Goal: Information Seeking & Learning: Learn about a topic

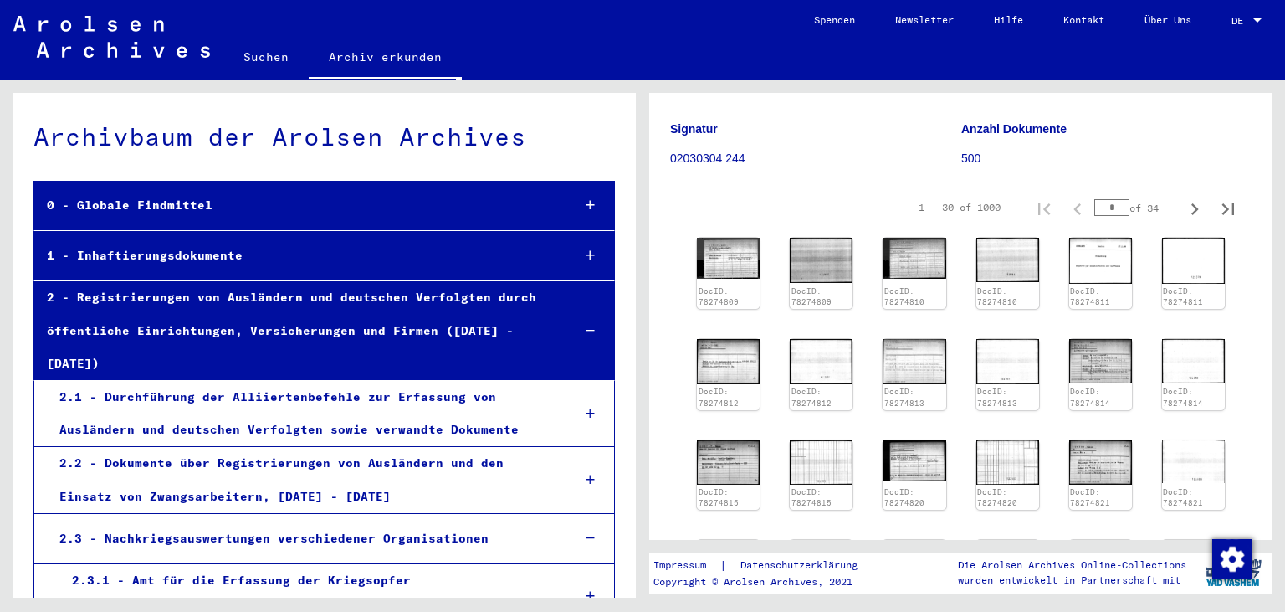
scroll to position [185, 0]
click at [735, 250] on img at bounding box center [728, 257] width 66 height 44
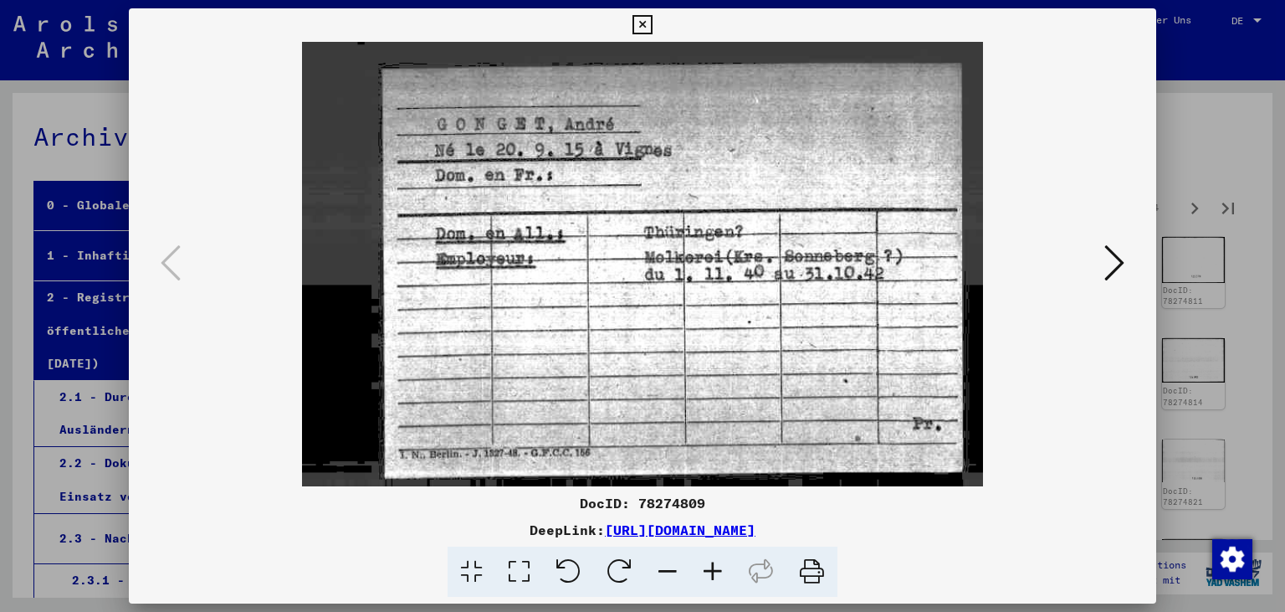
click at [652, 25] on icon at bounding box center [642, 25] width 19 height 20
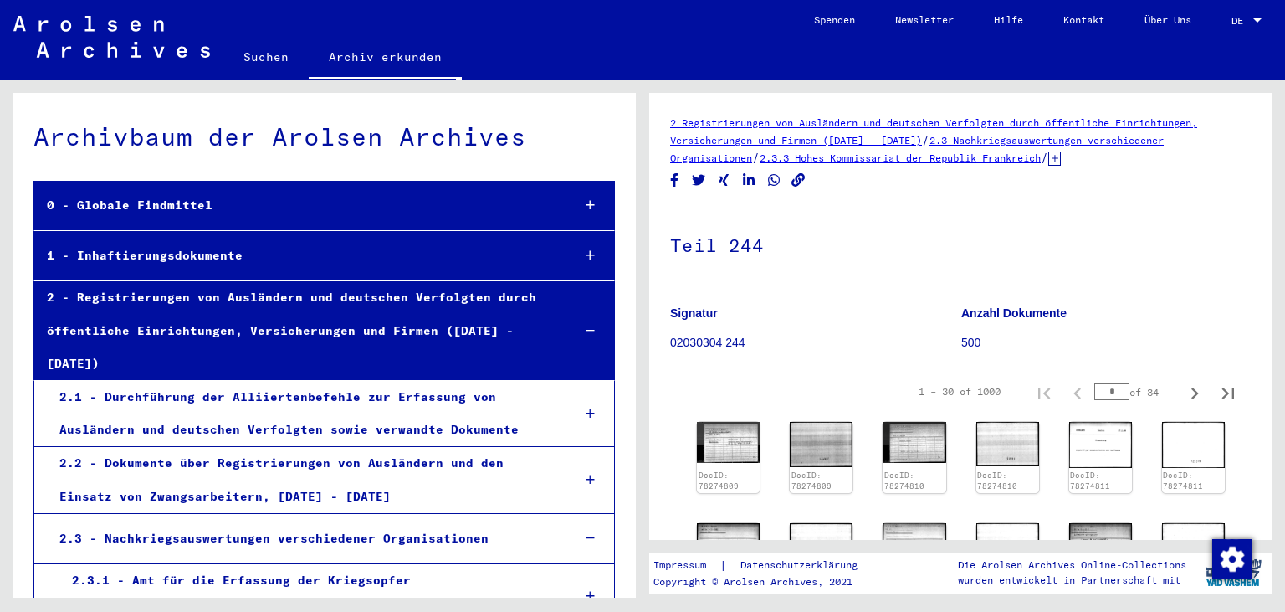
scroll to position [370, 0]
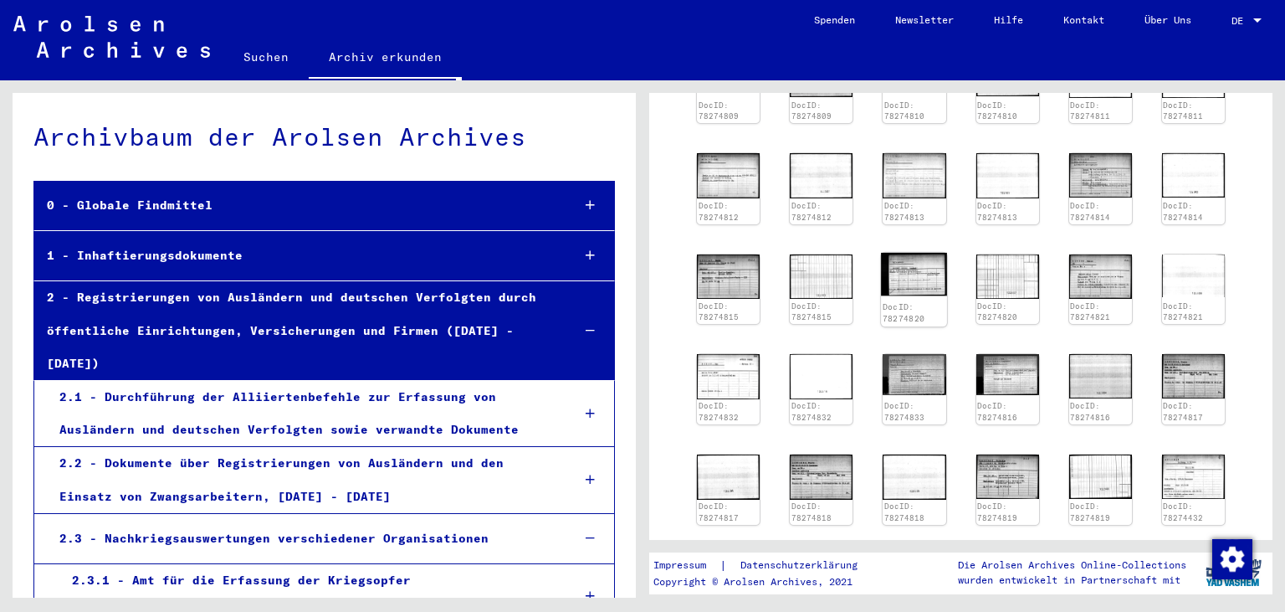
click at [941, 271] on img at bounding box center [914, 275] width 66 height 44
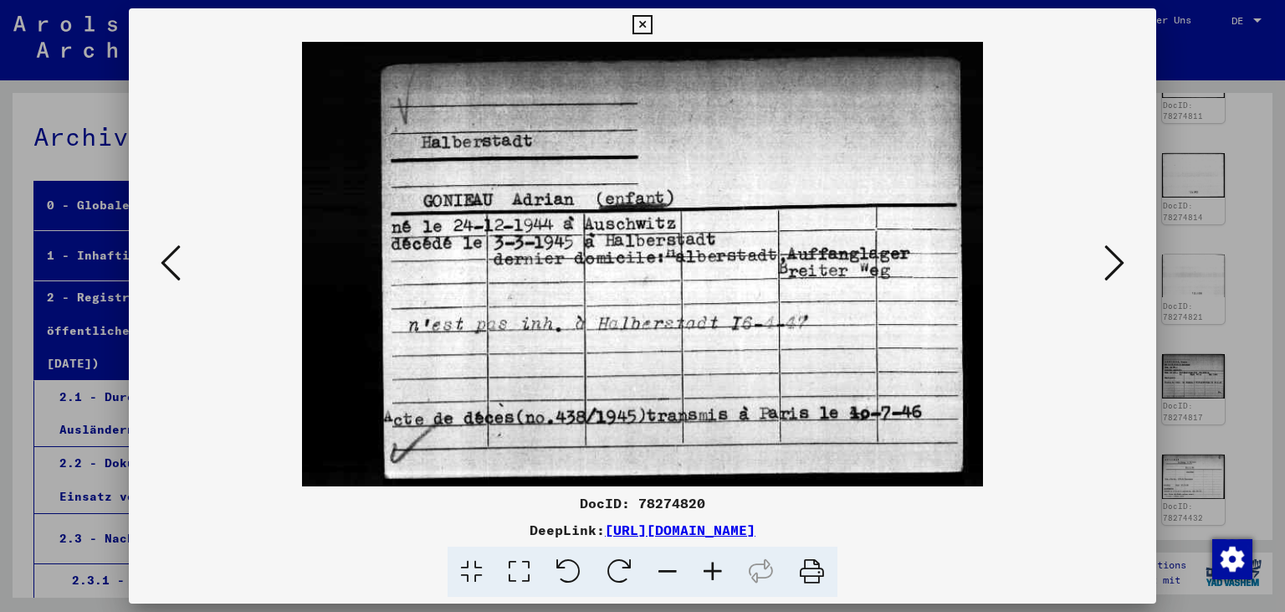
click at [652, 26] on icon at bounding box center [642, 25] width 19 height 20
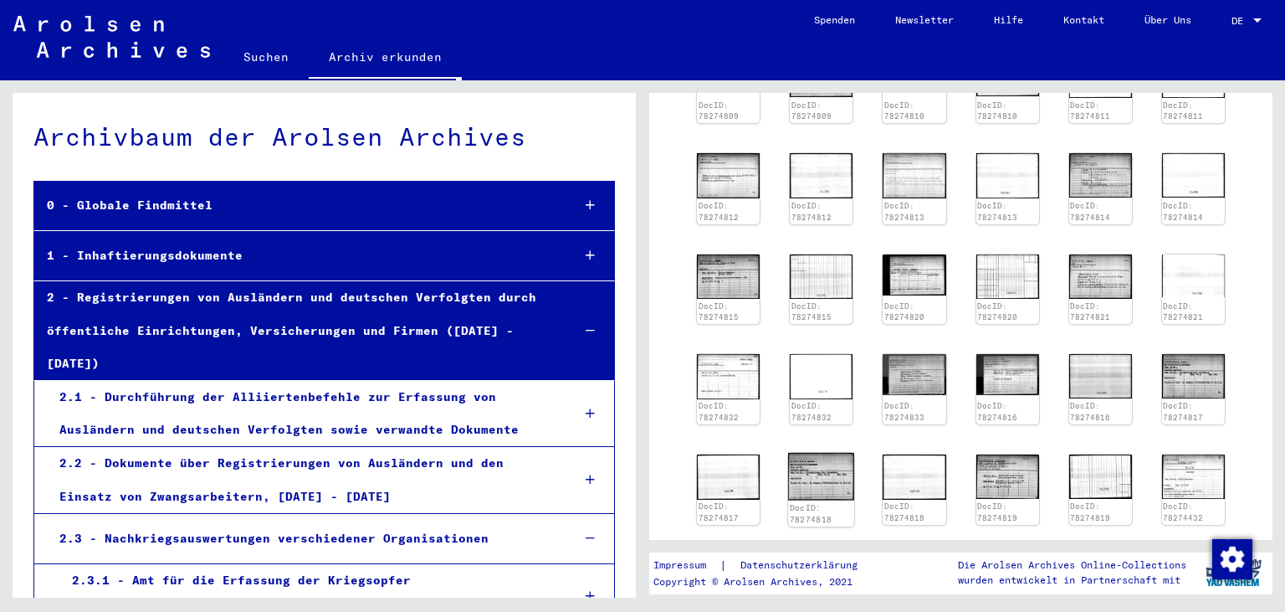
click at [841, 467] on img at bounding box center [821, 477] width 66 height 48
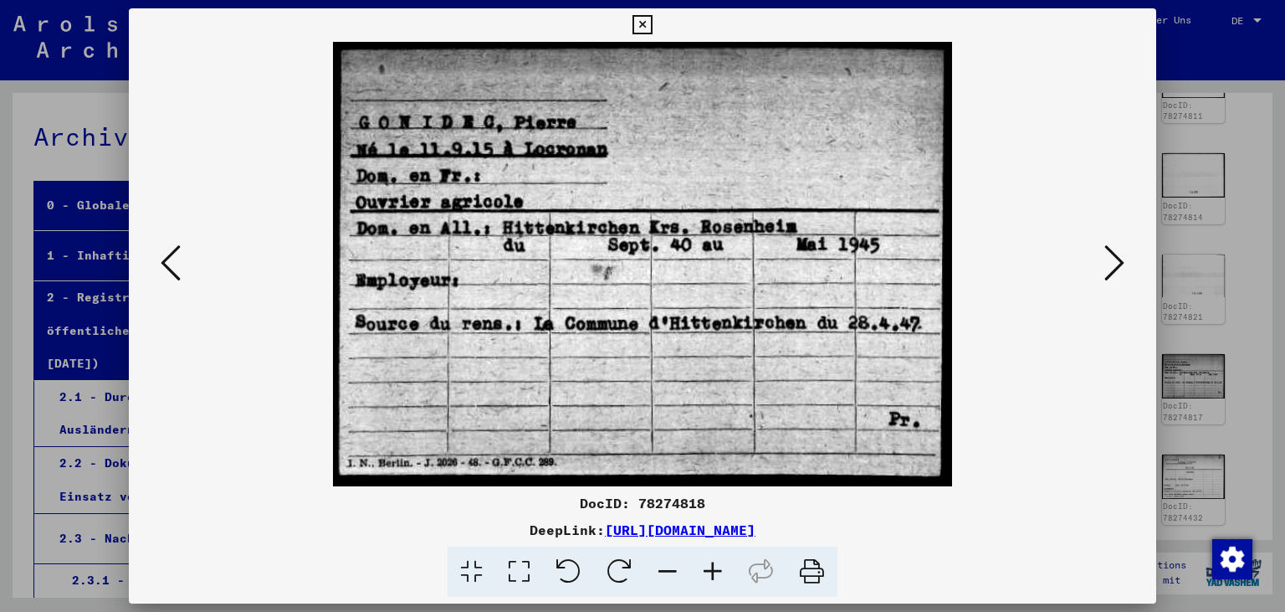
click at [652, 32] on icon at bounding box center [642, 25] width 19 height 20
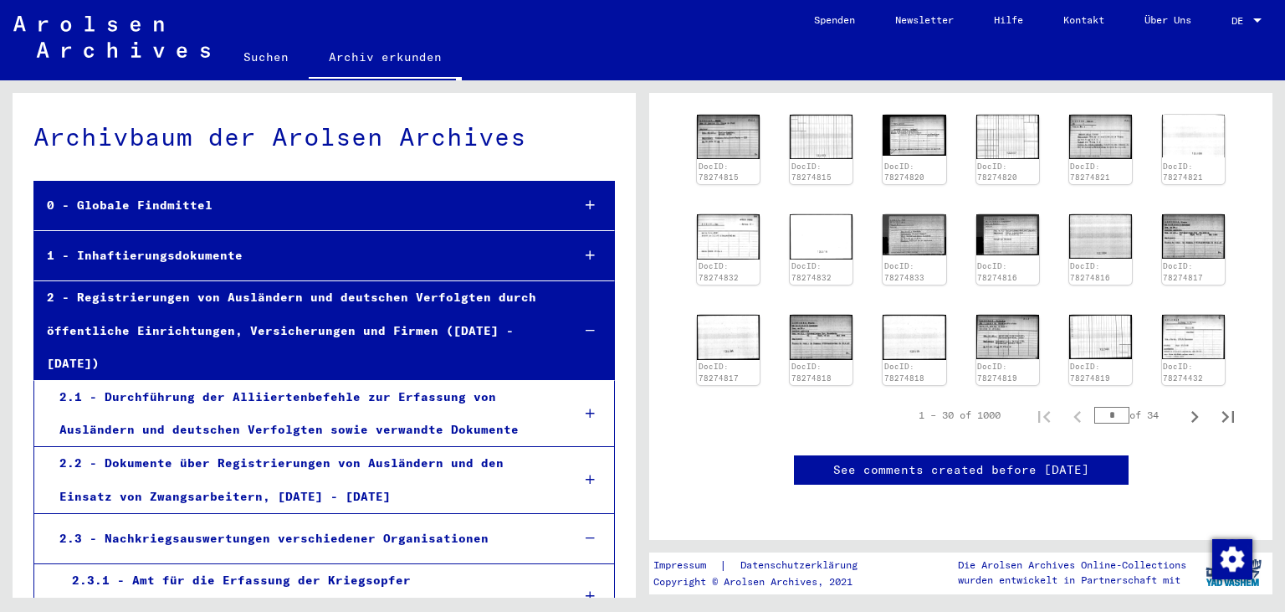
scroll to position [647, 0]
click at [1199, 405] on icon "Next page" at bounding box center [1194, 416] width 23 height 23
type input "*"
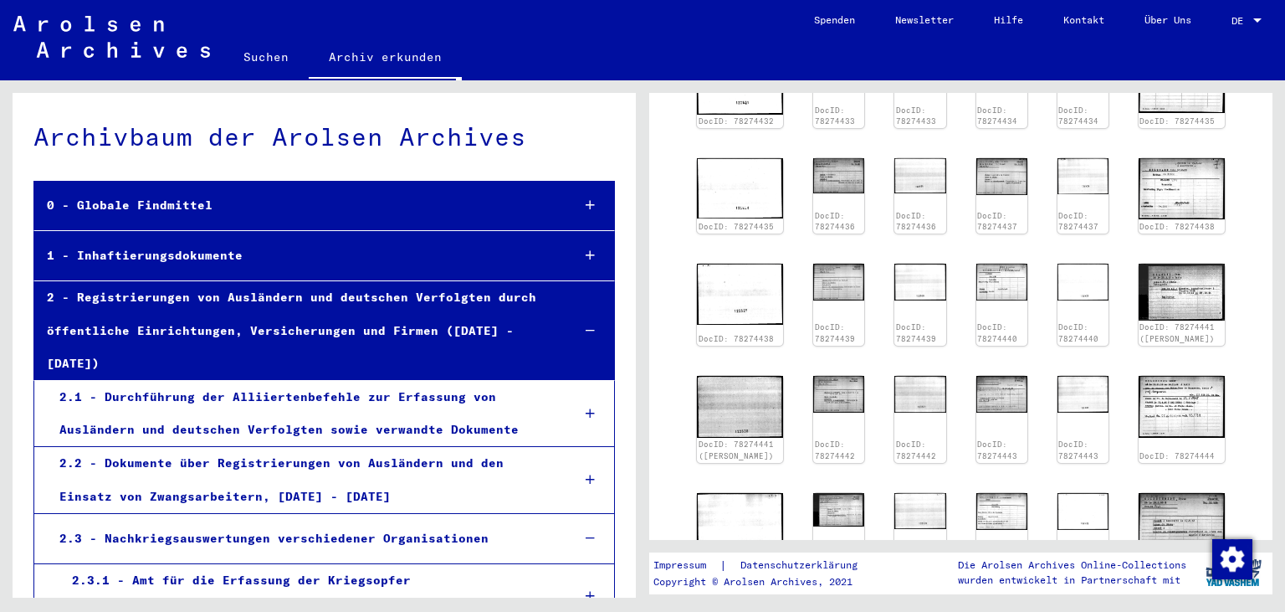
scroll to position [0, 0]
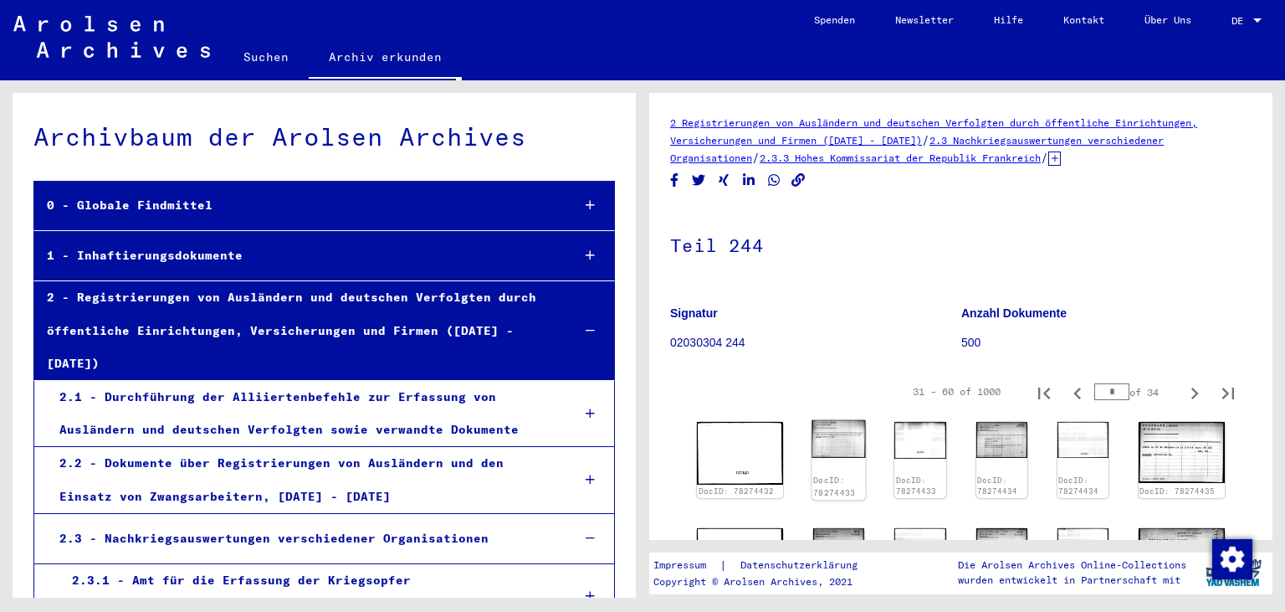
click at [828, 449] on img at bounding box center [840, 439] width 54 height 38
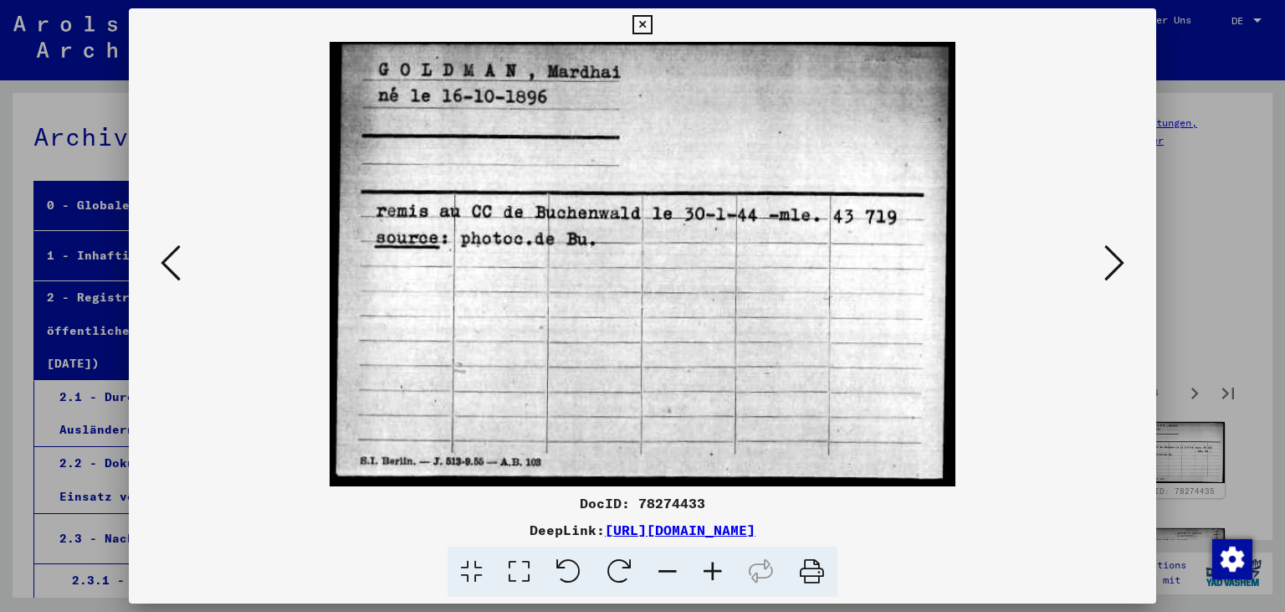
click at [1116, 275] on icon at bounding box center [1115, 263] width 20 height 40
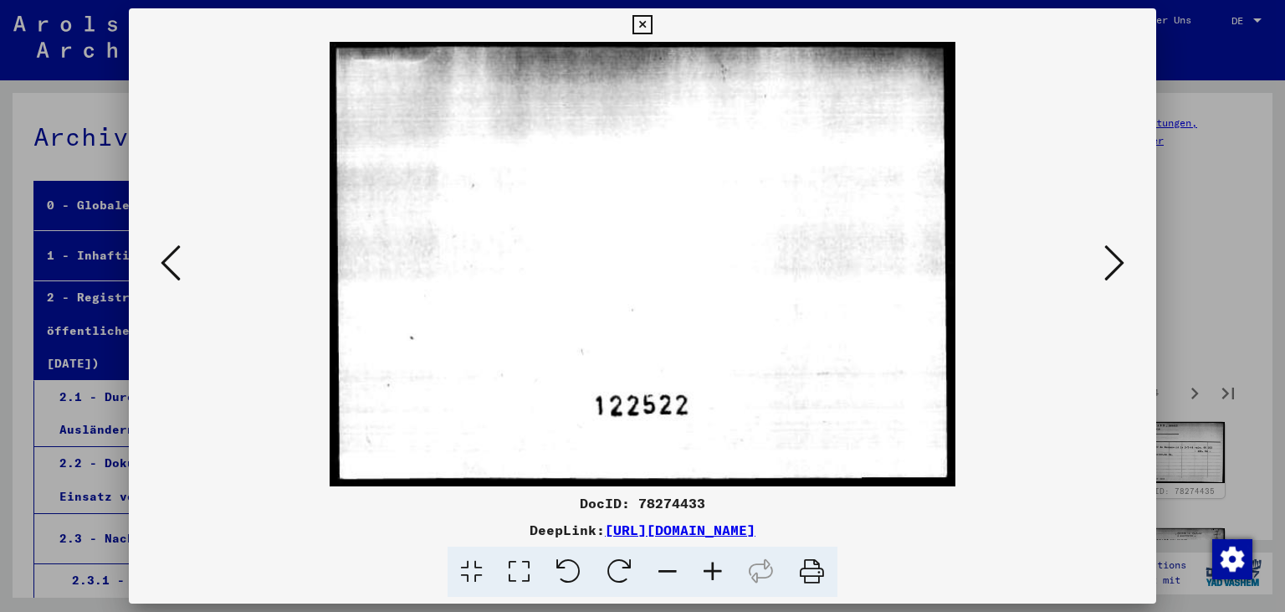
click at [1116, 275] on icon at bounding box center [1115, 263] width 20 height 40
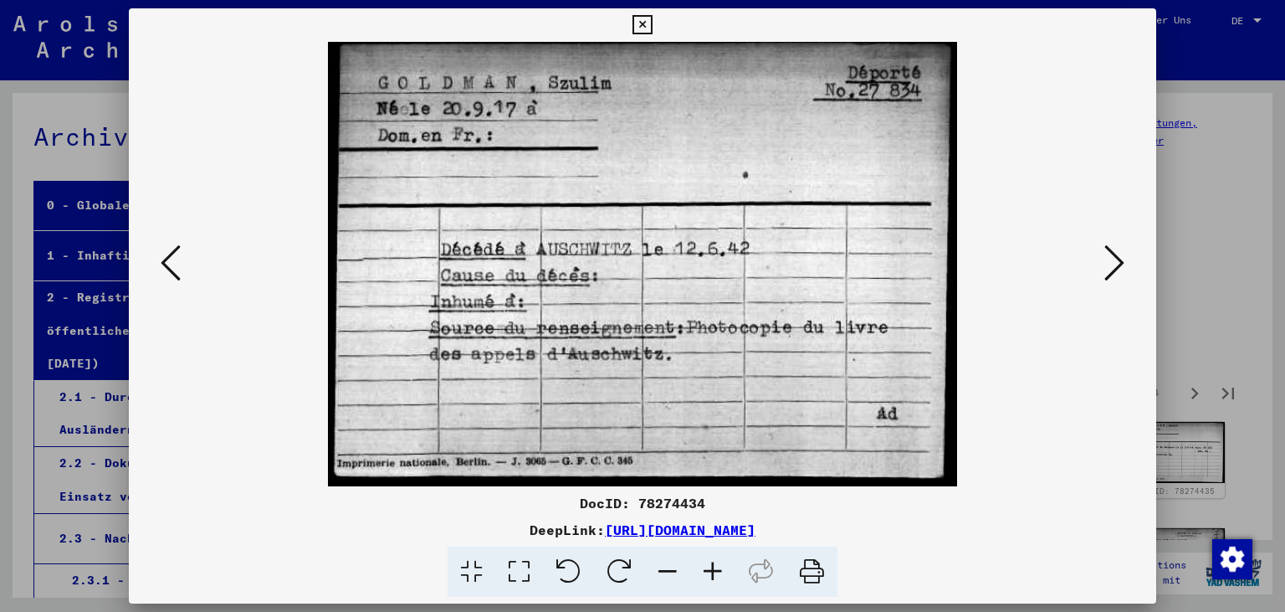
click at [1116, 275] on icon at bounding box center [1115, 263] width 20 height 40
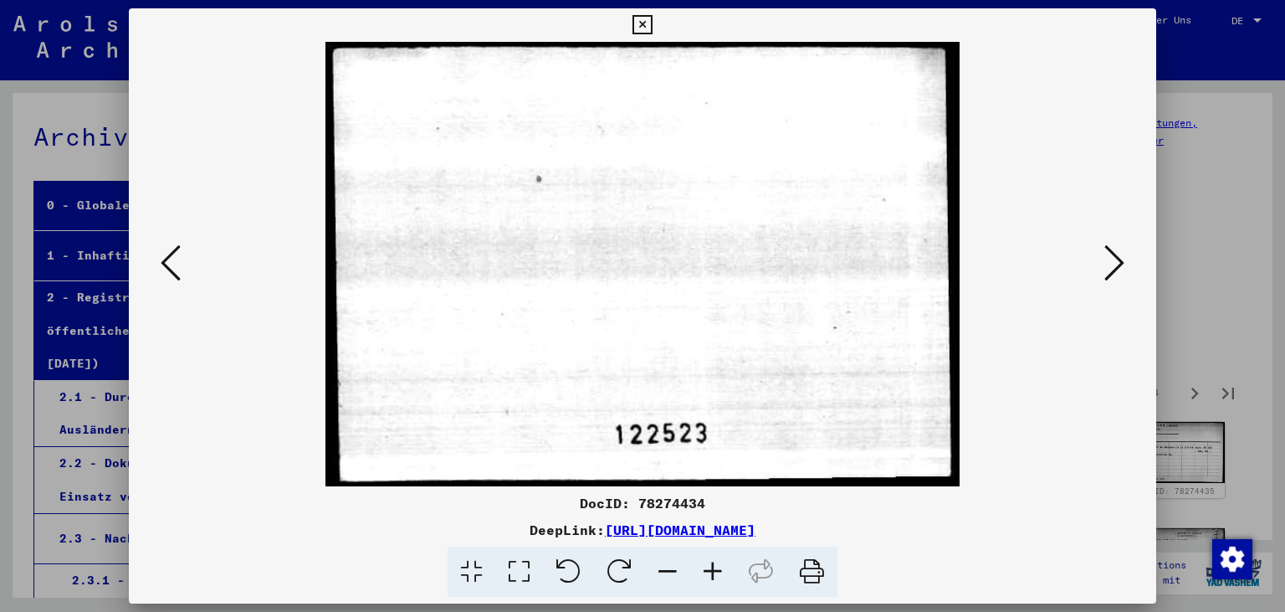
click at [1116, 275] on icon at bounding box center [1115, 263] width 20 height 40
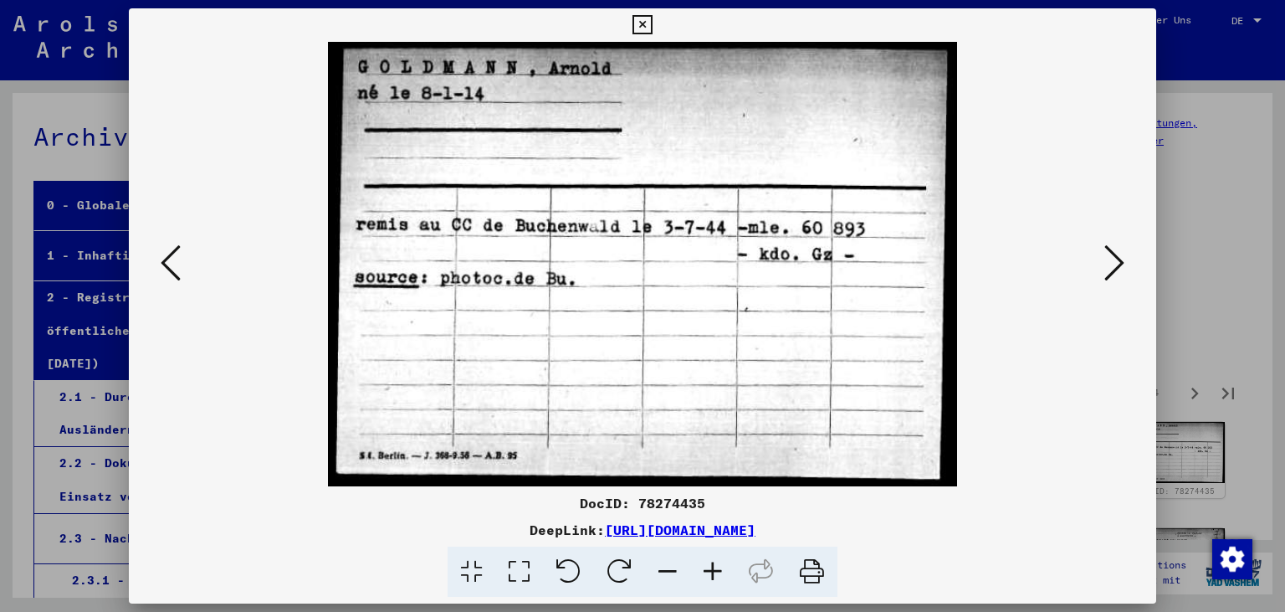
click at [1116, 275] on icon at bounding box center [1115, 263] width 20 height 40
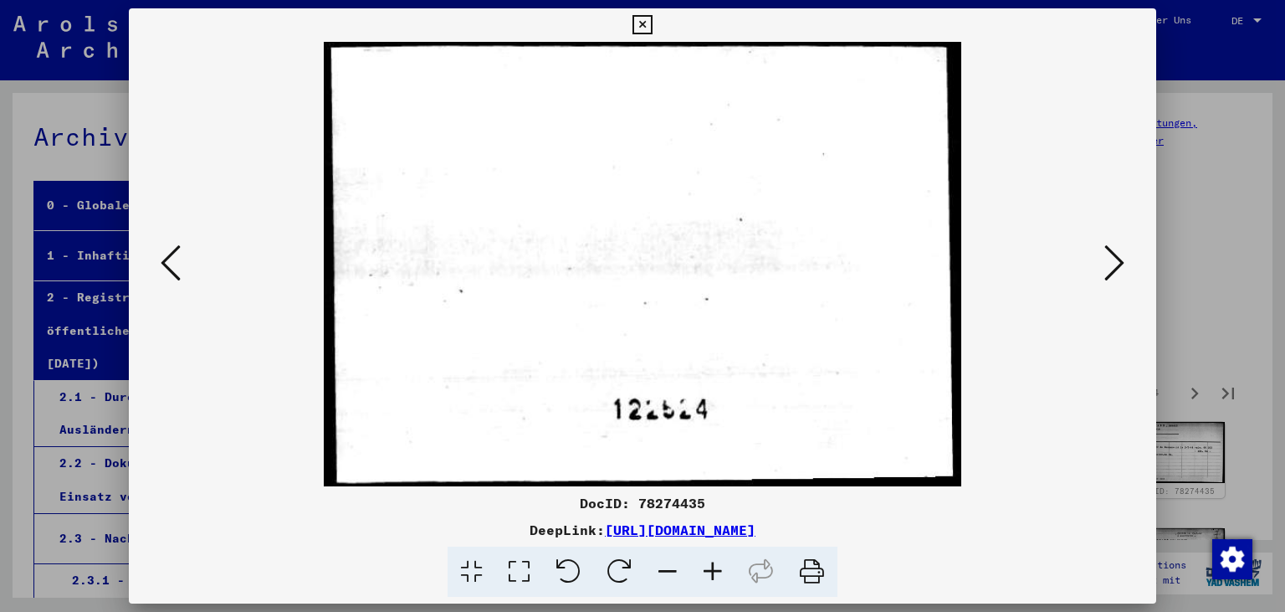
click at [1116, 275] on icon at bounding box center [1115, 263] width 20 height 40
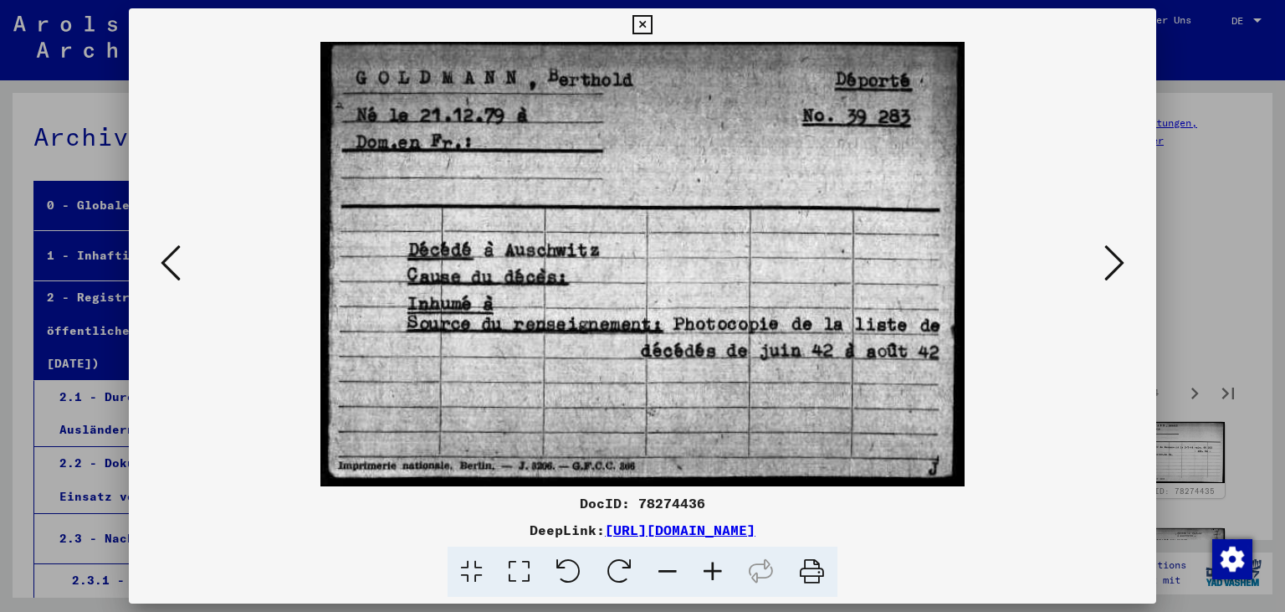
click at [1116, 275] on icon at bounding box center [1115, 263] width 20 height 40
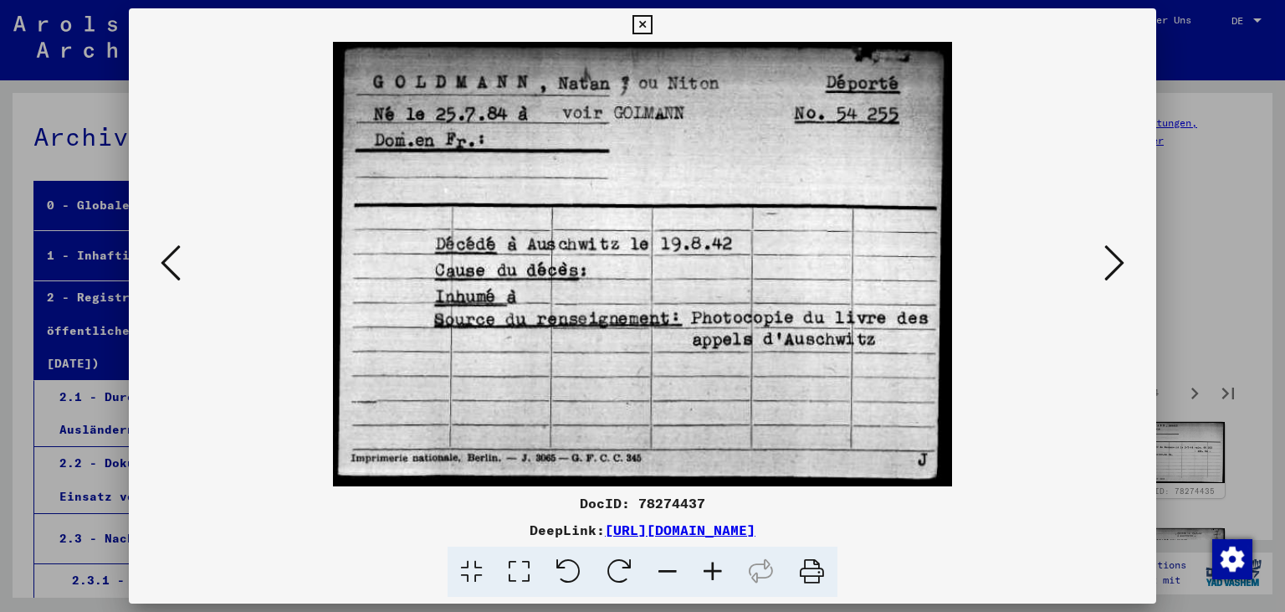
click at [1116, 275] on icon at bounding box center [1115, 263] width 20 height 40
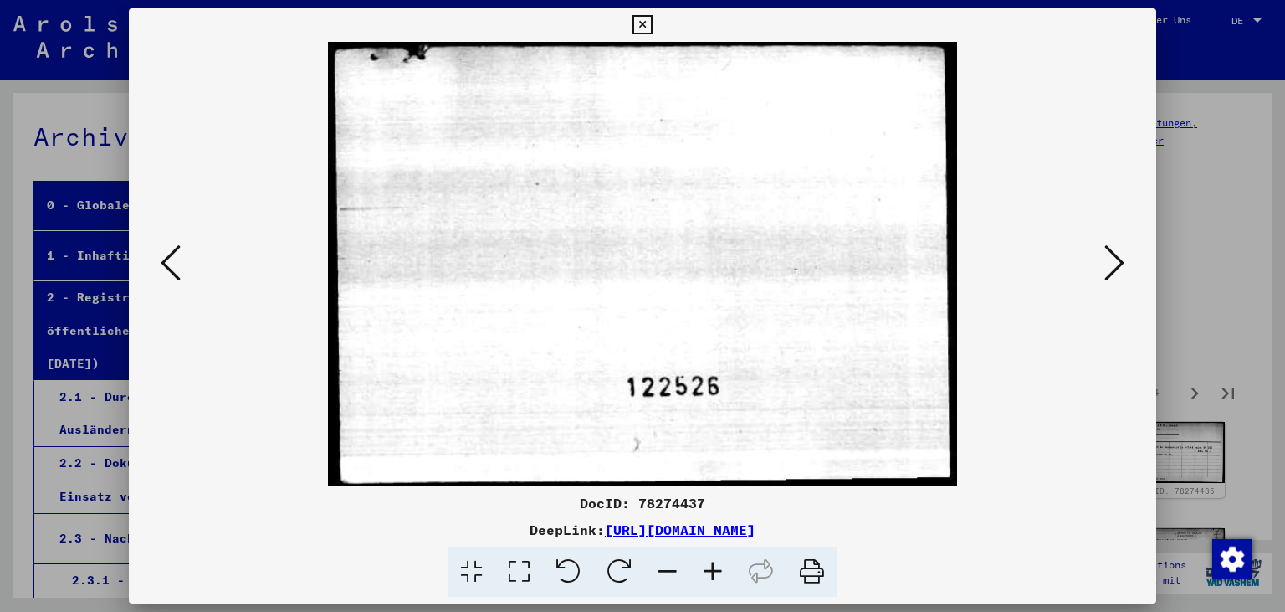
click at [1116, 275] on icon at bounding box center [1115, 263] width 20 height 40
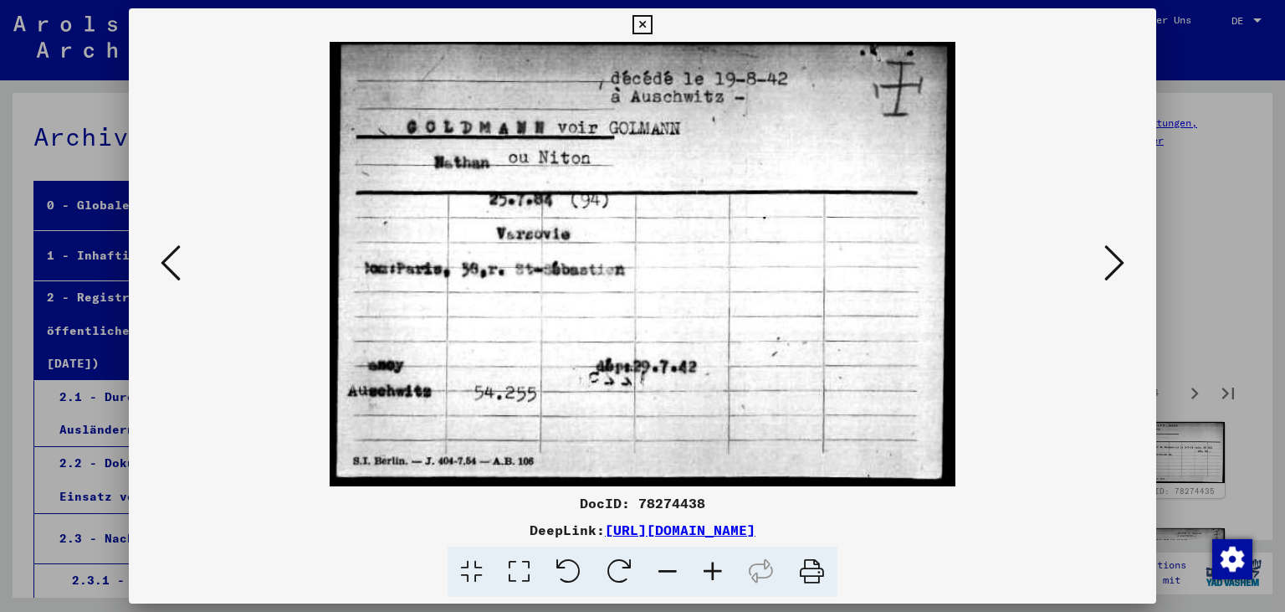
click at [1116, 275] on icon at bounding box center [1115, 263] width 20 height 40
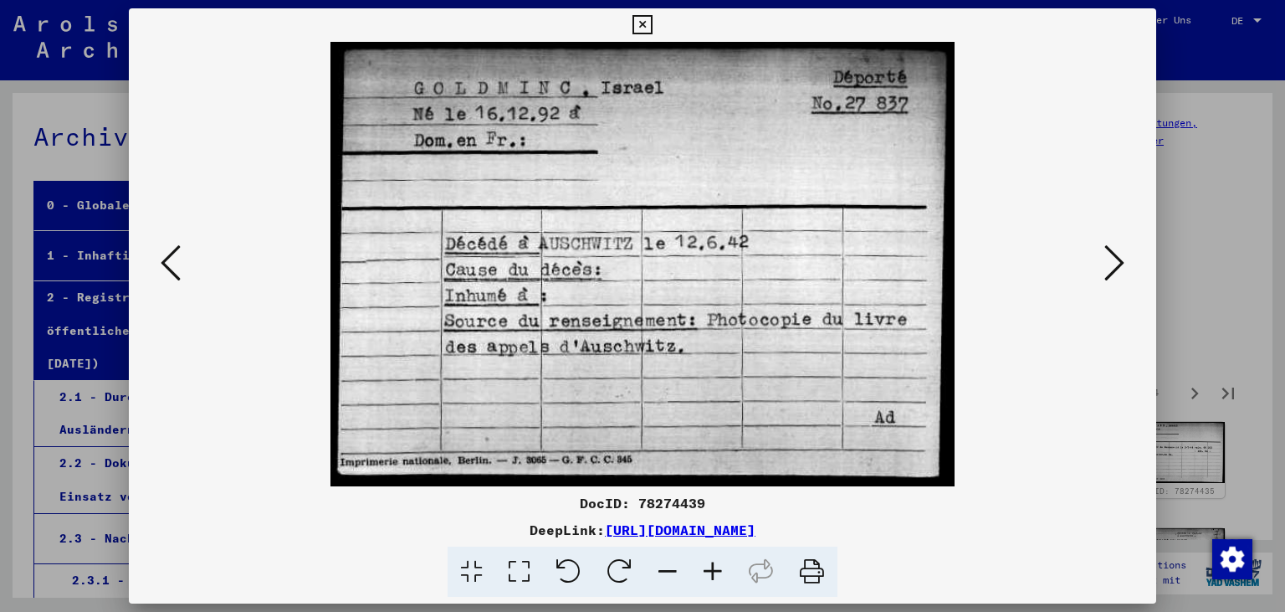
click at [1116, 275] on icon at bounding box center [1115, 263] width 20 height 40
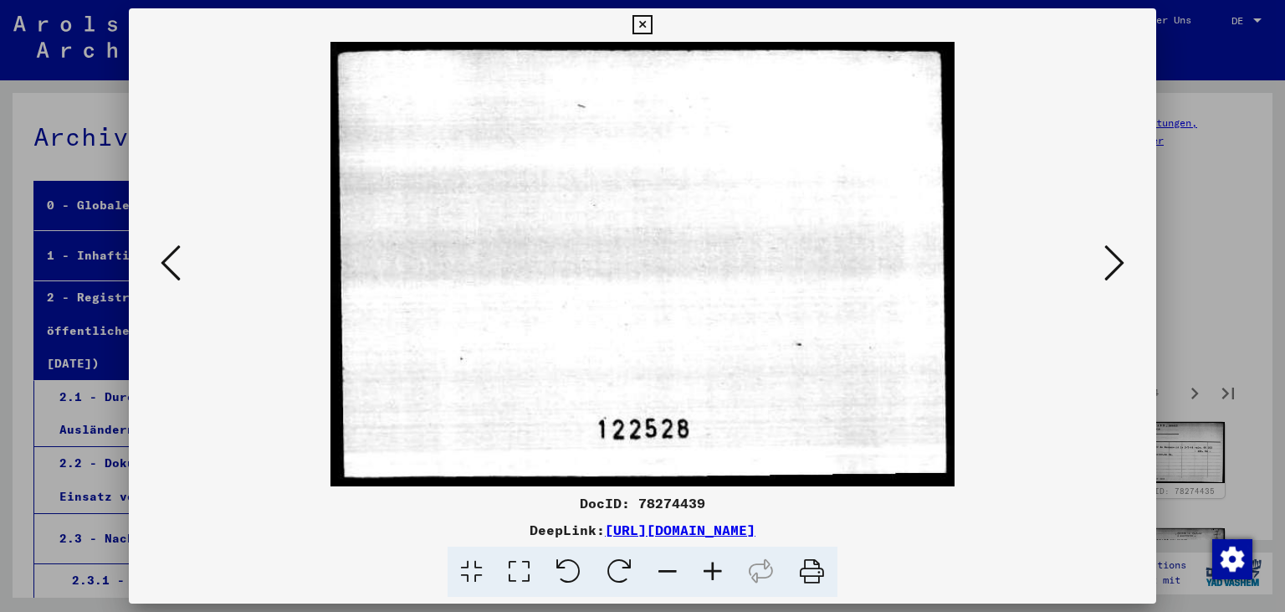
click at [1116, 275] on icon at bounding box center [1115, 263] width 20 height 40
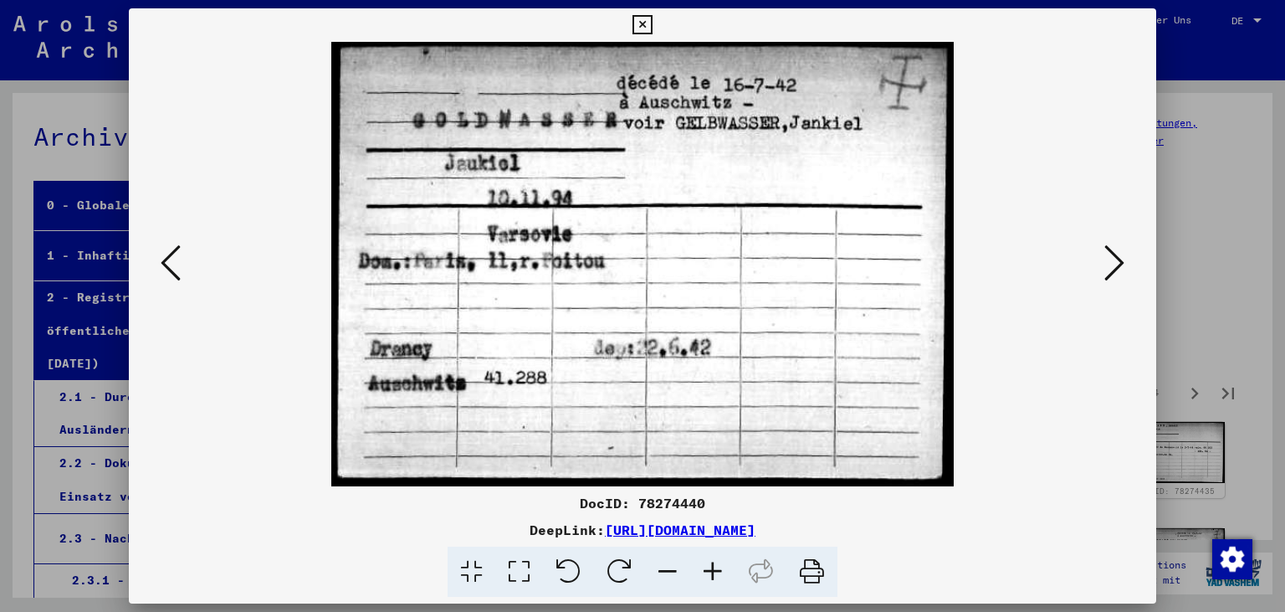
click at [1116, 275] on icon at bounding box center [1115, 263] width 20 height 40
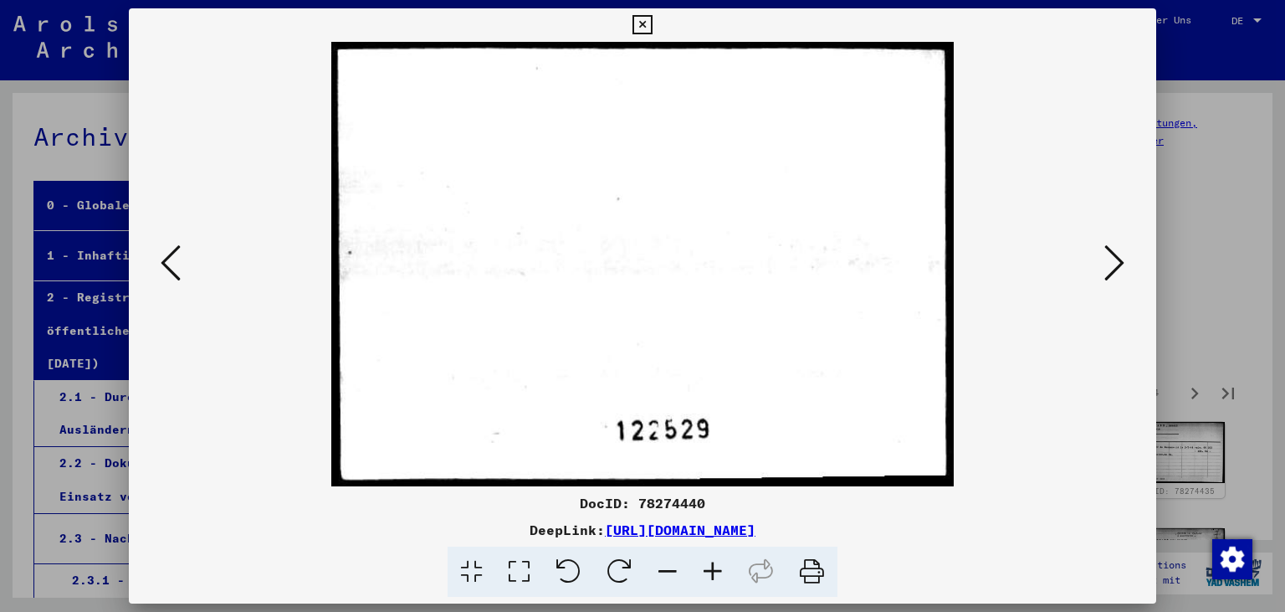
click at [1116, 275] on icon at bounding box center [1115, 263] width 20 height 40
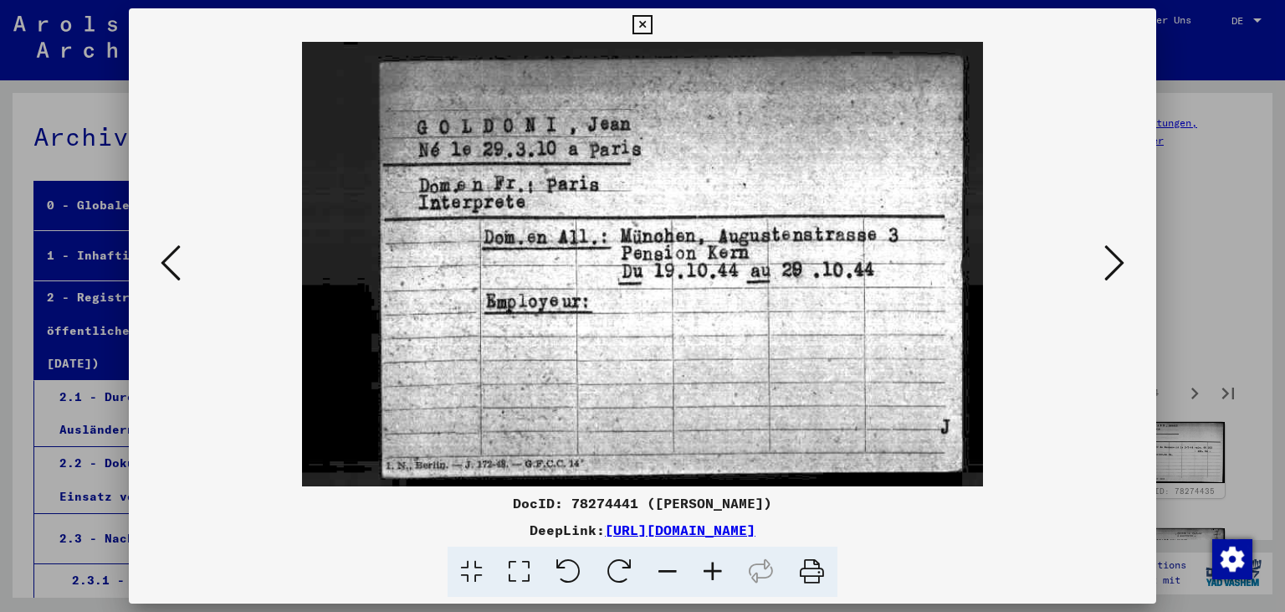
click at [1116, 275] on icon at bounding box center [1115, 263] width 20 height 40
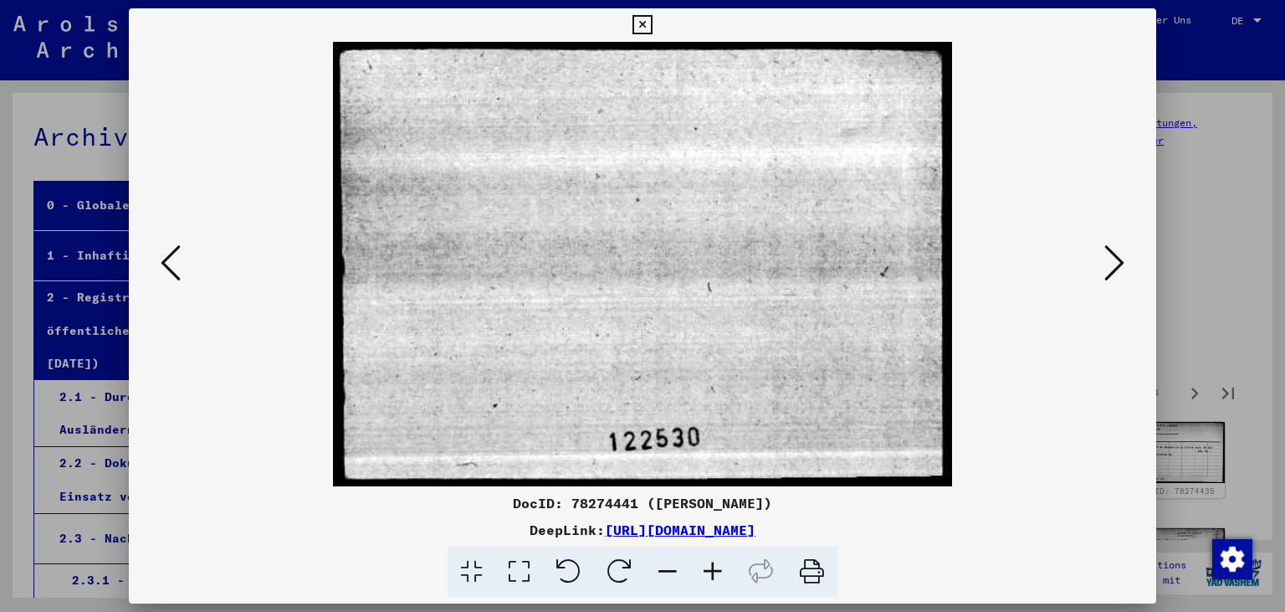
click at [1116, 275] on icon at bounding box center [1115, 263] width 20 height 40
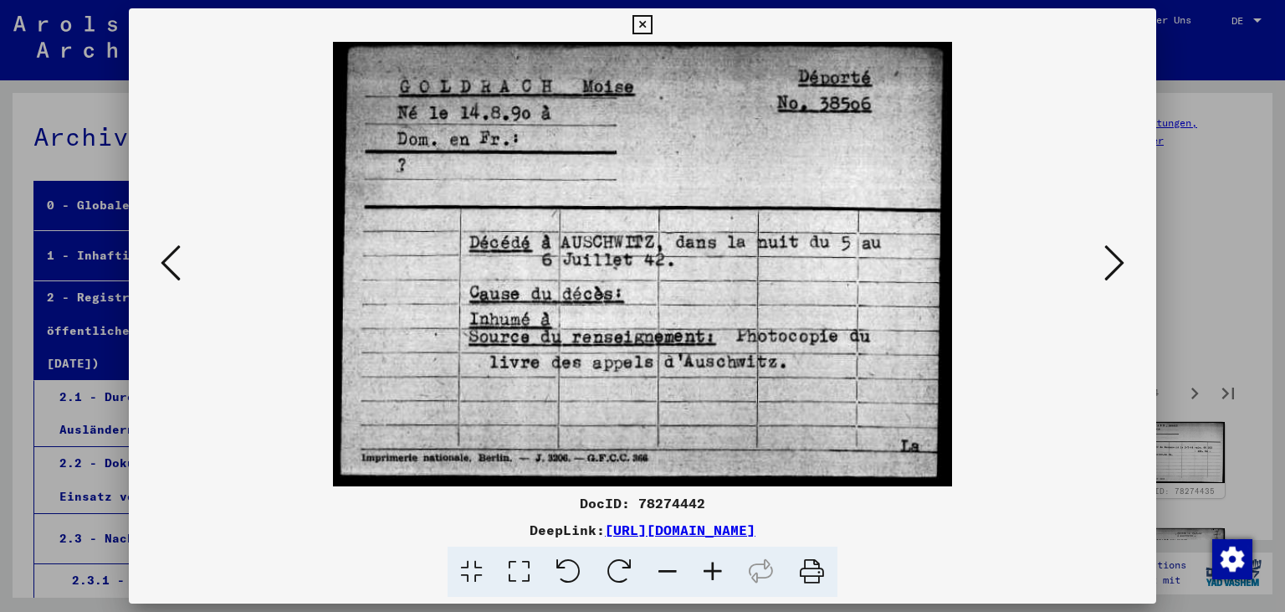
click at [147, 269] on div at bounding box center [643, 264] width 1029 height 444
click at [161, 269] on icon at bounding box center [171, 263] width 20 height 40
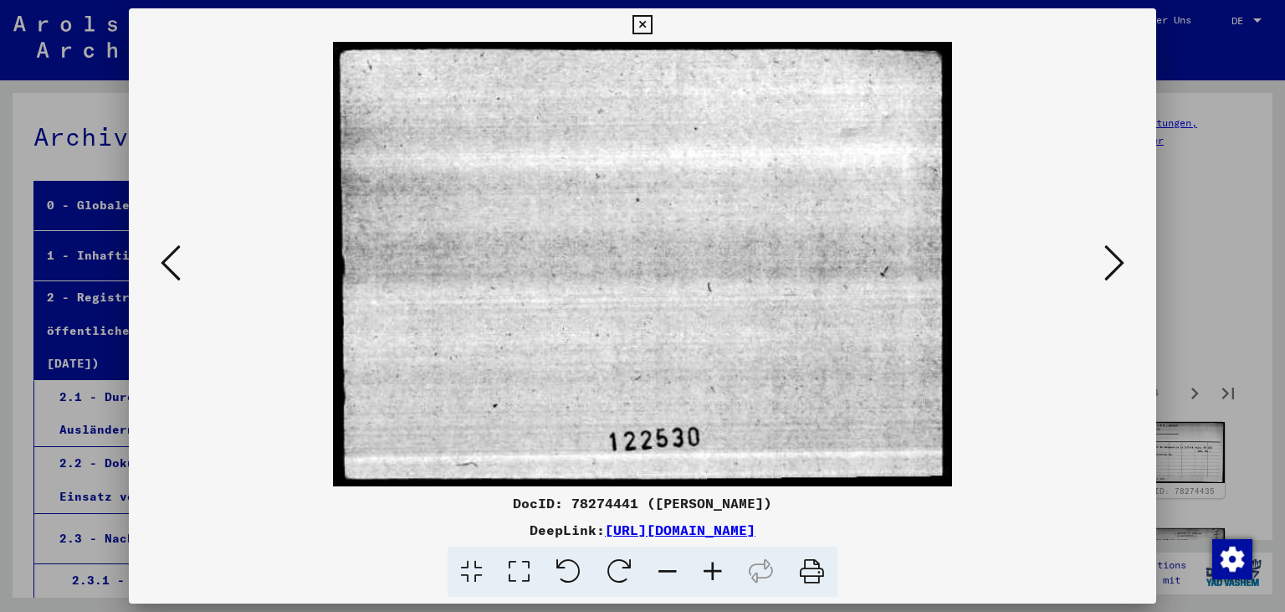
click at [161, 269] on icon at bounding box center [171, 263] width 20 height 40
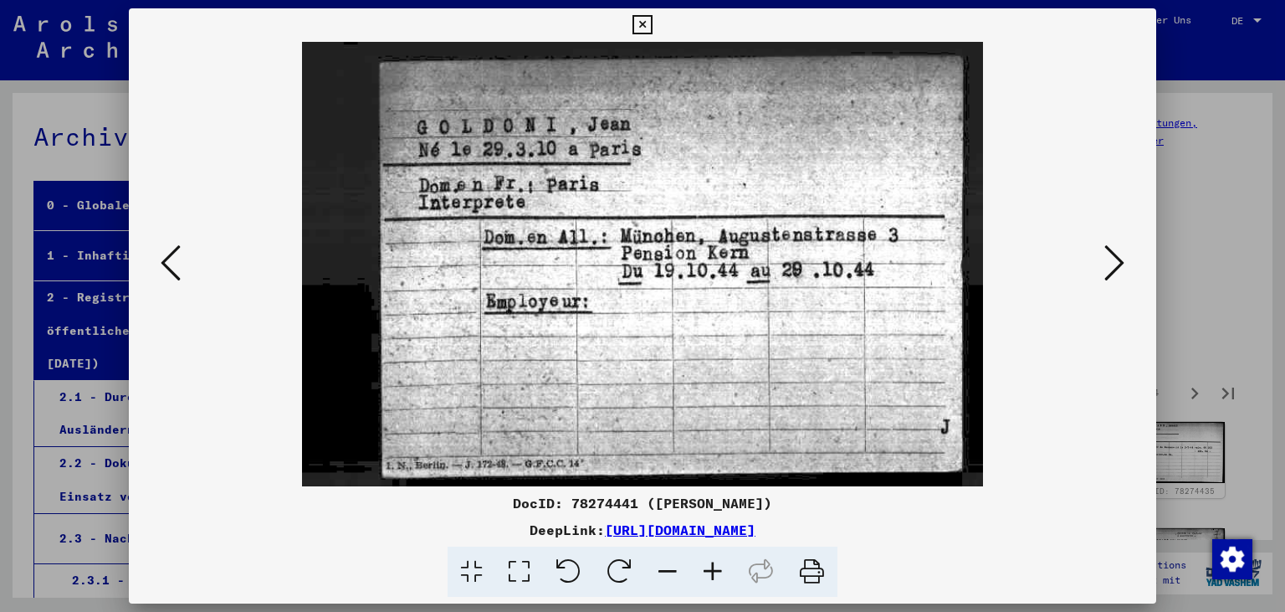
click at [1111, 264] on icon at bounding box center [1115, 263] width 20 height 40
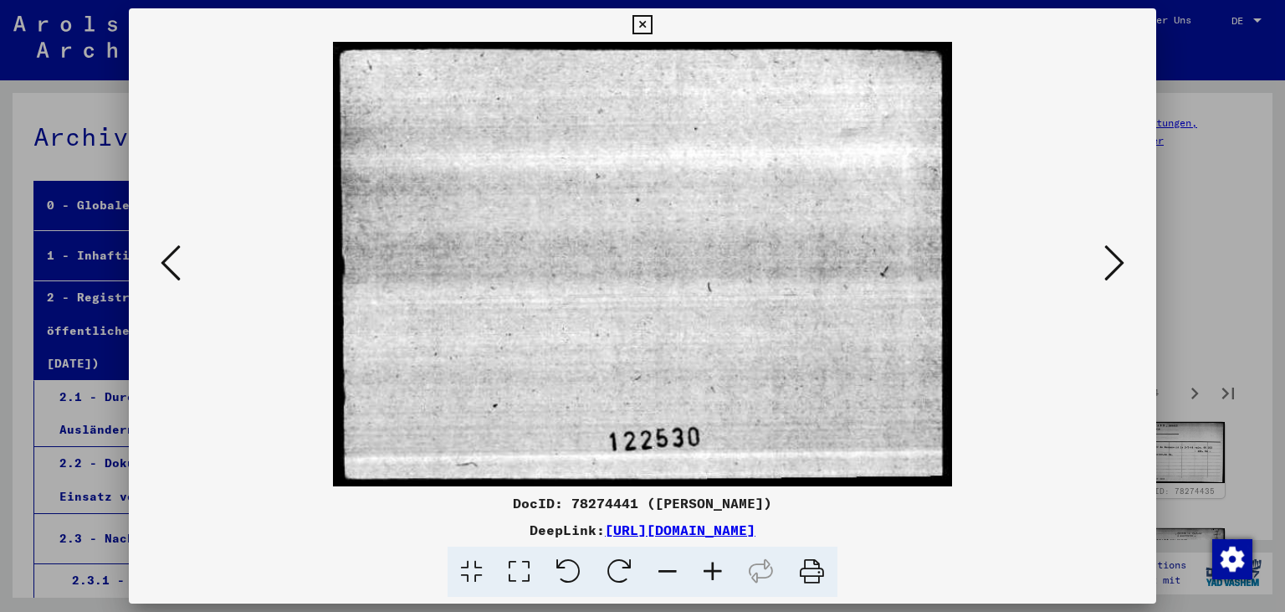
click at [1111, 264] on icon at bounding box center [1115, 263] width 20 height 40
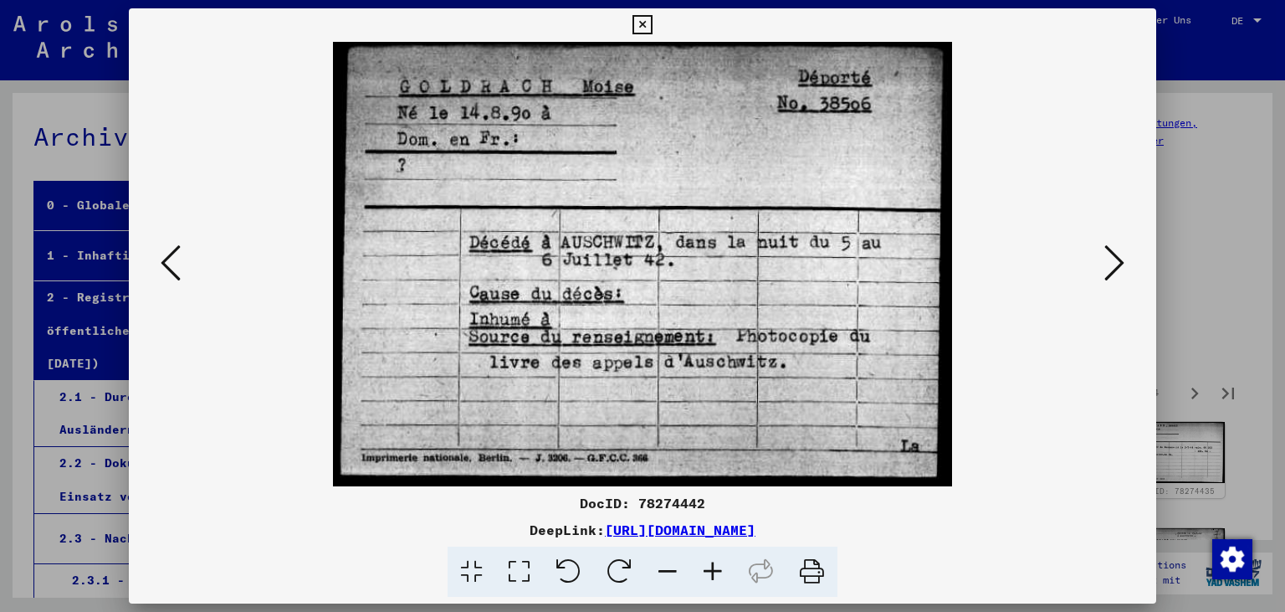
click at [1111, 264] on icon at bounding box center [1115, 263] width 20 height 40
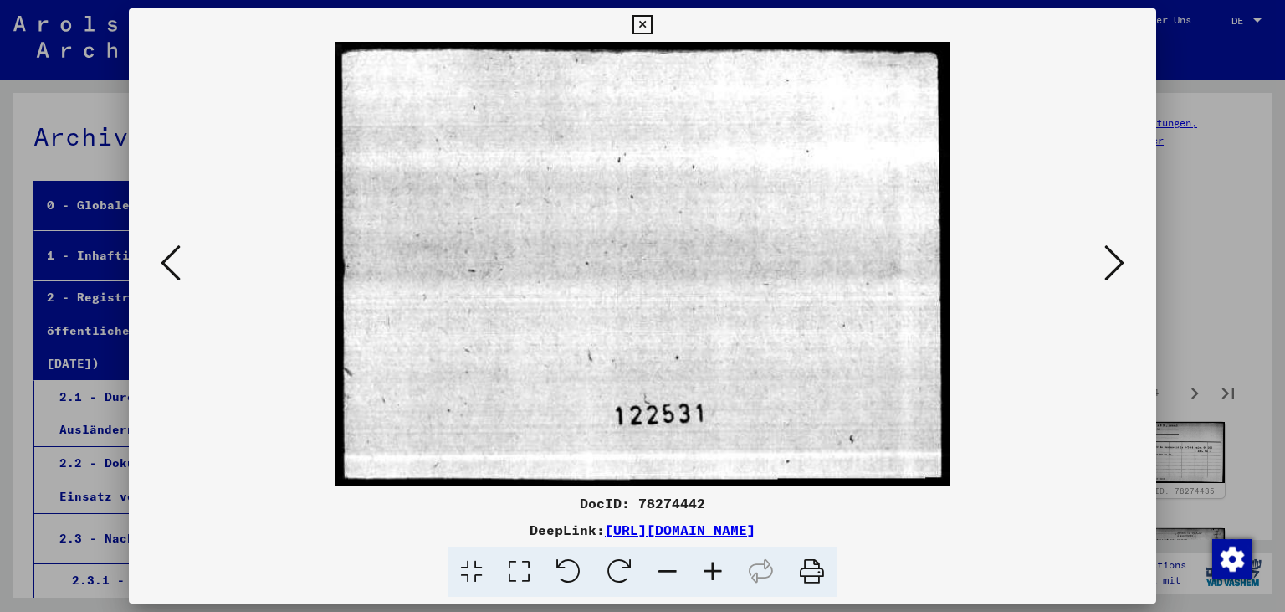
click at [1111, 264] on icon at bounding box center [1115, 263] width 20 height 40
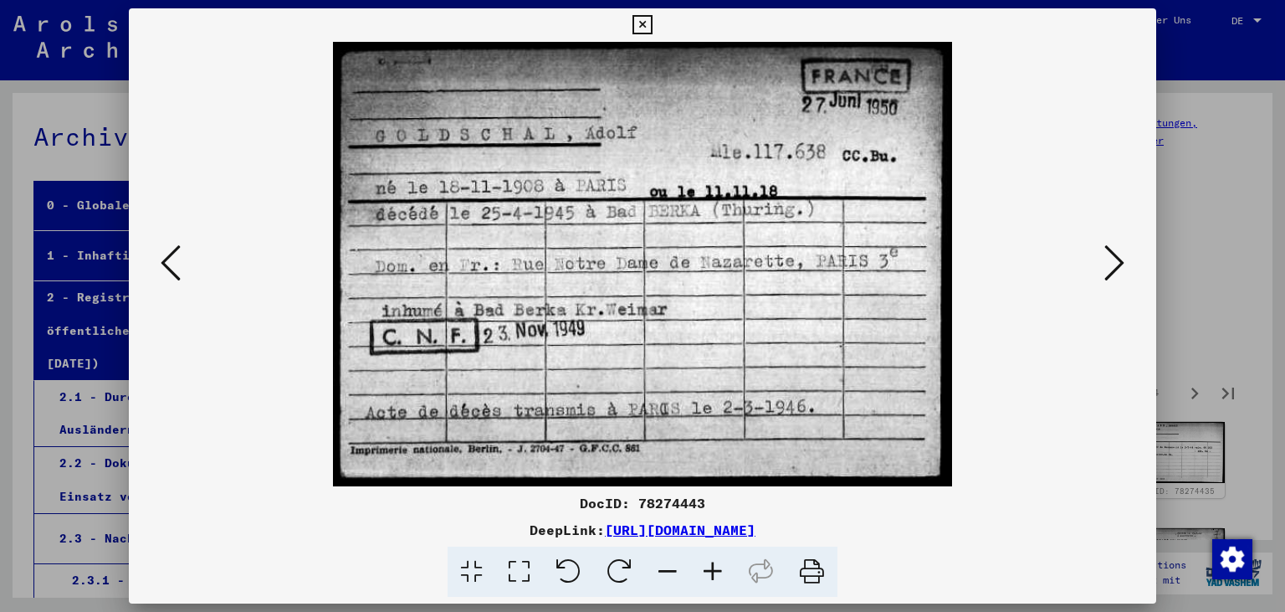
click at [1111, 264] on icon at bounding box center [1115, 263] width 20 height 40
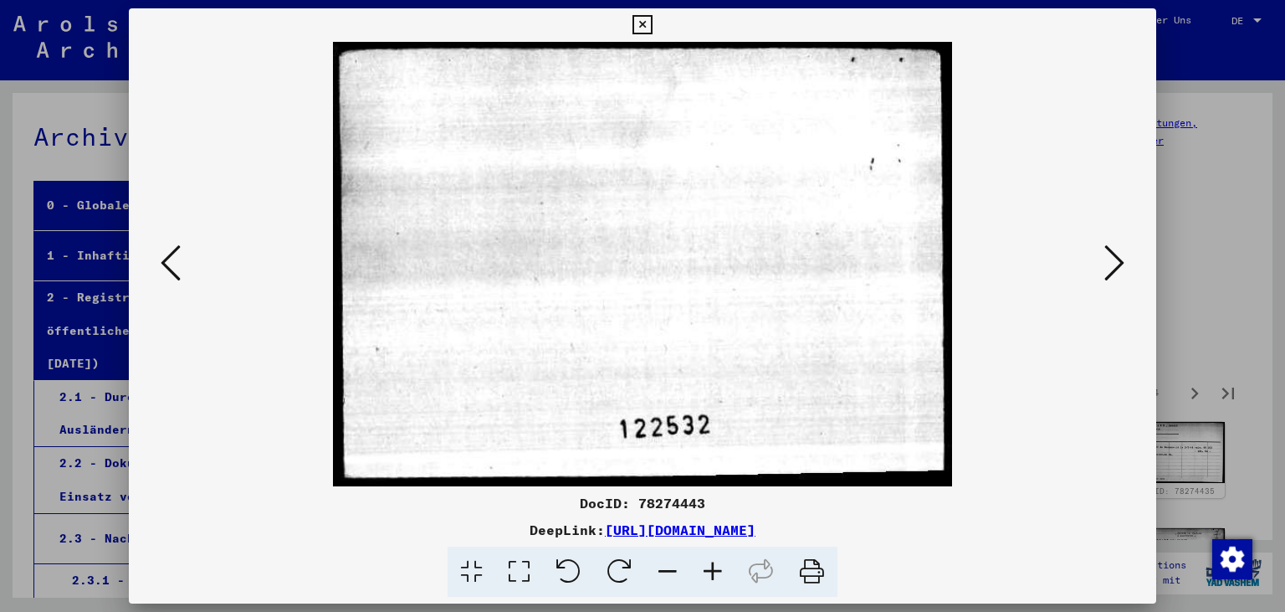
click at [1111, 264] on icon at bounding box center [1115, 263] width 20 height 40
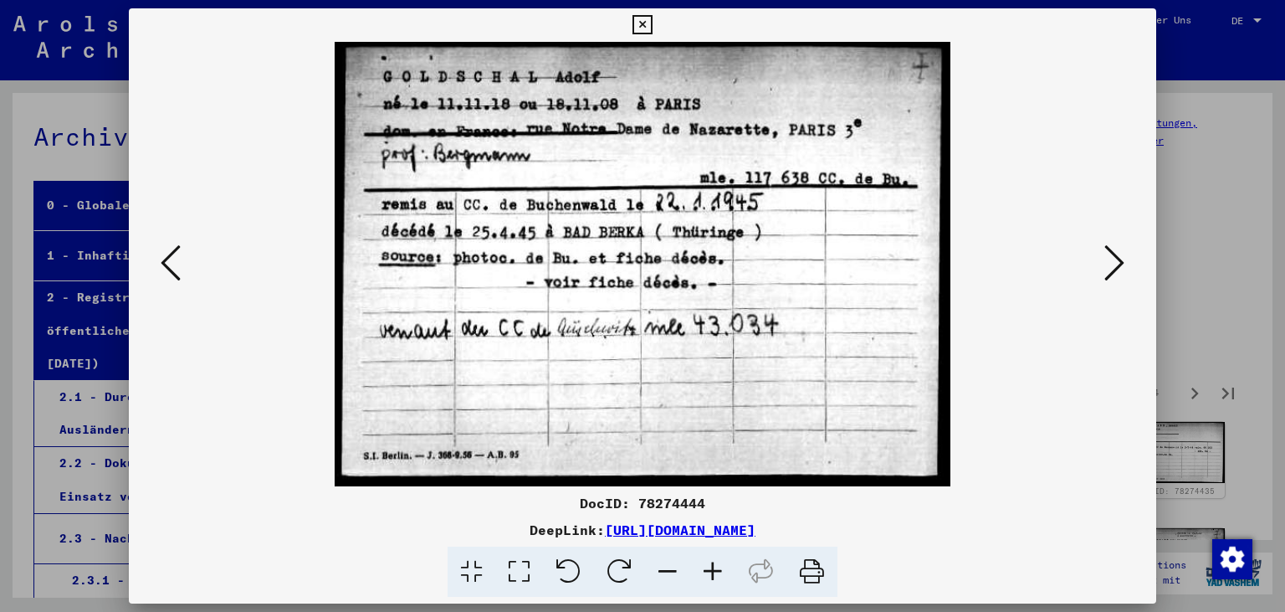
click at [1111, 264] on icon at bounding box center [1115, 263] width 20 height 40
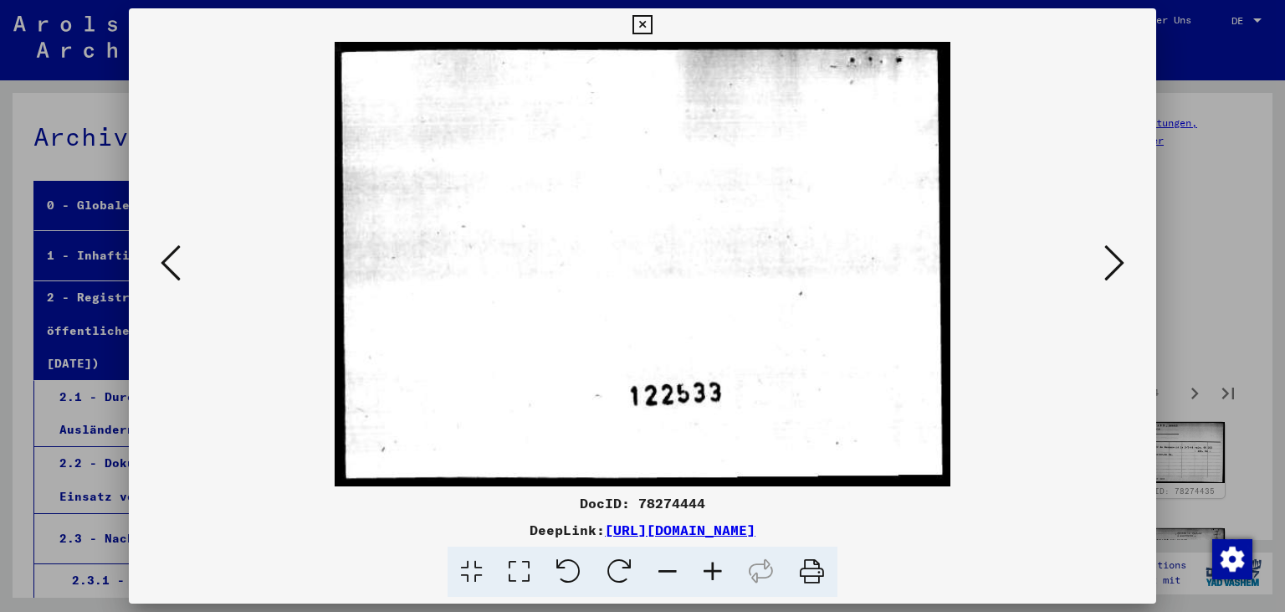
click at [1111, 264] on icon at bounding box center [1115, 263] width 20 height 40
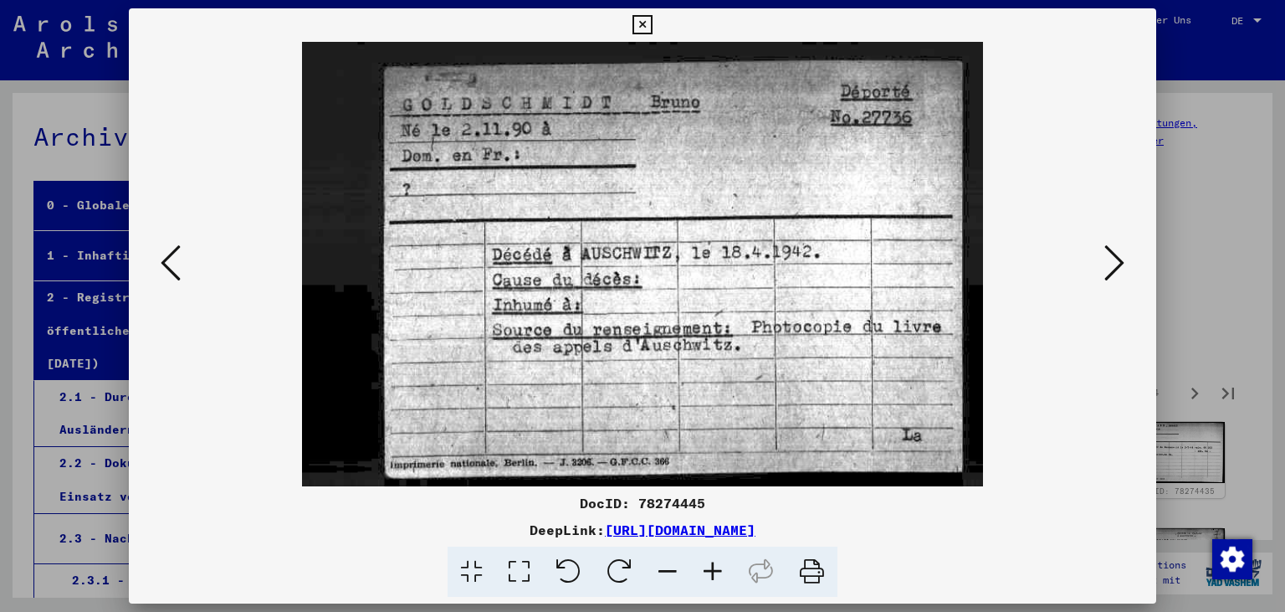
click at [1111, 264] on icon at bounding box center [1115, 263] width 20 height 40
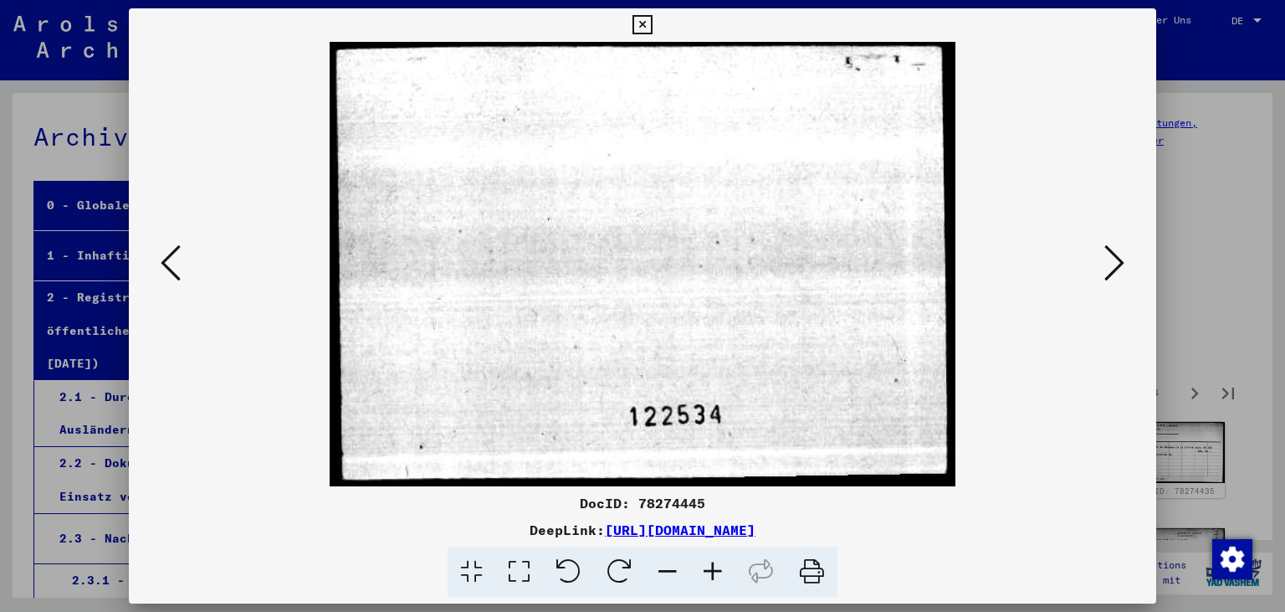
click at [1111, 264] on icon at bounding box center [1115, 263] width 20 height 40
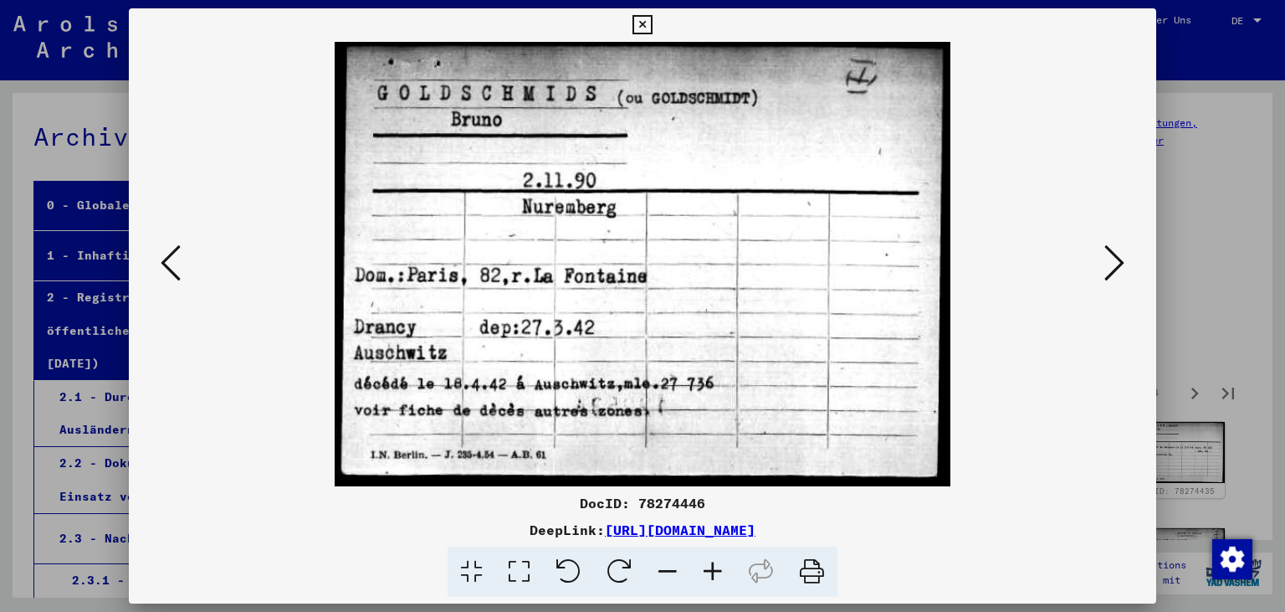
click at [1111, 264] on icon at bounding box center [1115, 263] width 20 height 40
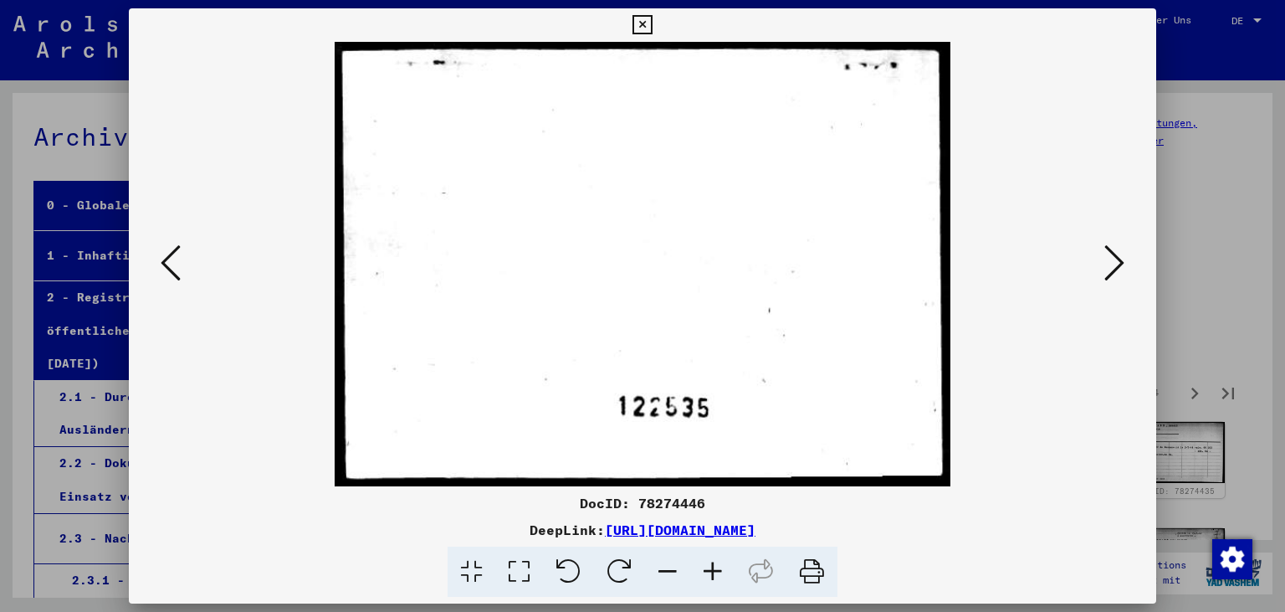
click at [1111, 264] on icon at bounding box center [1115, 263] width 20 height 40
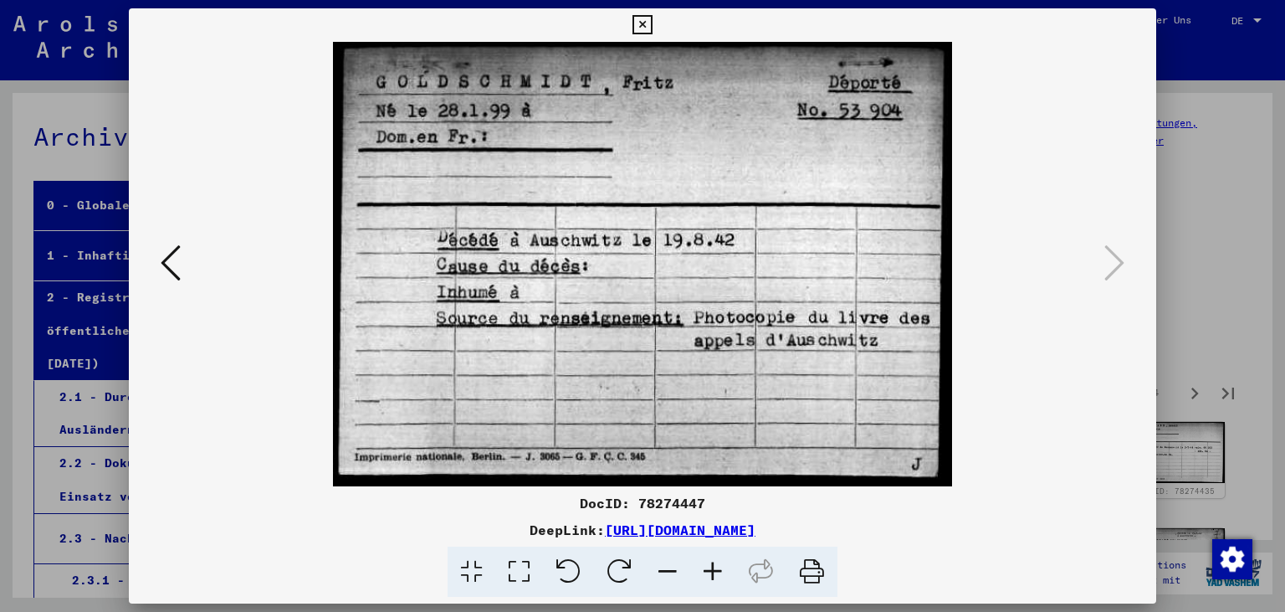
drag, startPoint x: 1140, startPoint y: 23, endPoint x: 1151, endPoint y: 172, distance: 150.2
click at [652, 27] on icon at bounding box center [642, 25] width 19 height 20
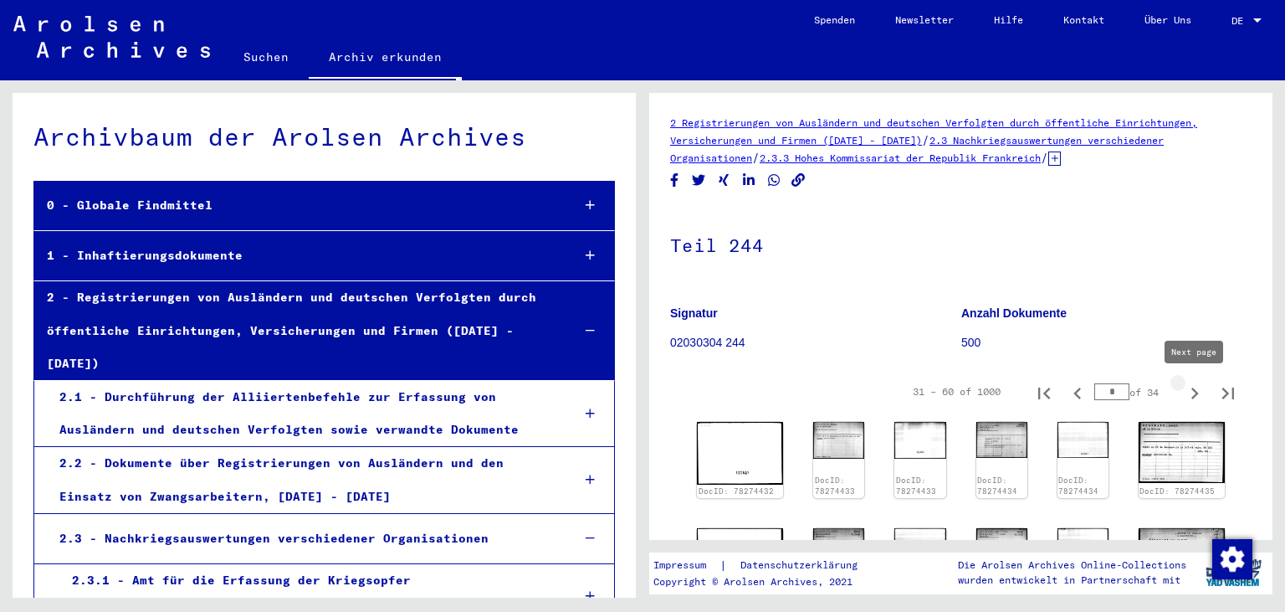
click at [1191, 393] on icon "Next page" at bounding box center [1194, 393] width 23 height 23
type input "*"
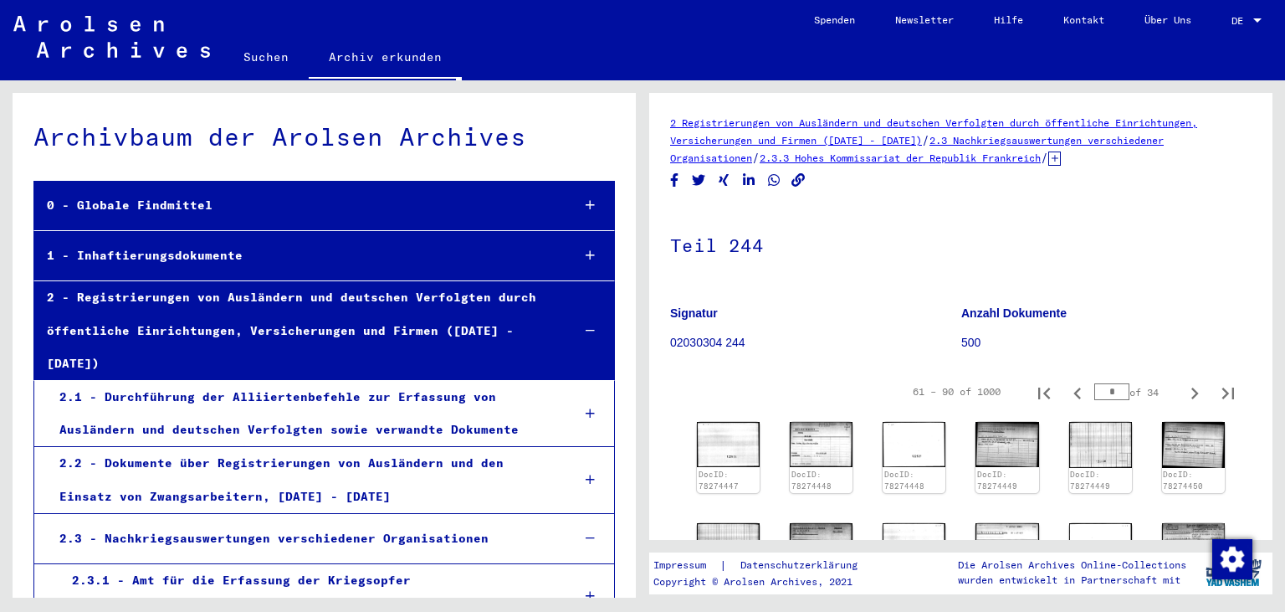
scroll to position [277, 0]
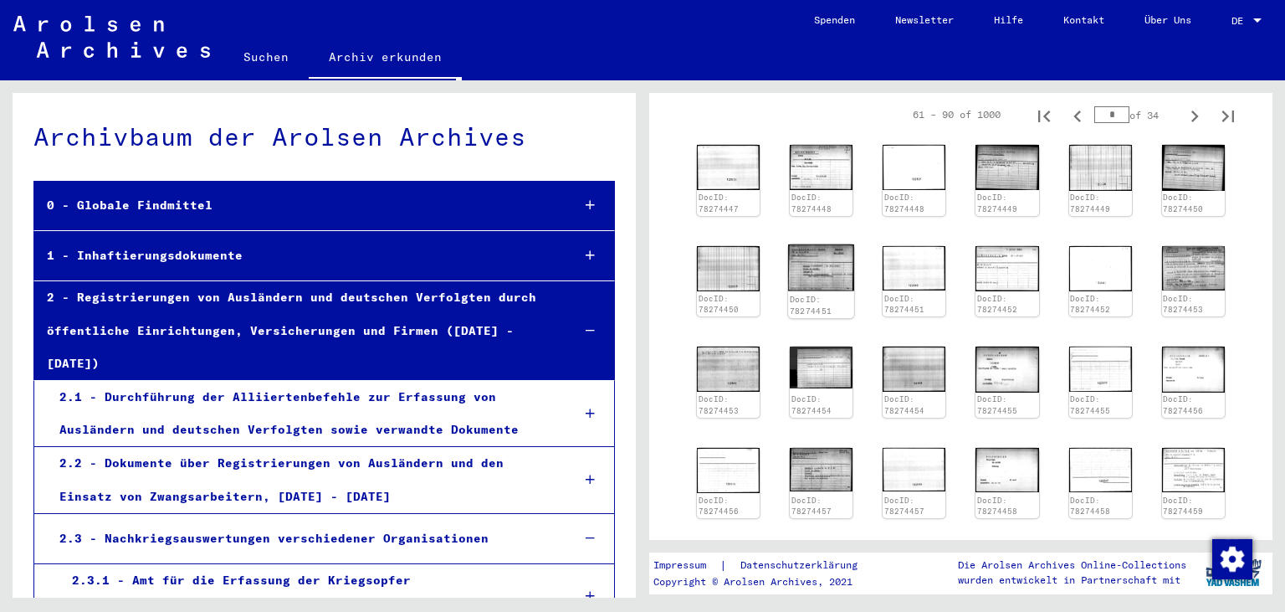
click at [792, 272] on img at bounding box center [821, 267] width 66 height 47
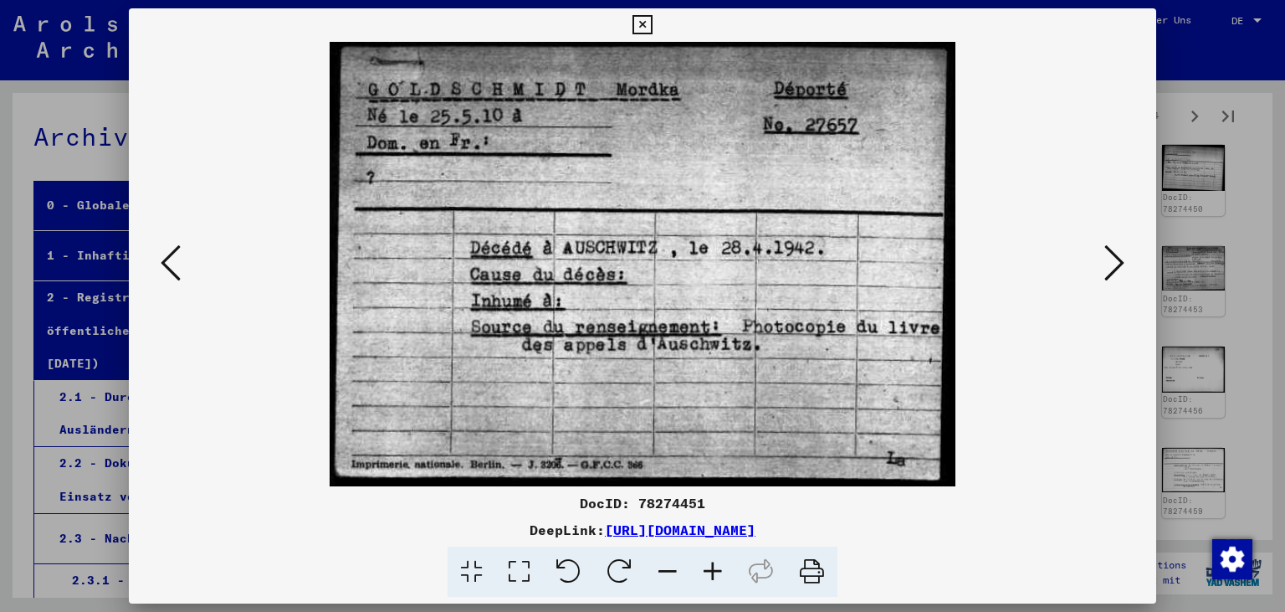
click at [1121, 260] on icon at bounding box center [1115, 263] width 20 height 40
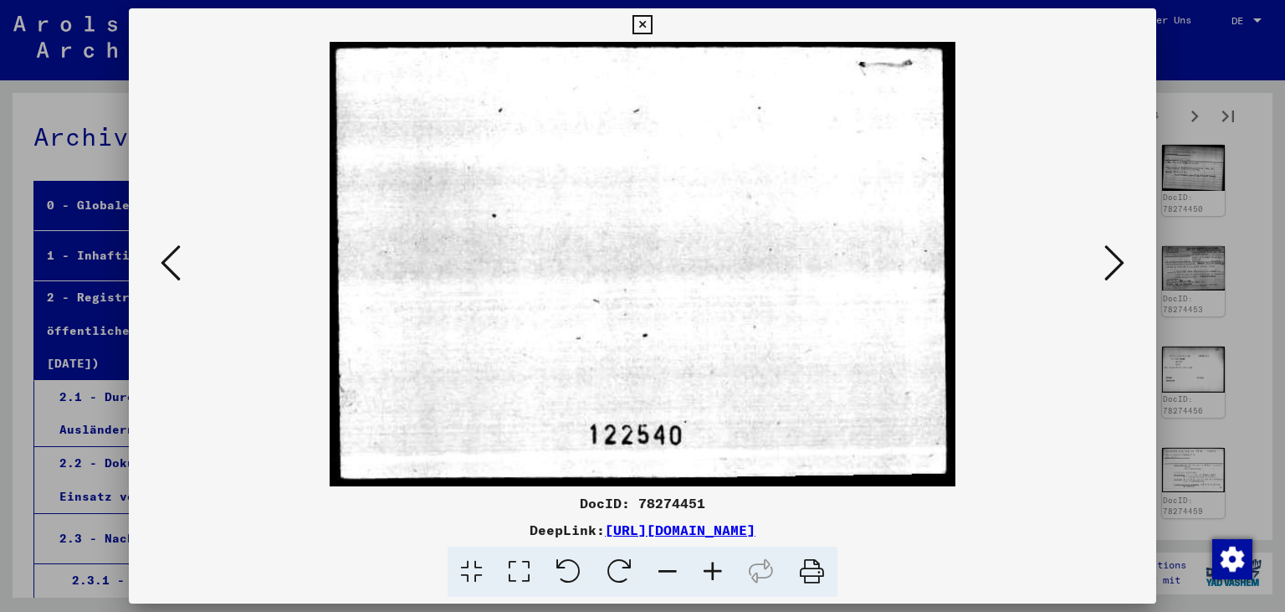
click at [1121, 260] on icon at bounding box center [1115, 263] width 20 height 40
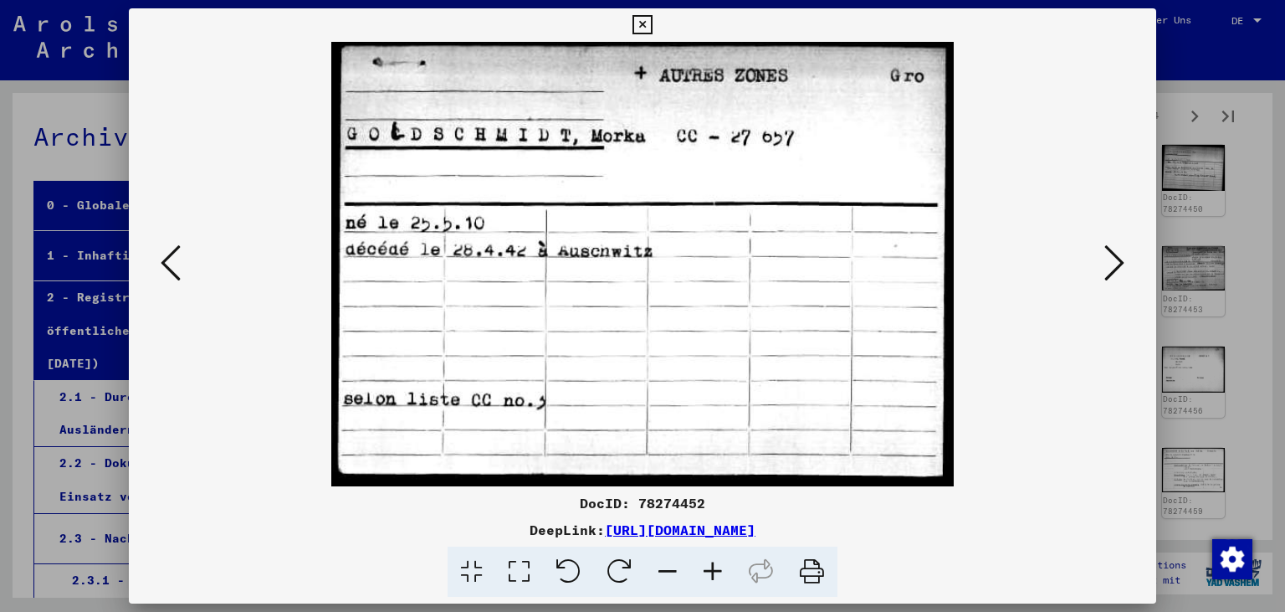
click at [1121, 260] on icon at bounding box center [1115, 263] width 20 height 40
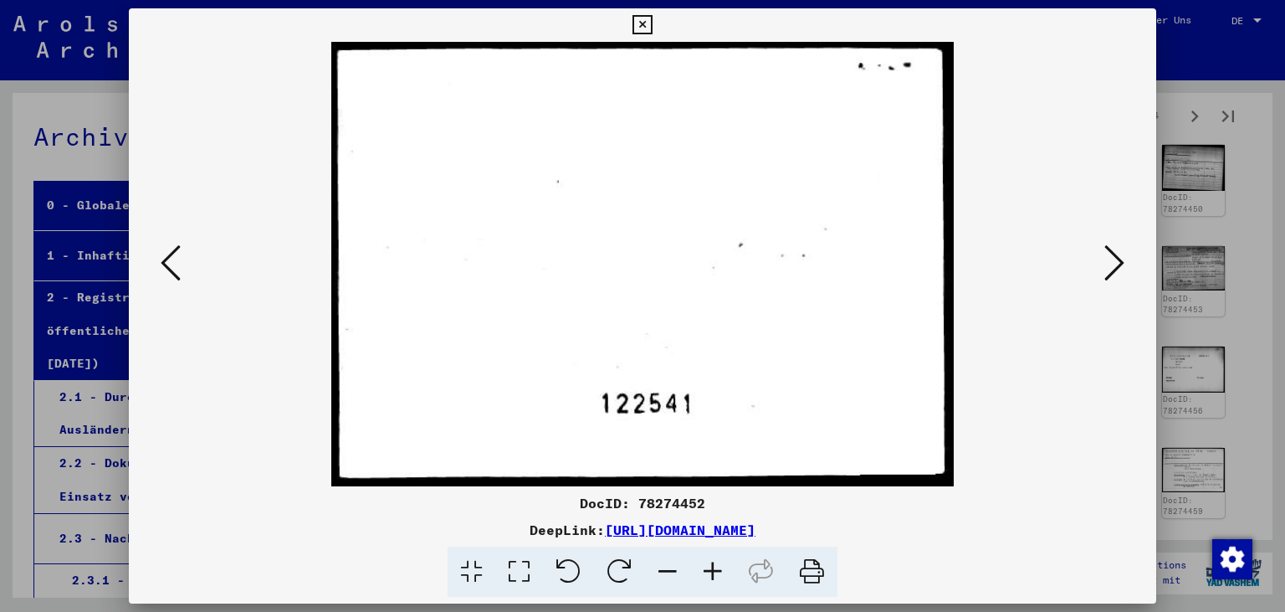
click at [1121, 260] on icon at bounding box center [1115, 263] width 20 height 40
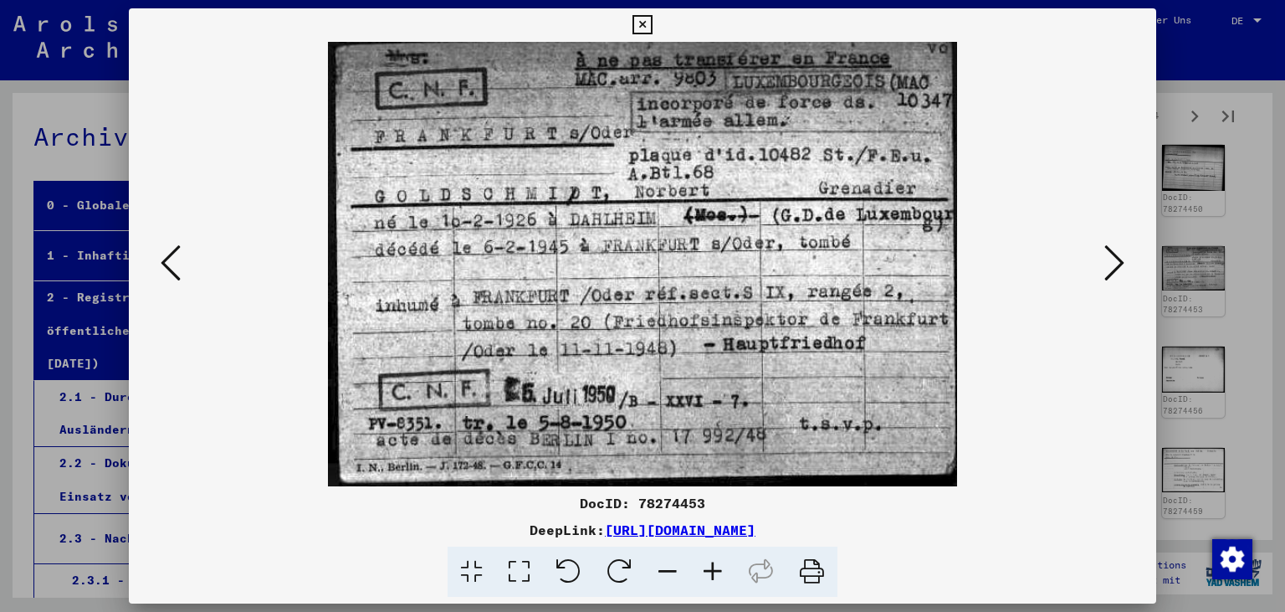
click at [1120, 260] on icon at bounding box center [1115, 263] width 20 height 40
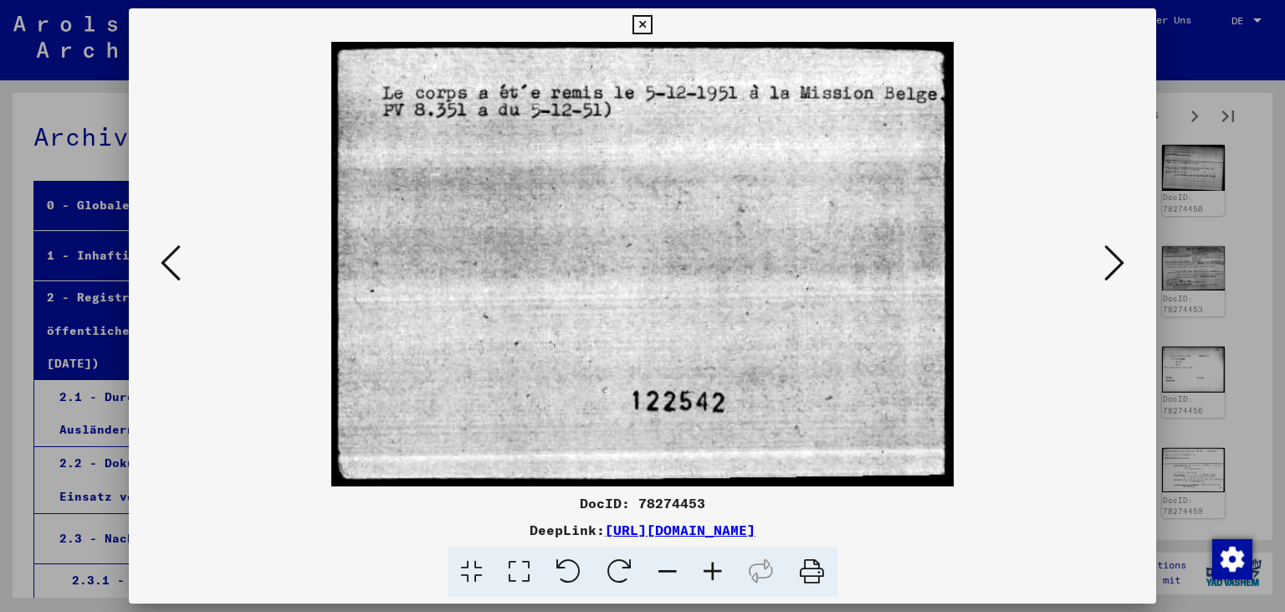
click at [1120, 260] on icon at bounding box center [1115, 263] width 20 height 40
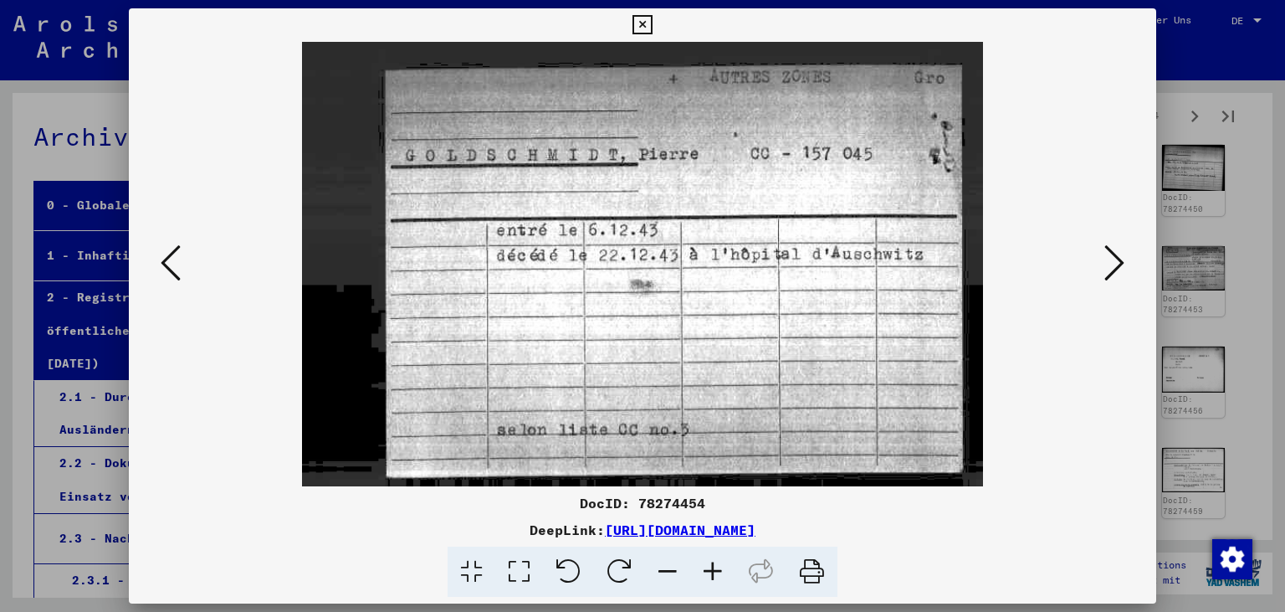
click at [1118, 259] on icon at bounding box center [1115, 263] width 20 height 40
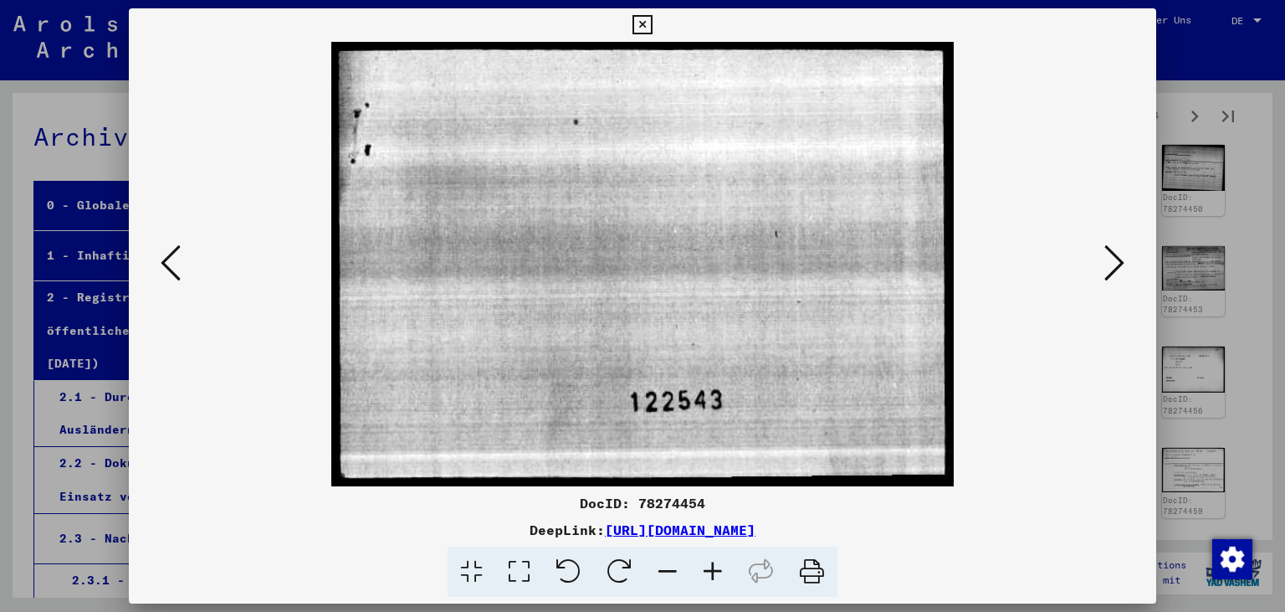
click at [1117, 259] on icon at bounding box center [1115, 263] width 20 height 40
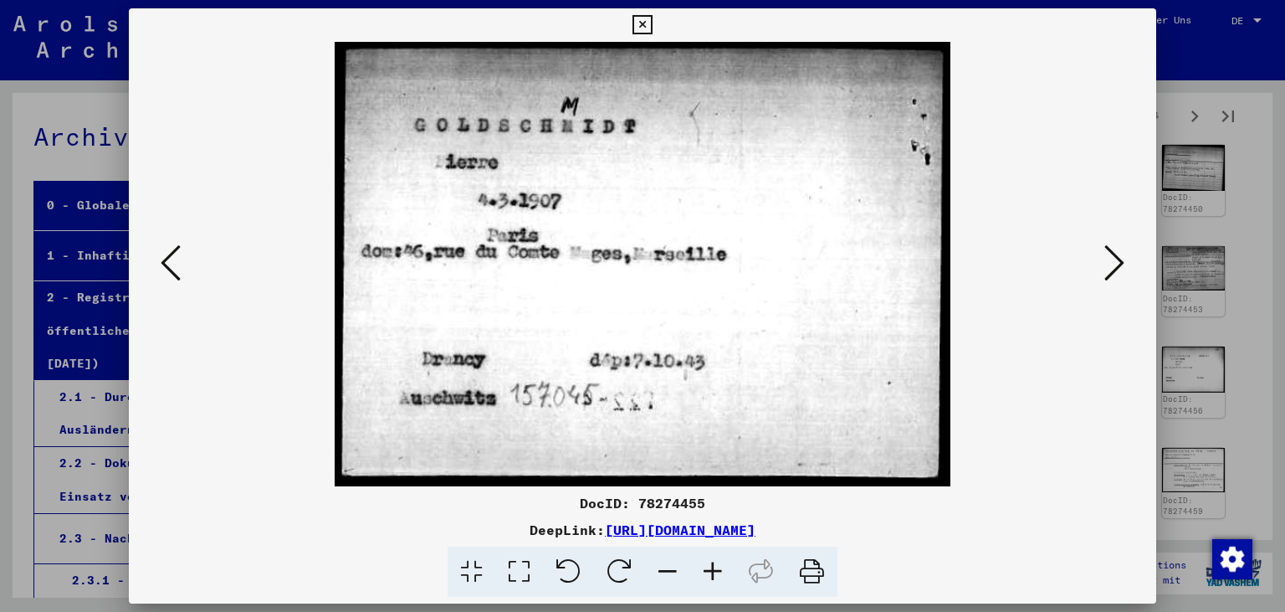
click at [1117, 259] on icon at bounding box center [1115, 263] width 20 height 40
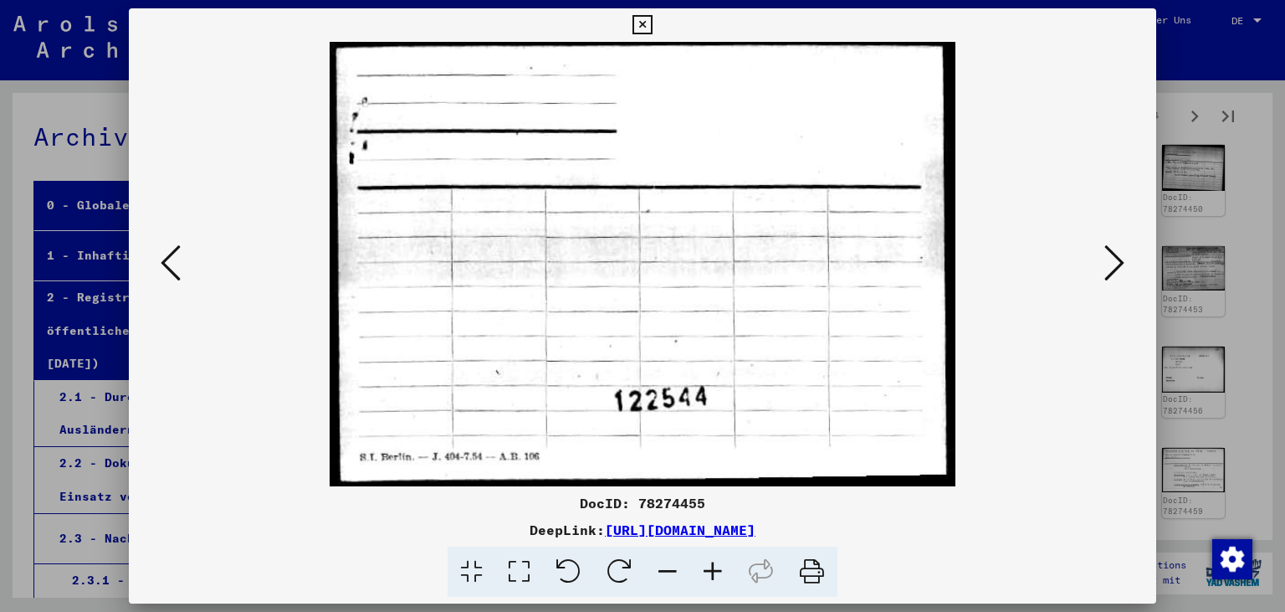
click at [1117, 259] on icon at bounding box center [1115, 263] width 20 height 40
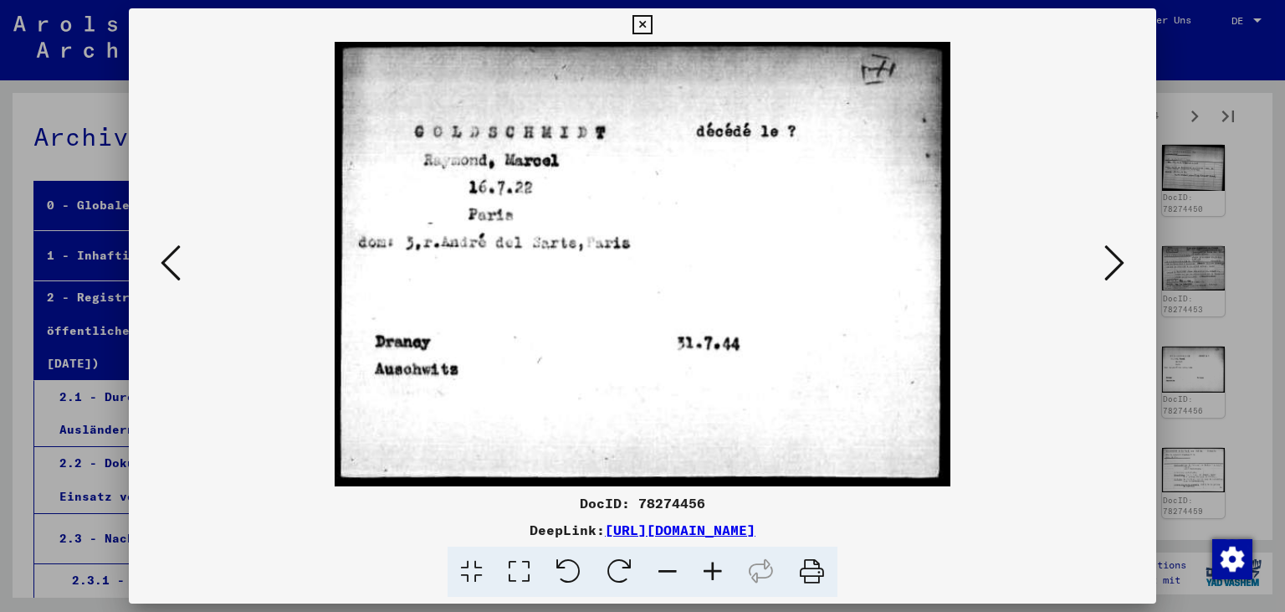
click at [1117, 259] on icon at bounding box center [1115, 263] width 20 height 40
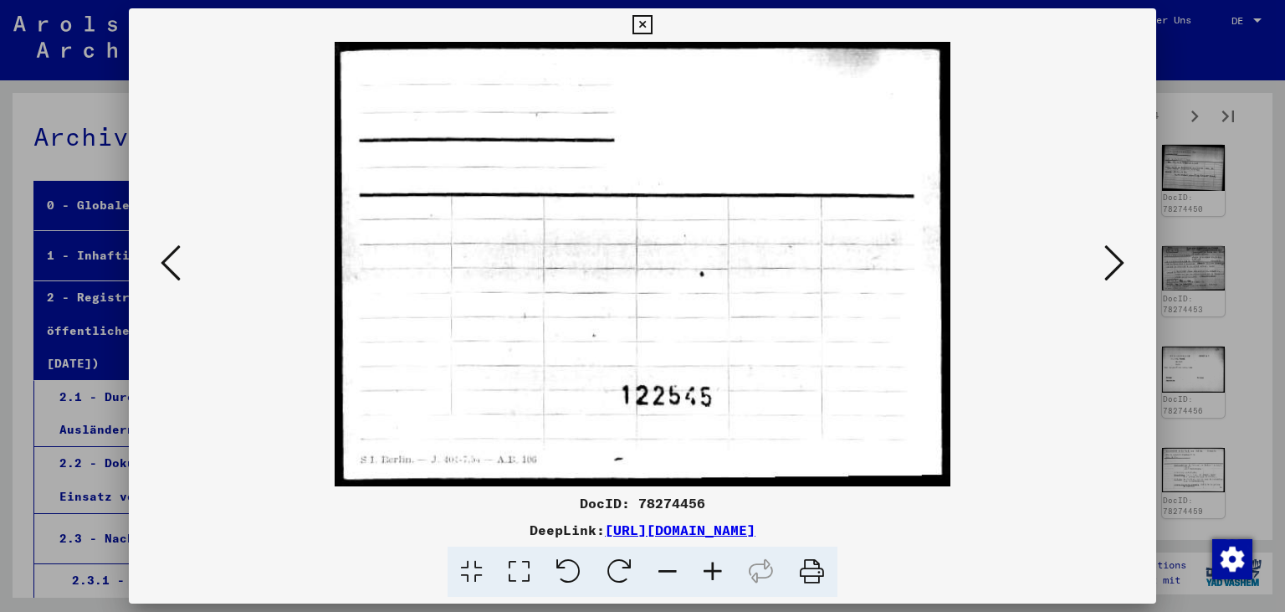
click at [1117, 259] on icon at bounding box center [1115, 263] width 20 height 40
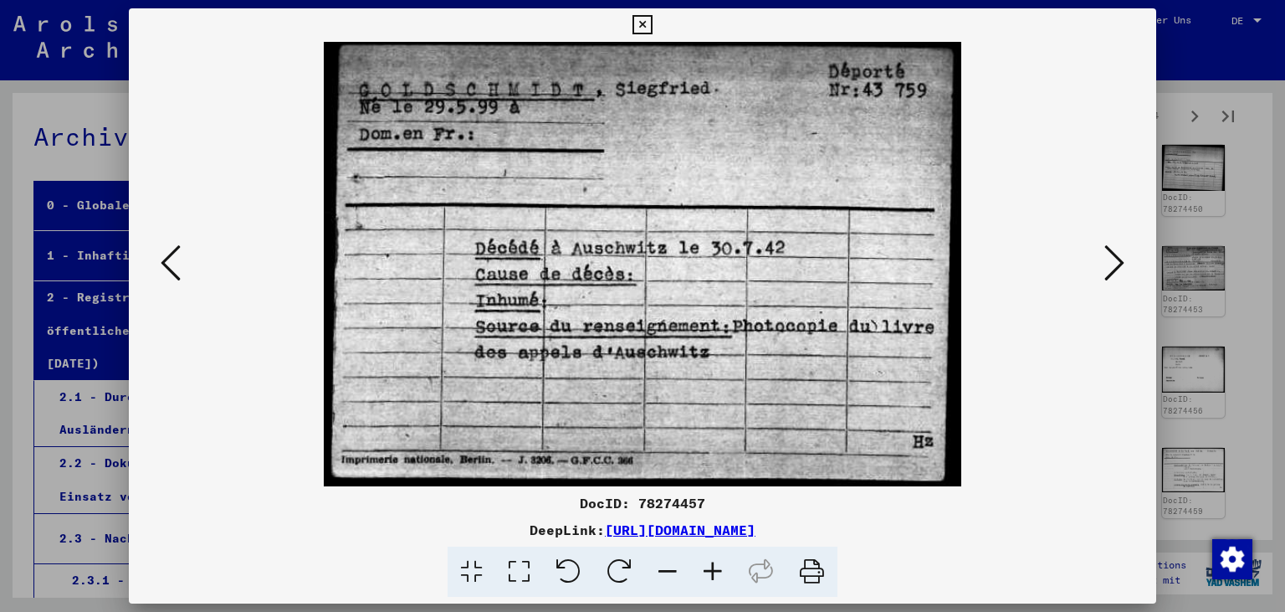
click at [1117, 259] on icon at bounding box center [1115, 263] width 20 height 40
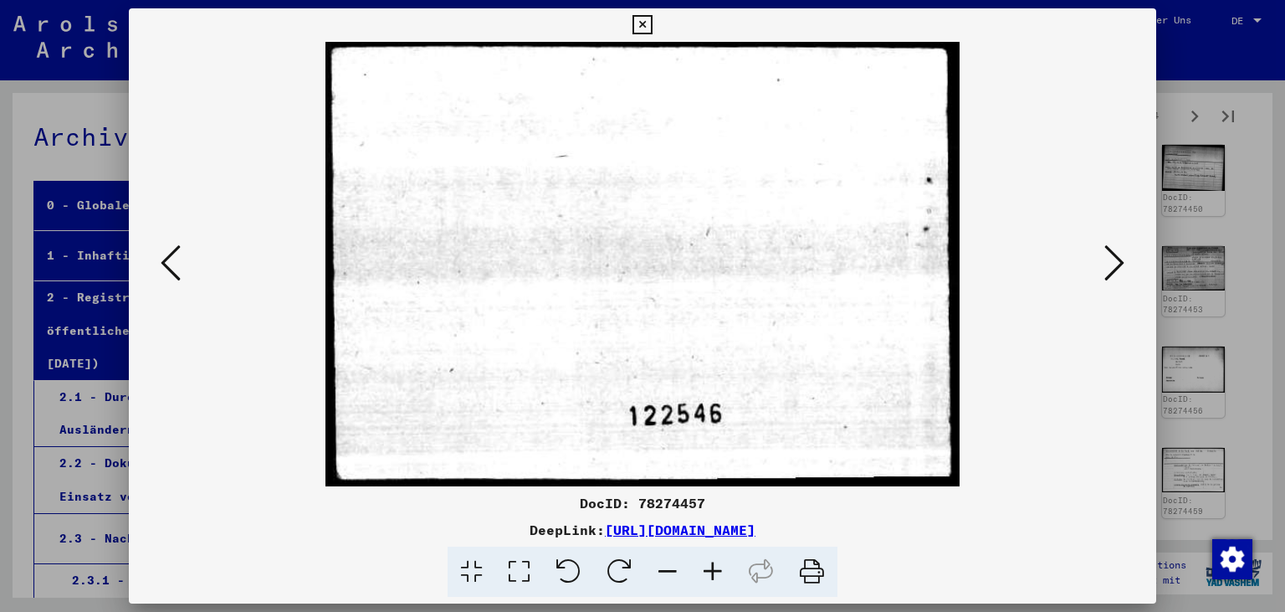
click at [1117, 259] on icon at bounding box center [1115, 263] width 20 height 40
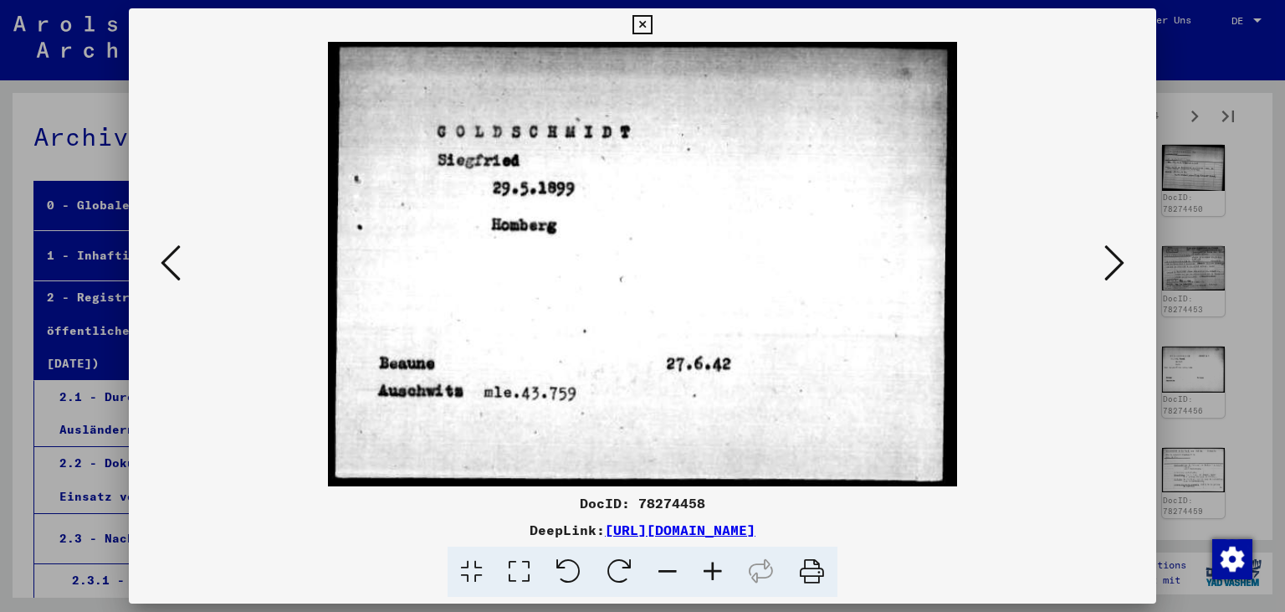
click at [1117, 259] on icon at bounding box center [1115, 263] width 20 height 40
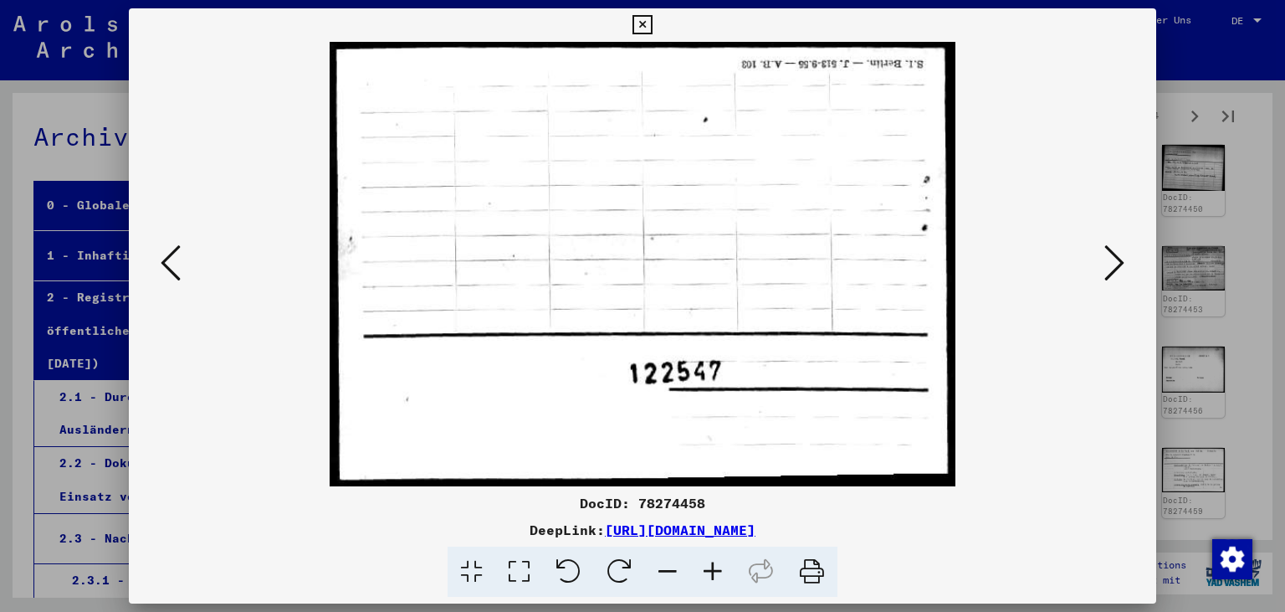
click at [1117, 259] on icon at bounding box center [1115, 263] width 20 height 40
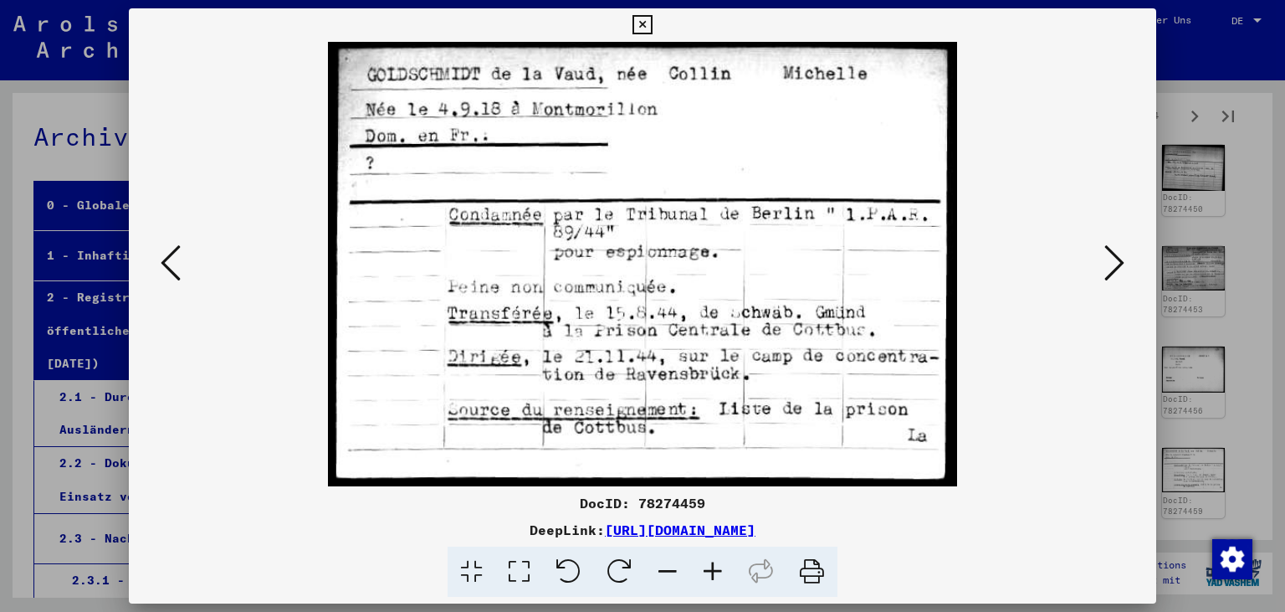
click at [1117, 259] on icon at bounding box center [1115, 263] width 20 height 40
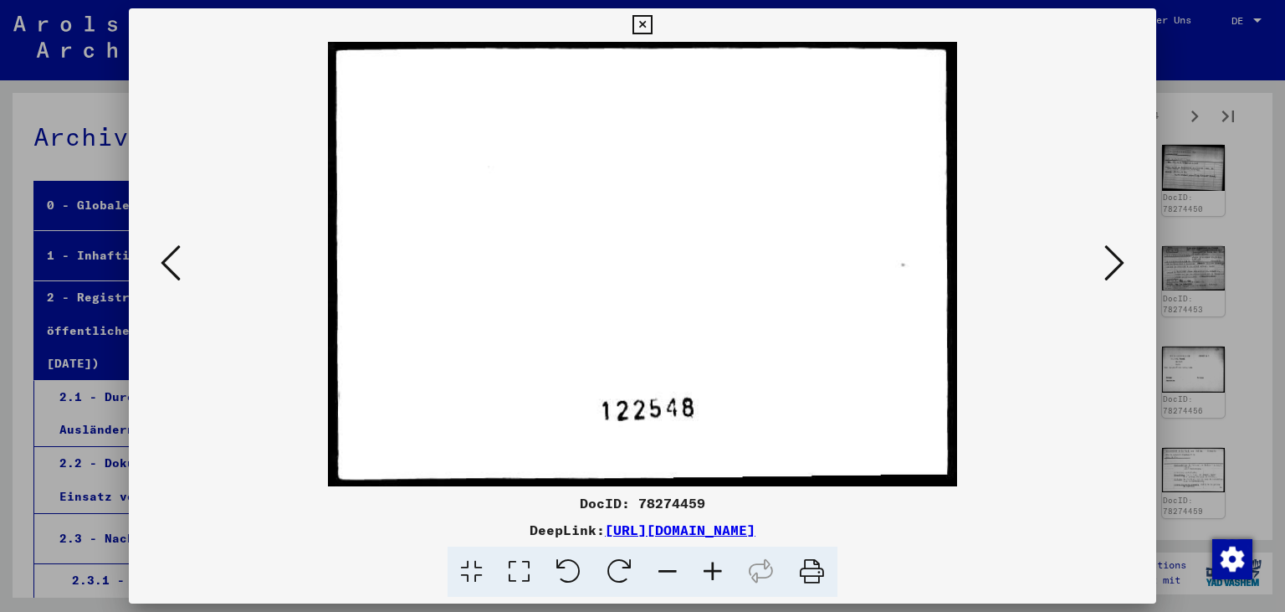
click at [1117, 259] on icon at bounding box center [1115, 263] width 20 height 40
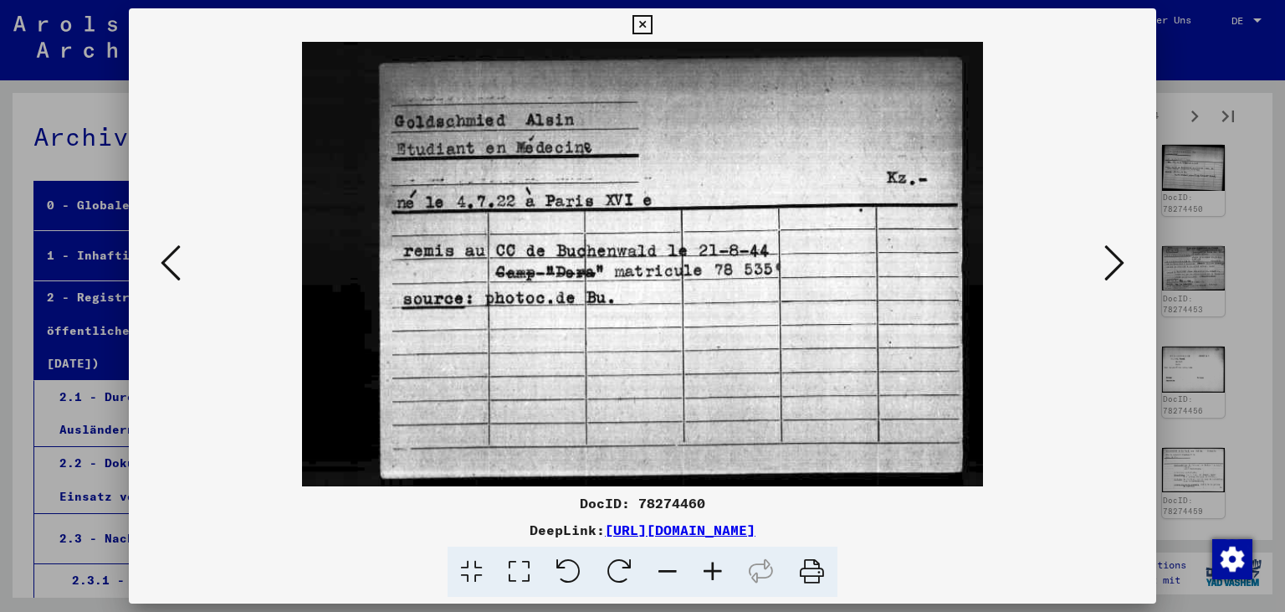
click at [1117, 259] on icon at bounding box center [1115, 263] width 20 height 40
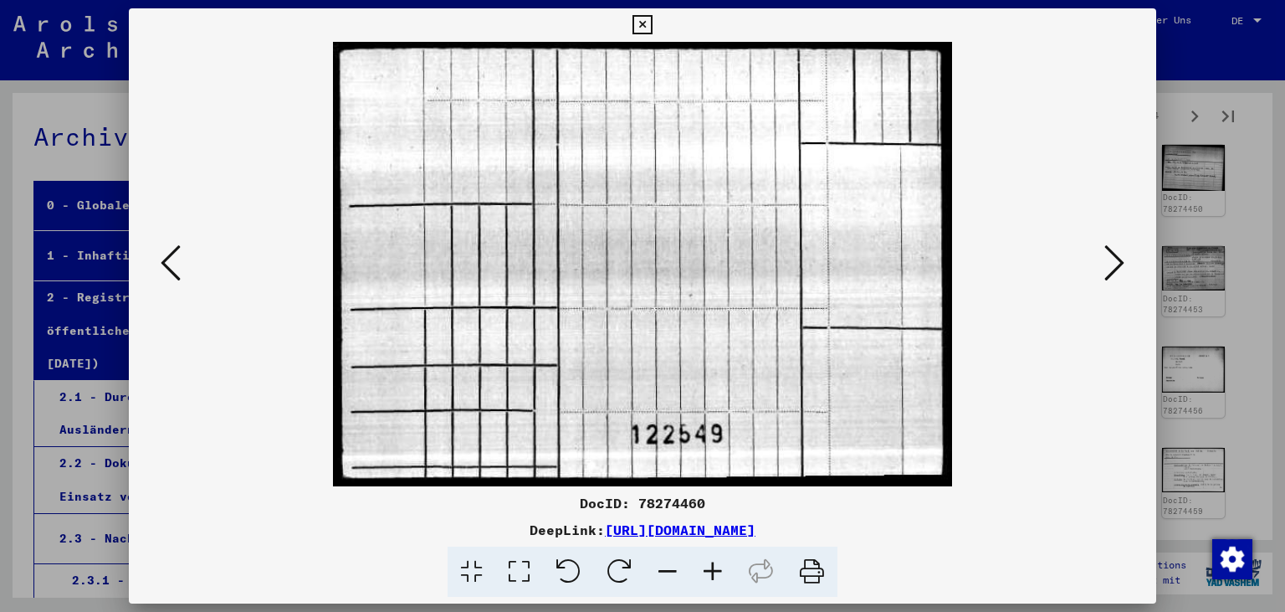
click at [1117, 259] on icon at bounding box center [1115, 263] width 20 height 40
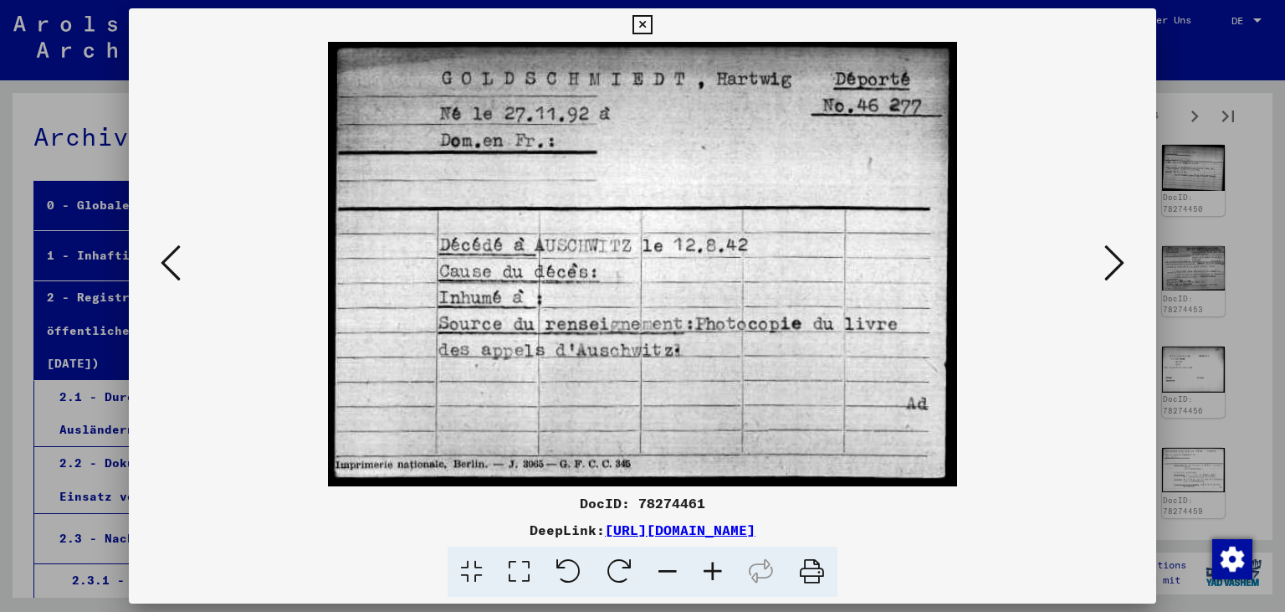
click at [1117, 259] on icon at bounding box center [1115, 263] width 20 height 40
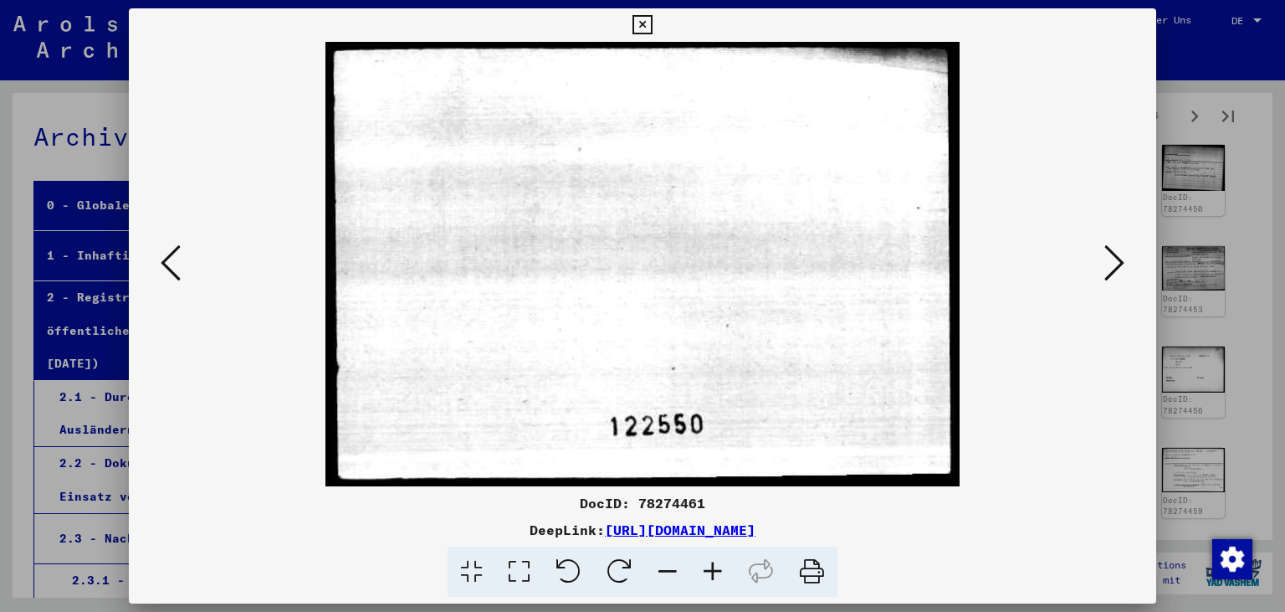
click at [1117, 259] on icon at bounding box center [1115, 263] width 20 height 40
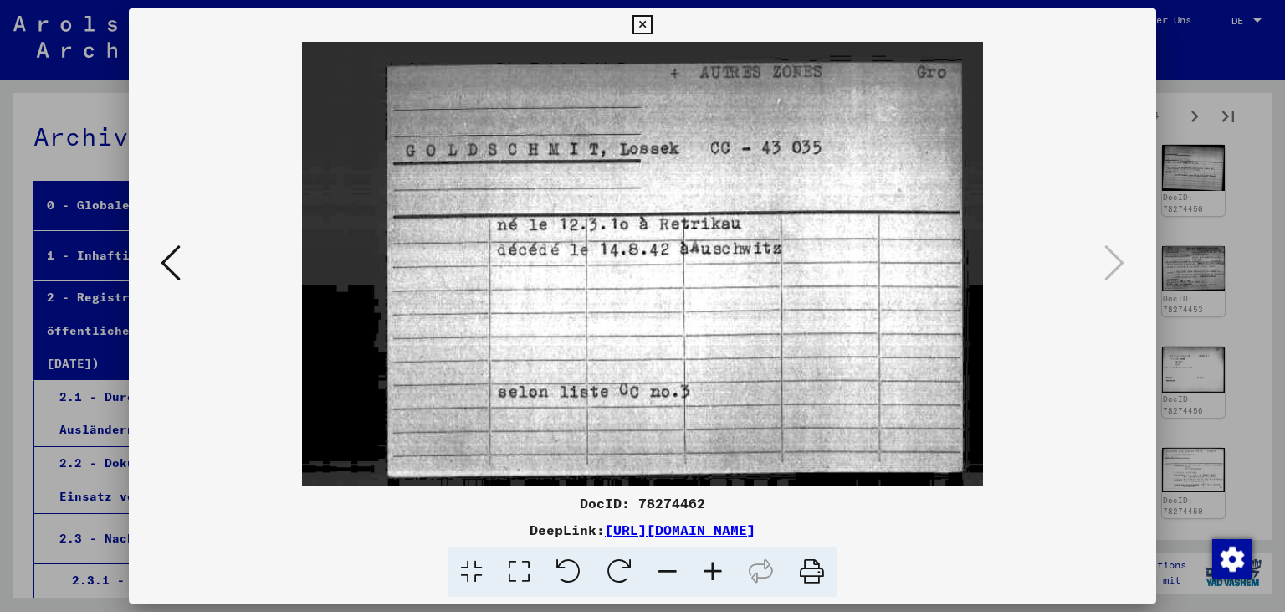
click at [652, 30] on icon at bounding box center [642, 25] width 19 height 20
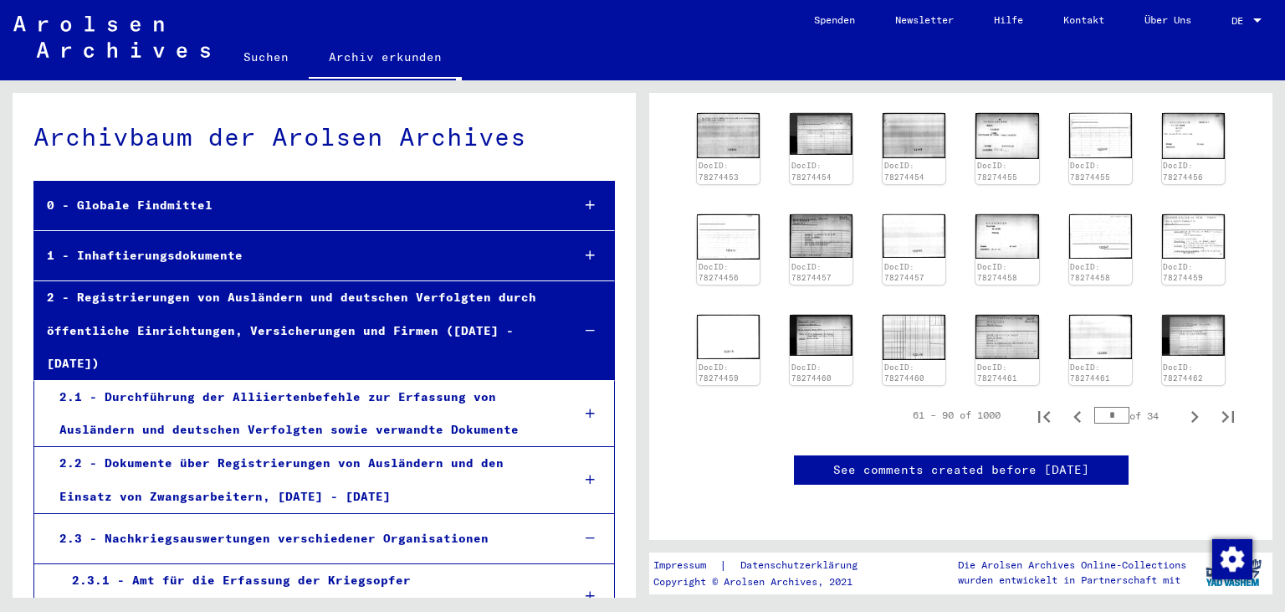
scroll to position [832, 0]
click at [1200, 405] on icon "Next page" at bounding box center [1194, 416] width 23 height 23
type input "*"
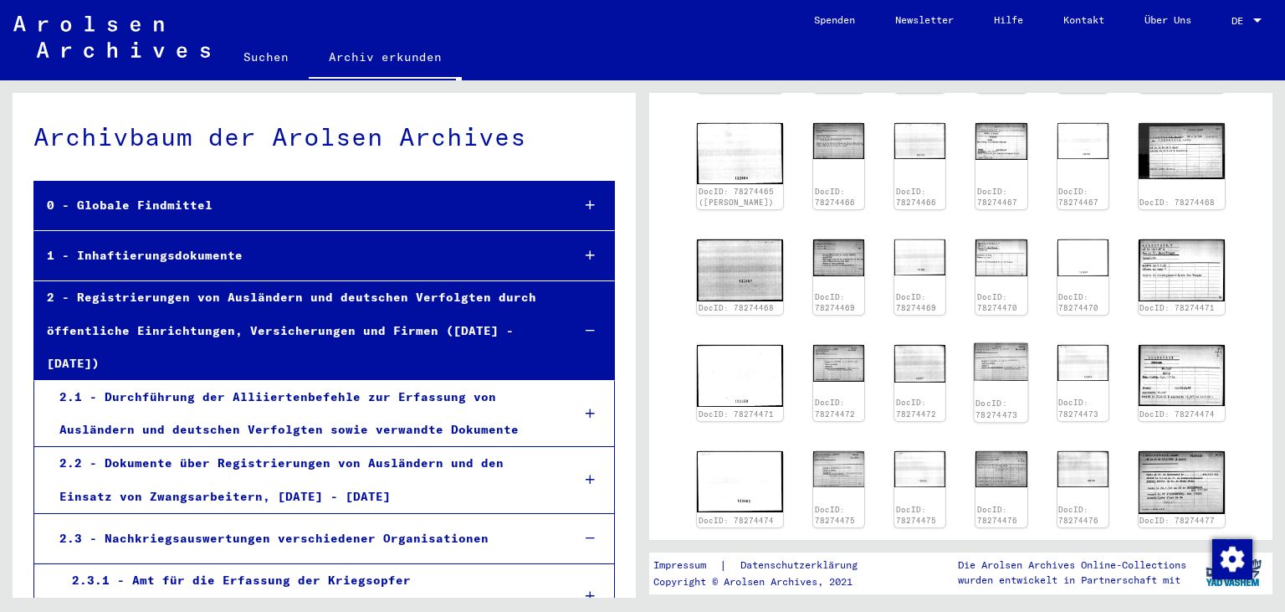
scroll to position [439, 0]
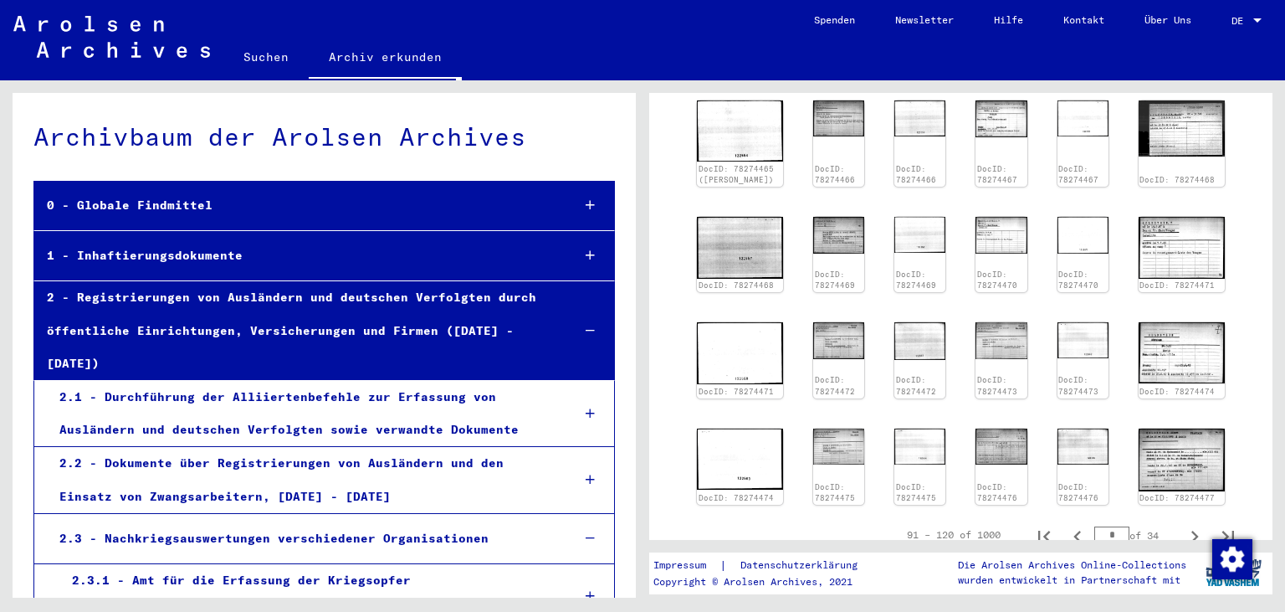
click at [818, 317] on div "DocID: 78274462 DocID: 78274463 DocID: 78274463 DocID: 78274464 DocID: 78274464…" at bounding box center [960, 244] width 541 height 536
click at [839, 340] on img at bounding box center [840, 340] width 54 height 38
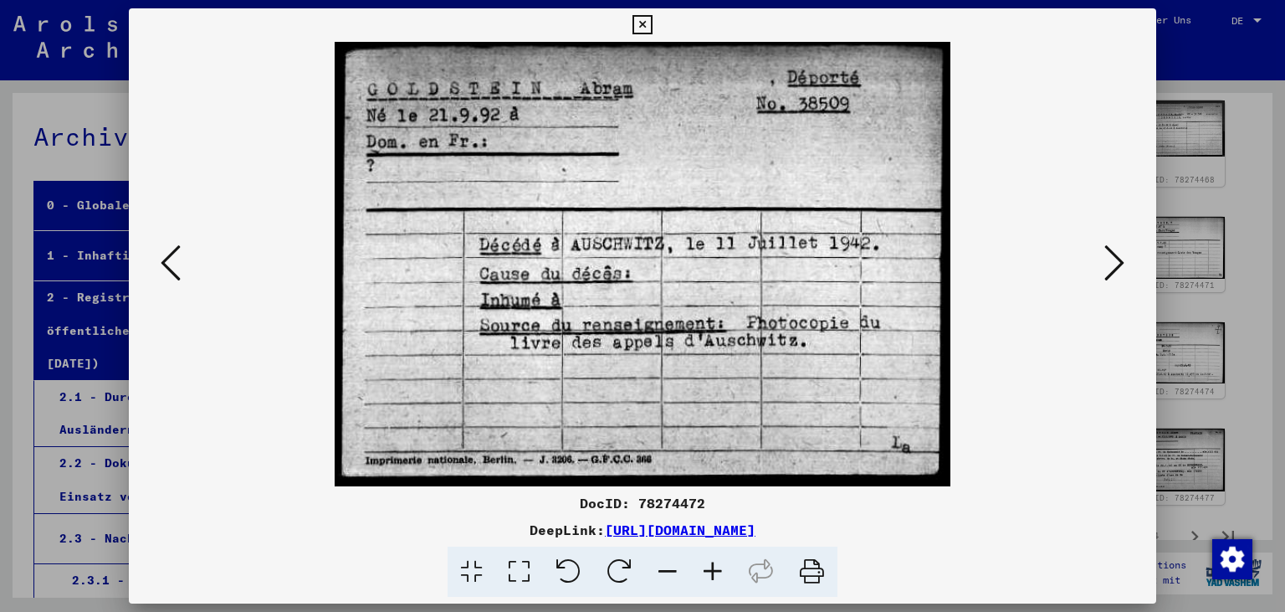
click at [1119, 263] on icon at bounding box center [1115, 263] width 20 height 40
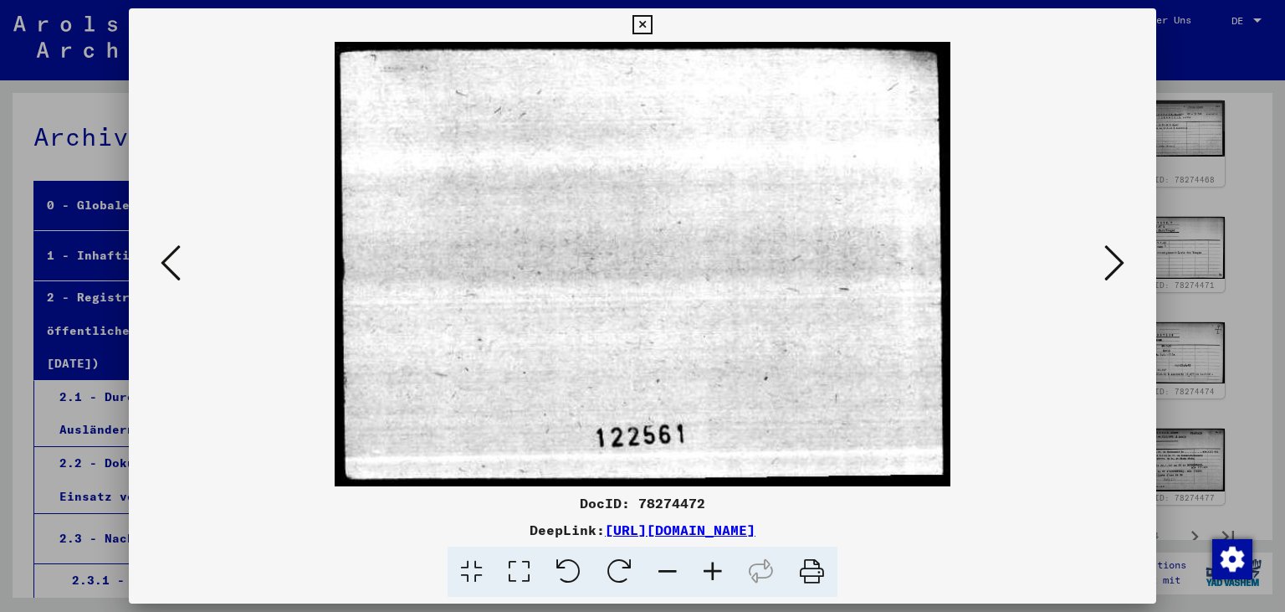
click at [1119, 263] on icon at bounding box center [1115, 263] width 20 height 40
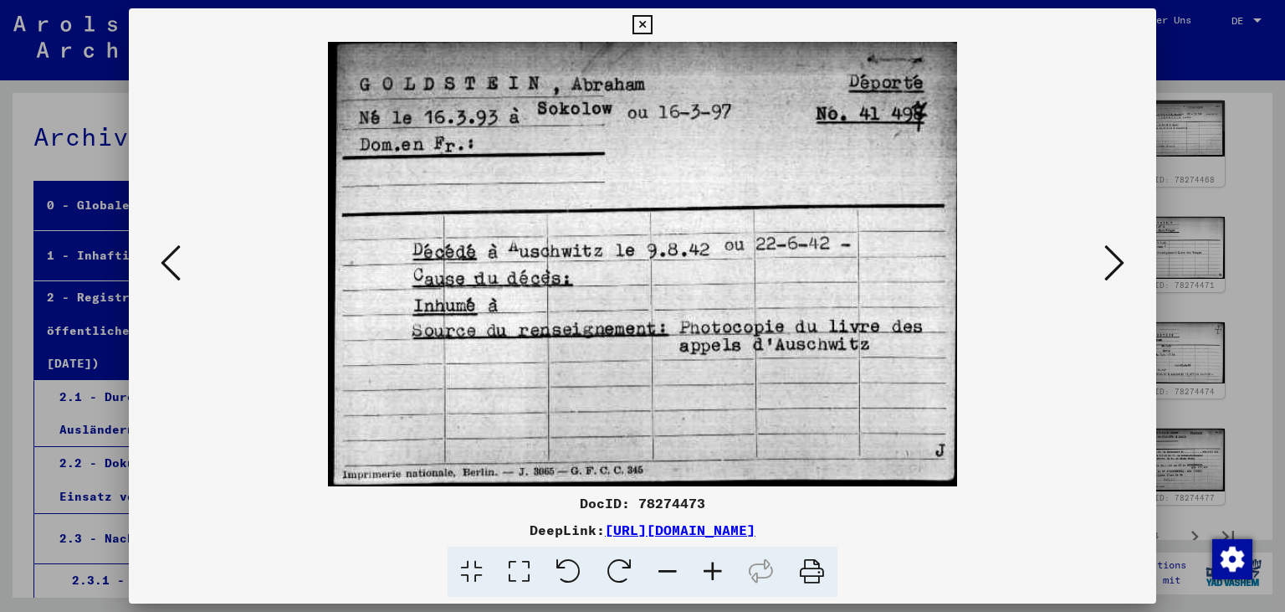
click at [1119, 263] on icon at bounding box center [1115, 263] width 20 height 40
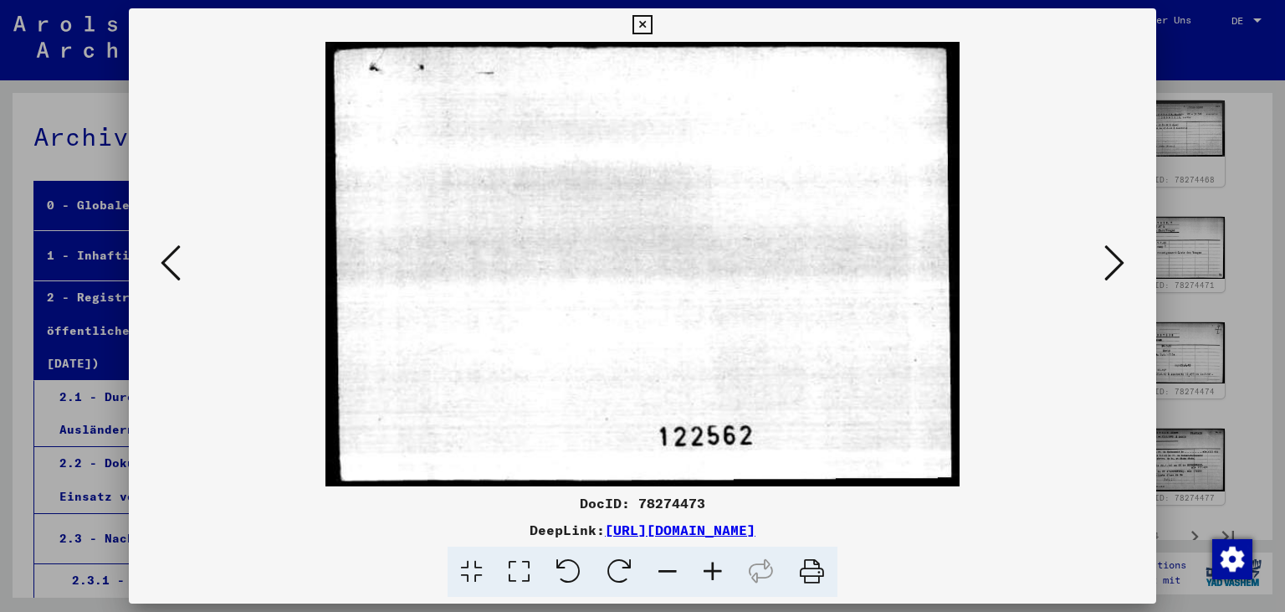
click at [1119, 263] on icon at bounding box center [1115, 263] width 20 height 40
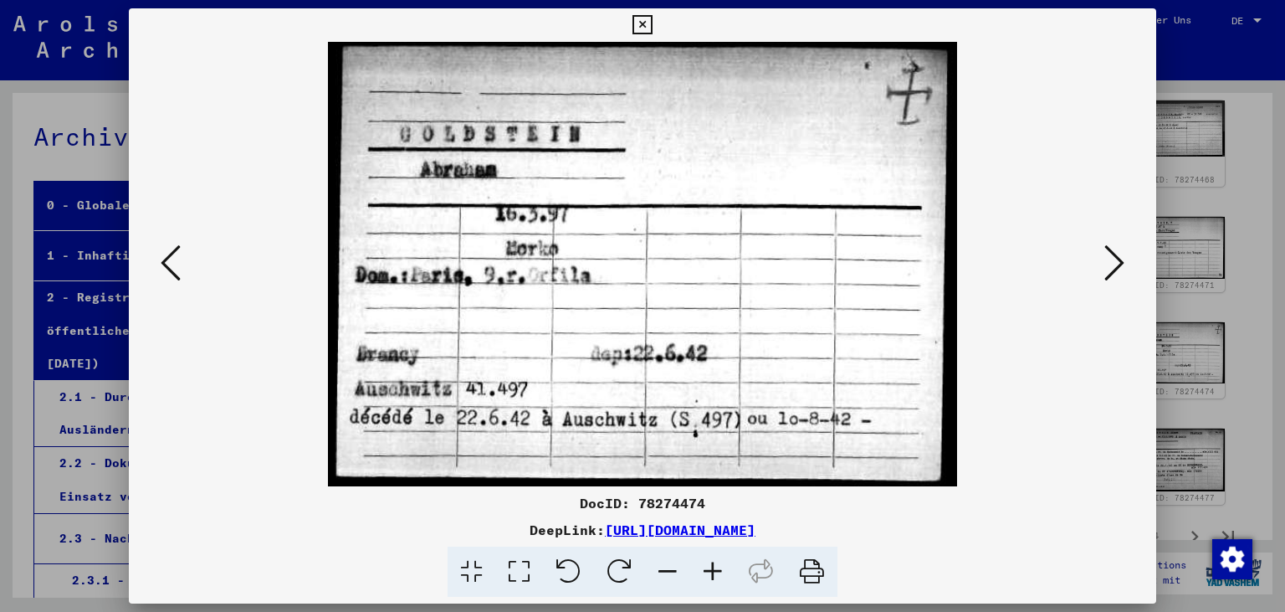
click at [1119, 263] on icon at bounding box center [1115, 263] width 20 height 40
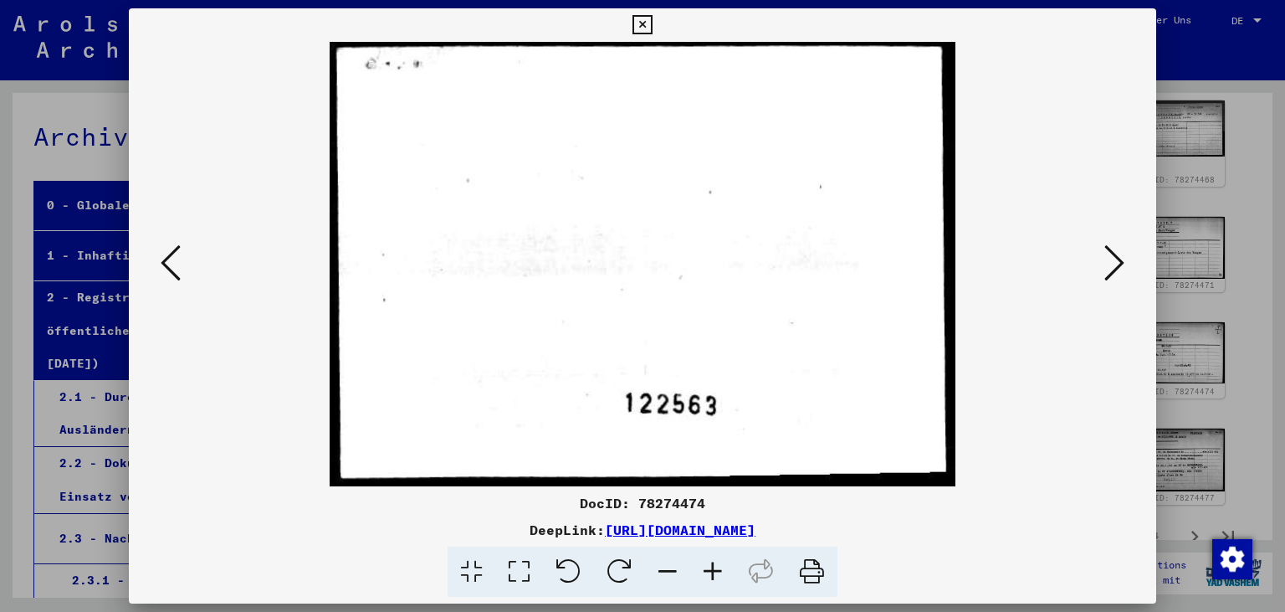
click at [1119, 263] on icon at bounding box center [1115, 263] width 20 height 40
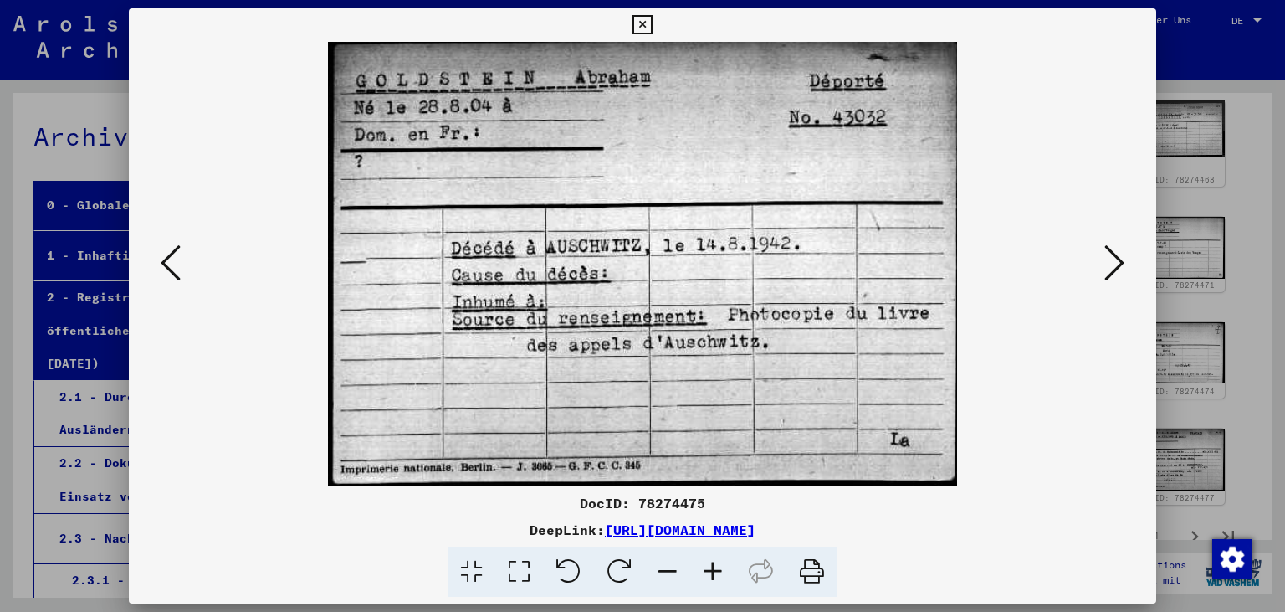
click at [1119, 263] on icon at bounding box center [1115, 263] width 20 height 40
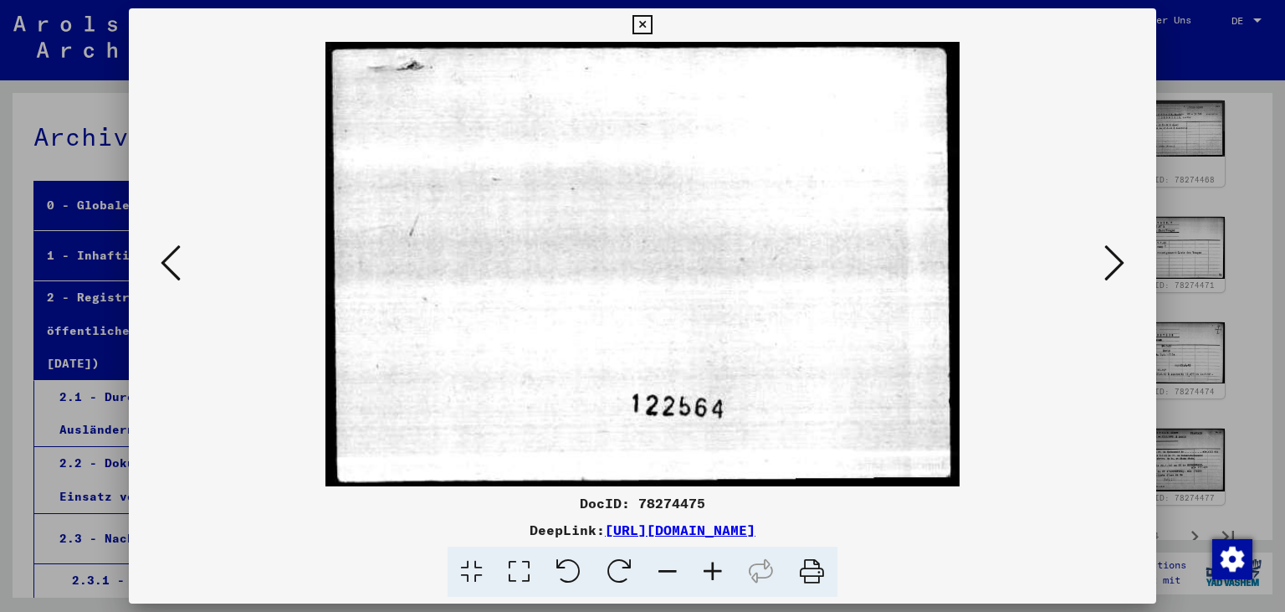
click at [1119, 263] on icon at bounding box center [1115, 263] width 20 height 40
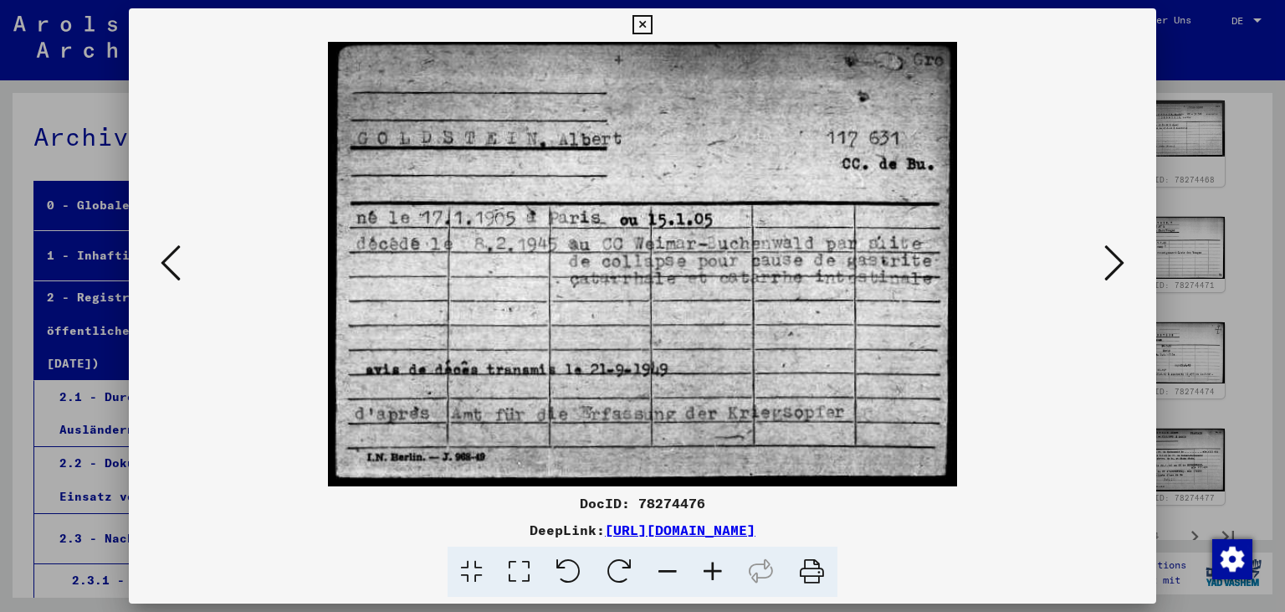
click at [1119, 263] on icon at bounding box center [1115, 263] width 20 height 40
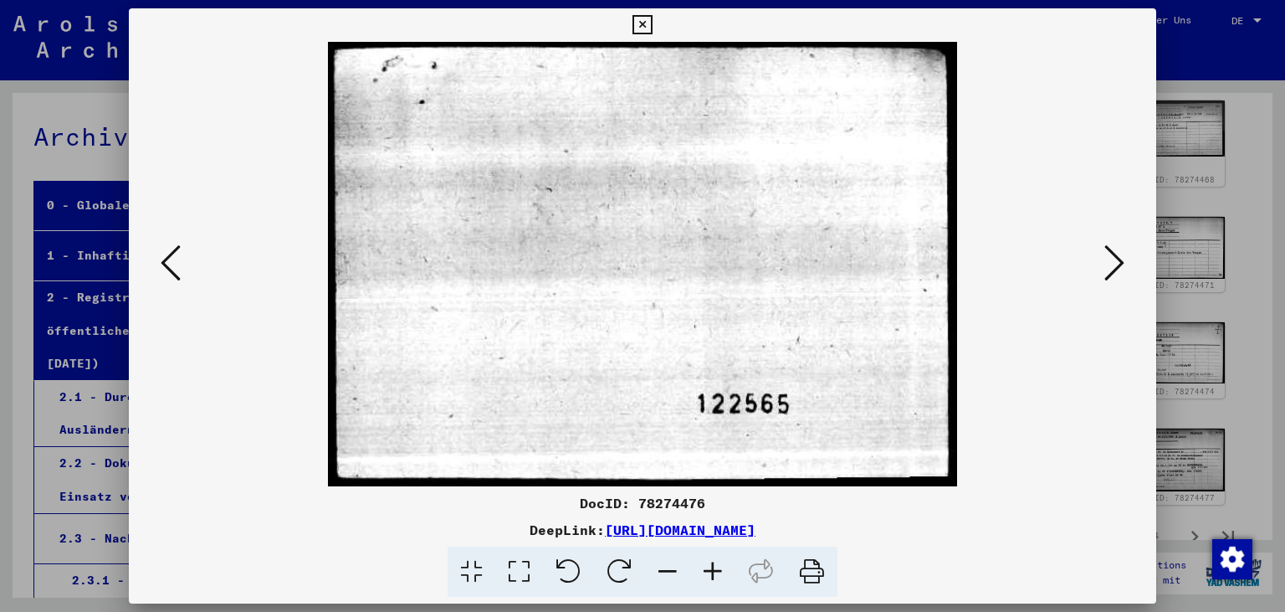
click at [1119, 263] on icon at bounding box center [1115, 263] width 20 height 40
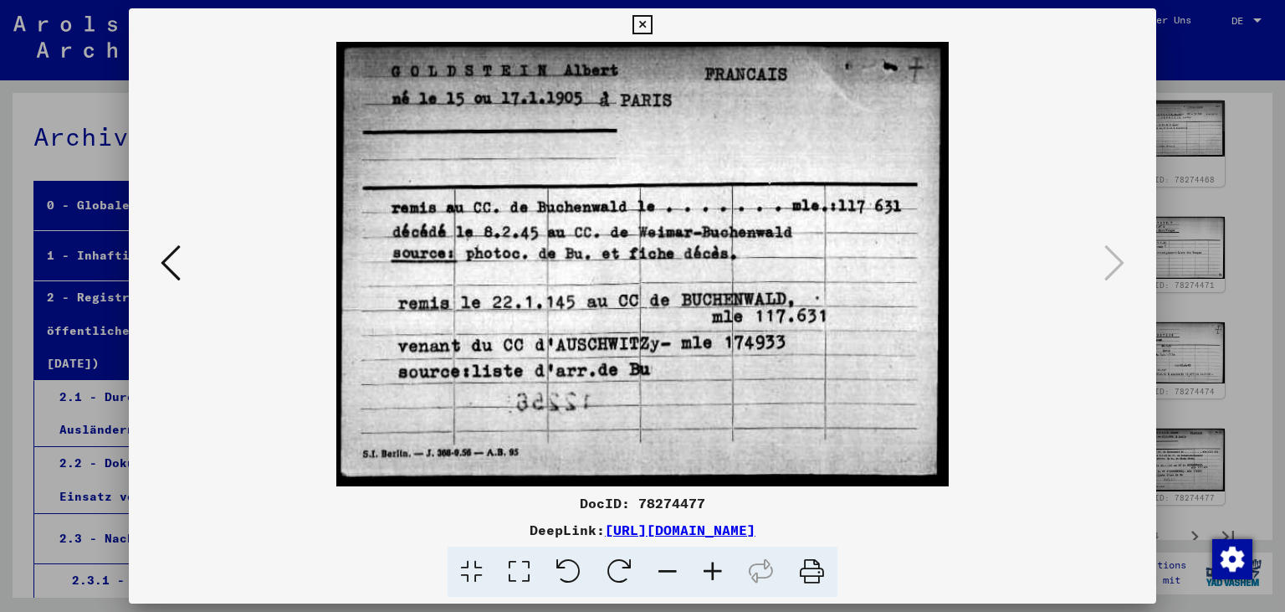
click at [652, 32] on icon at bounding box center [642, 25] width 19 height 20
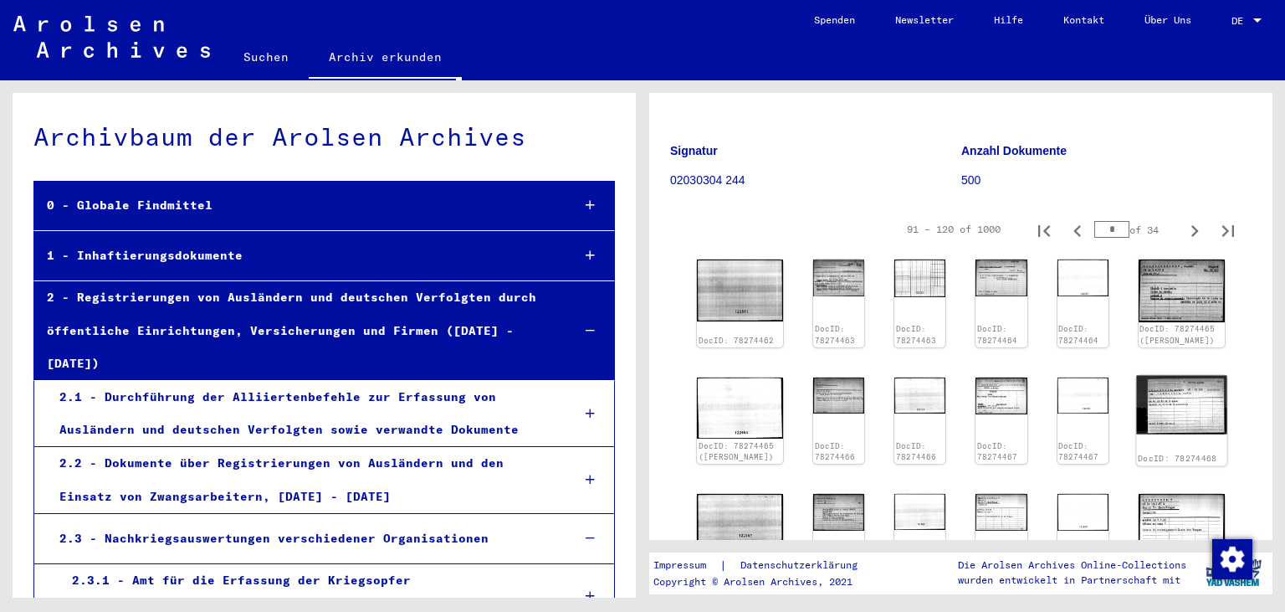
scroll to position [0, 0]
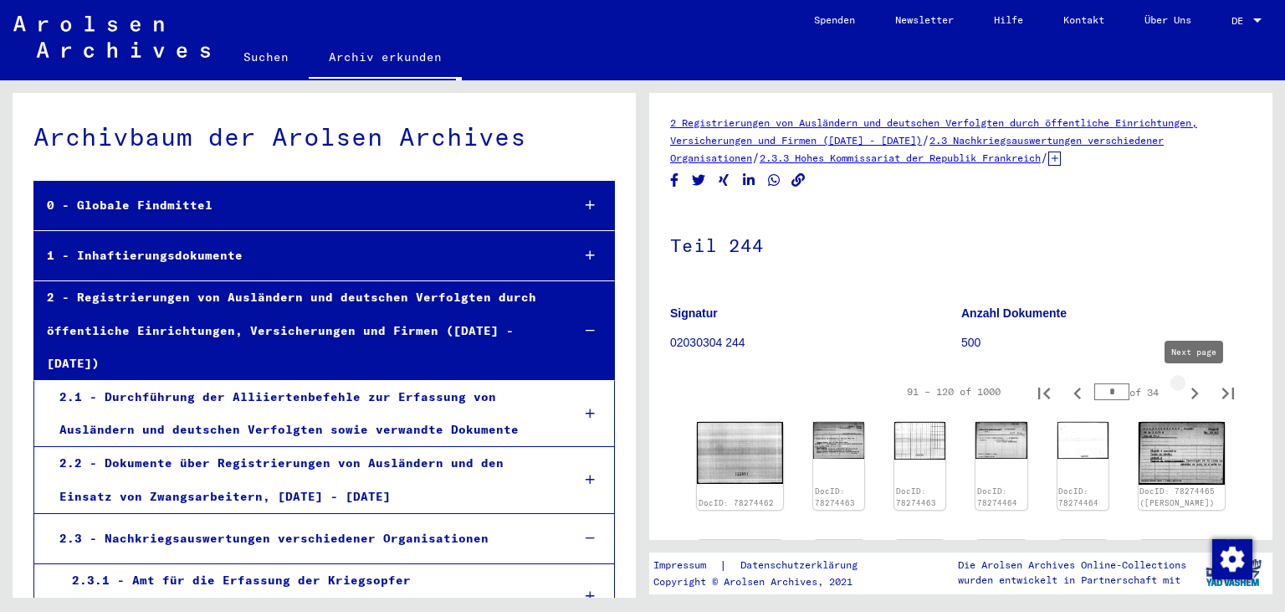
click at [1198, 387] on icon "Next page" at bounding box center [1194, 393] width 23 height 23
type input "*"
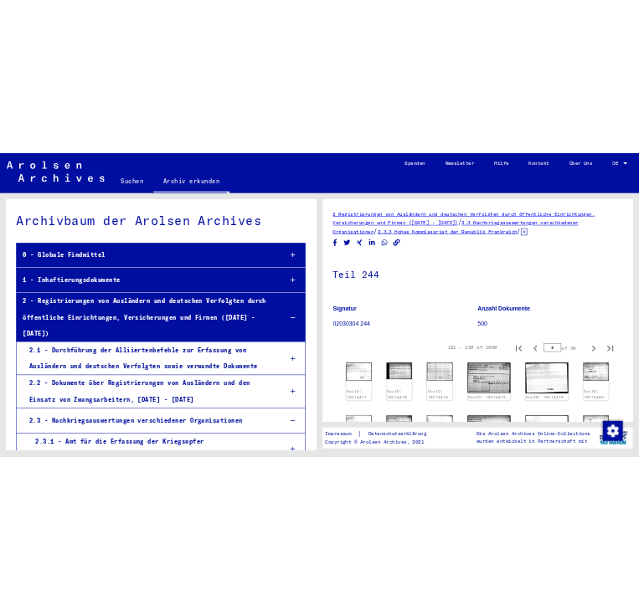
scroll to position [277, 0]
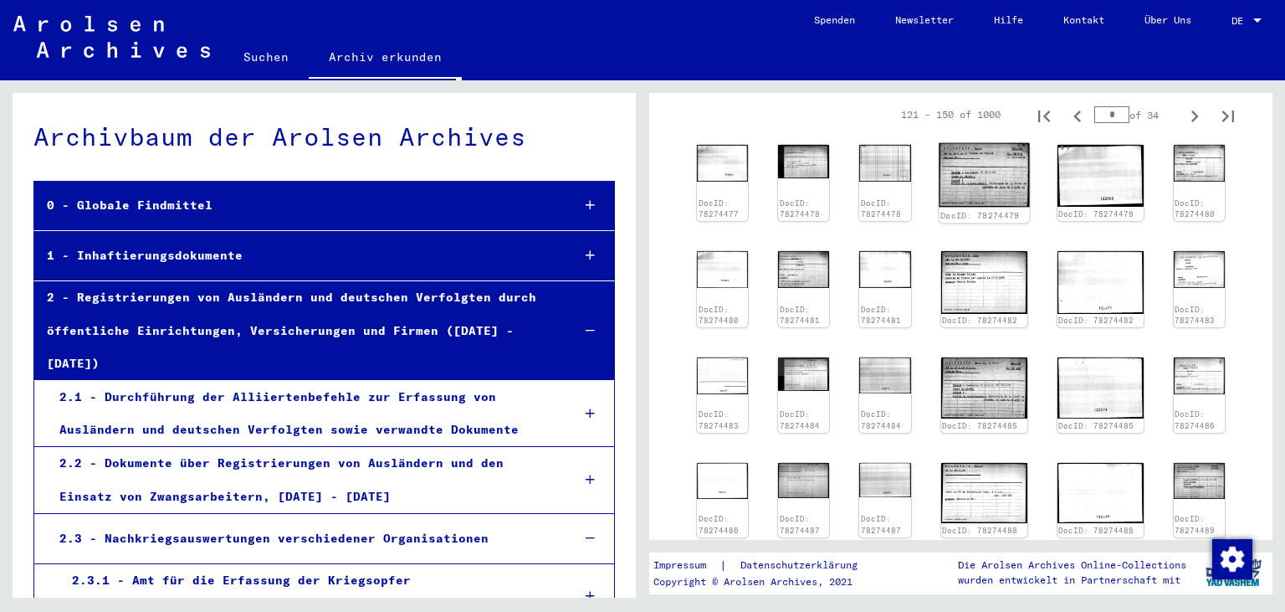
click at [988, 162] on img at bounding box center [984, 175] width 90 height 64
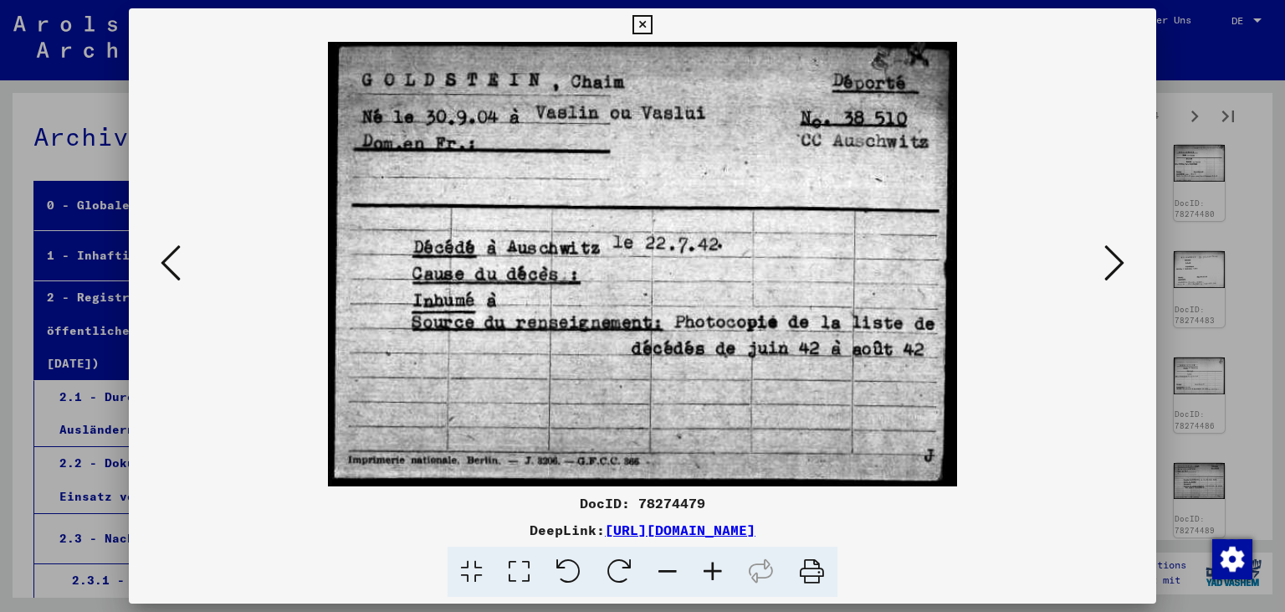
click at [1109, 249] on icon at bounding box center [1115, 263] width 20 height 40
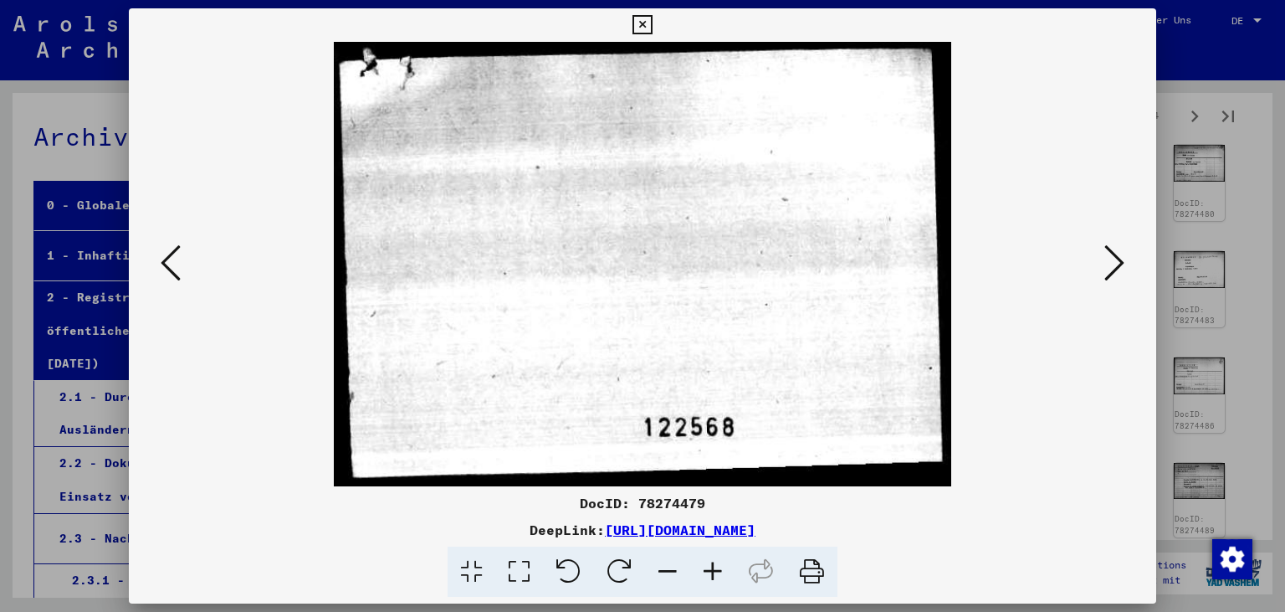
click at [1109, 249] on icon at bounding box center [1115, 263] width 20 height 40
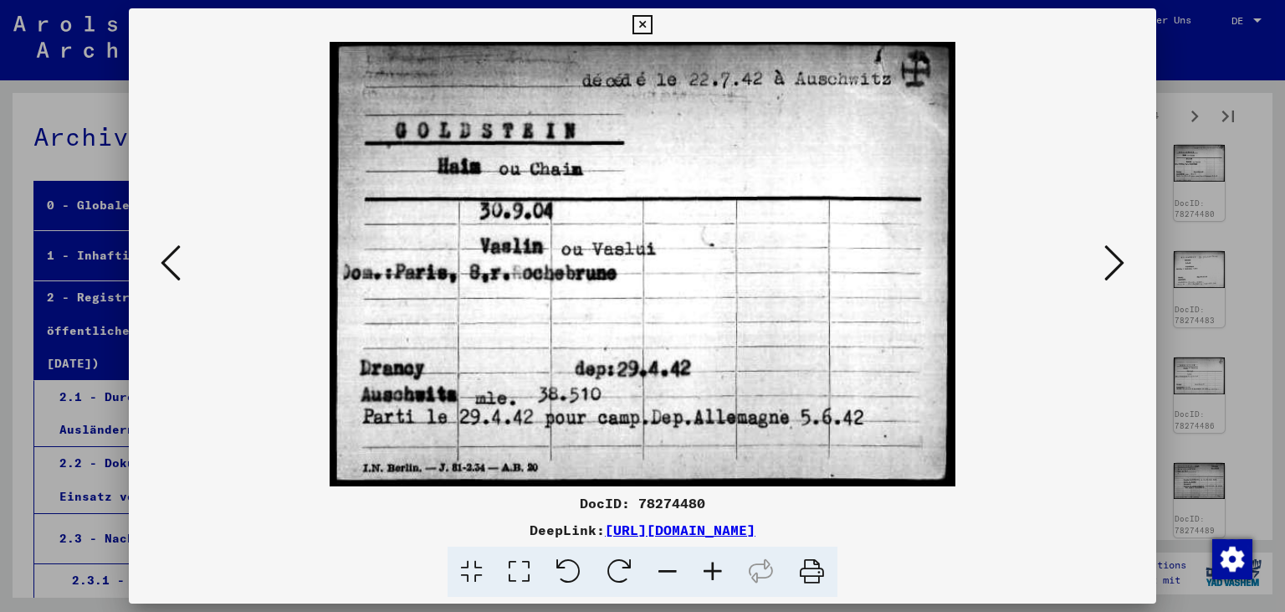
click at [1109, 249] on icon at bounding box center [1115, 263] width 20 height 40
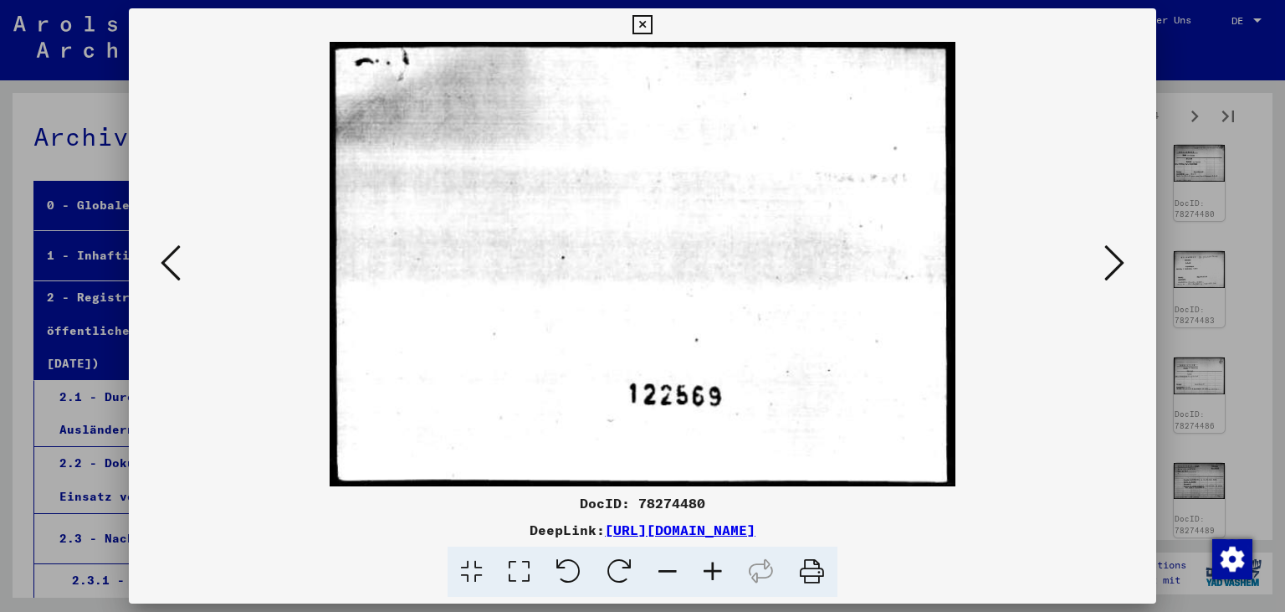
click at [1108, 249] on icon at bounding box center [1115, 263] width 20 height 40
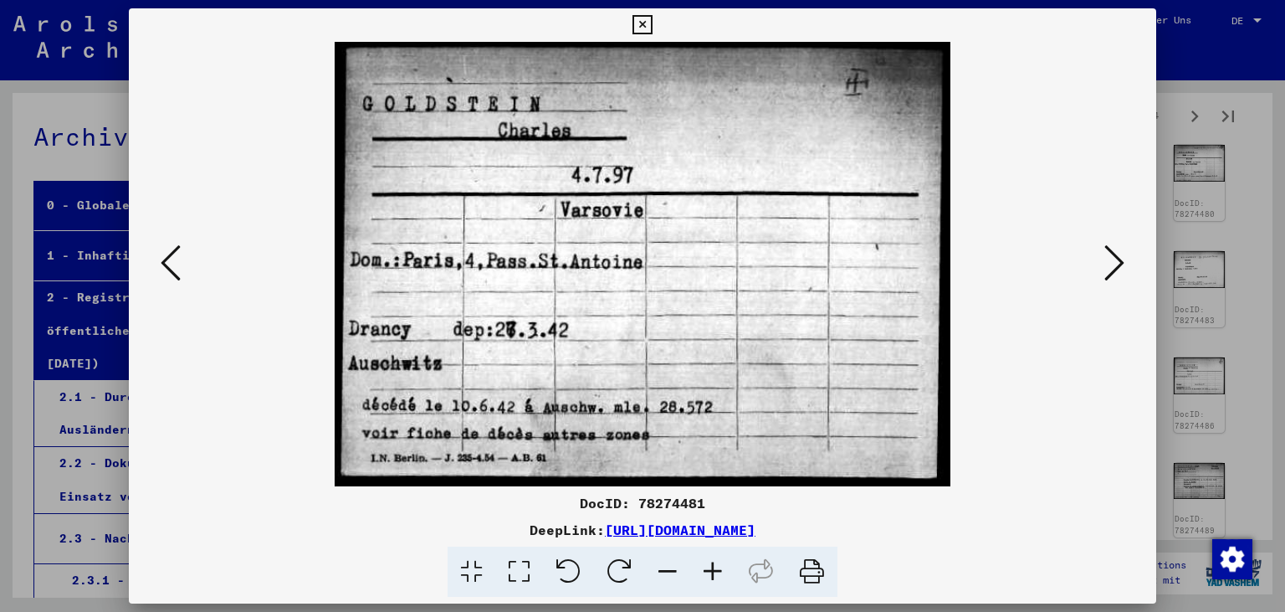
click at [1105, 252] on button at bounding box center [1115, 264] width 30 height 48
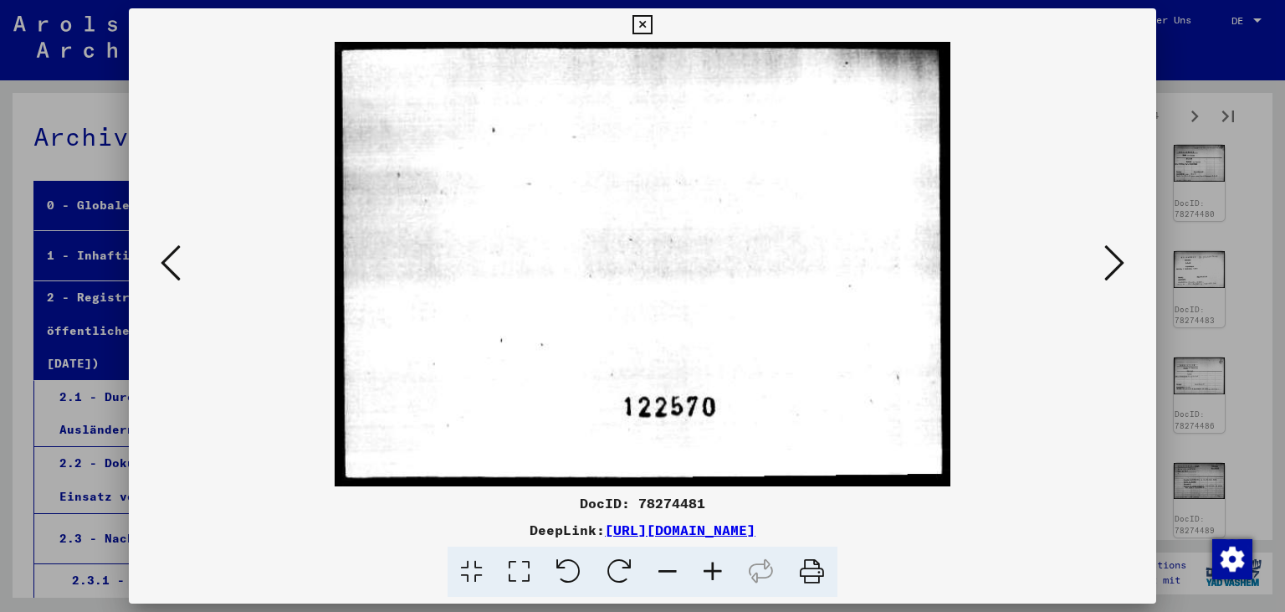
click at [1103, 253] on div at bounding box center [643, 264] width 1029 height 444
click at [1100, 253] on img at bounding box center [643, 264] width 915 height 444
drag, startPoint x: 1148, startPoint y: 3, endPoint x: 1150, endPoint y: 25, distance: 21.8
click at [1150, 22] on div "DocID: 78274481 DeepLink: [URL][DOMAIN_NAME]" at bounding box center [642, 306] width 1285 height 612
click at [652, 28] on icon at bounding box center [642, 25] width 19 height 20
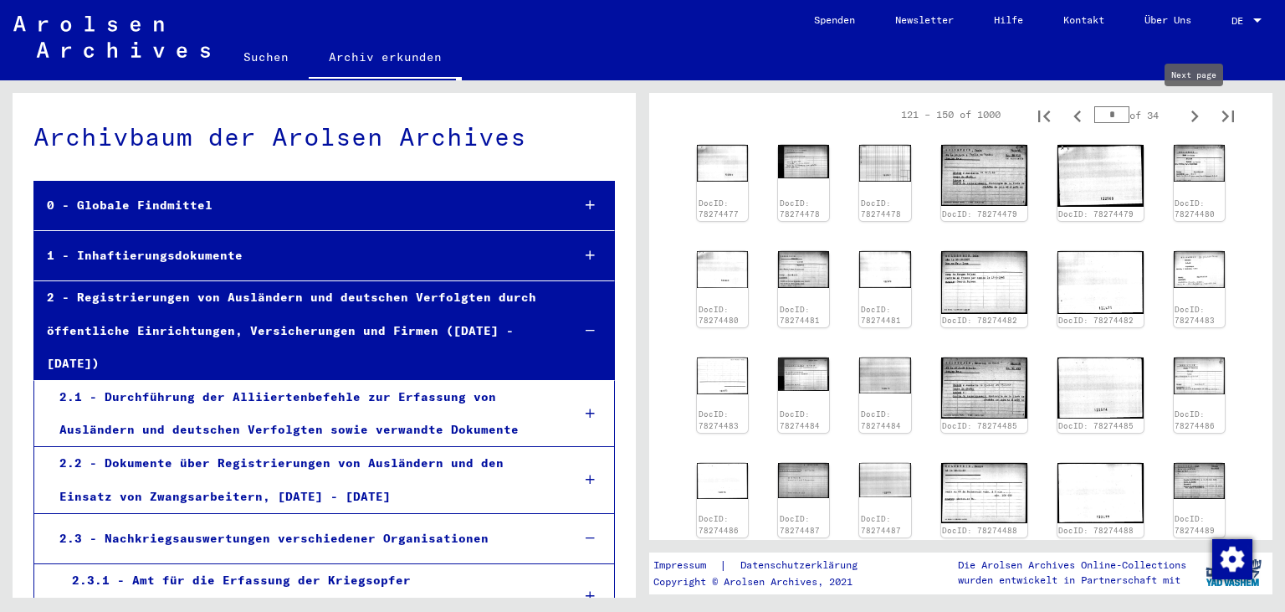
click at [1201, 121] on icon "Next page" at bounding box center [1194, 116] width 23 height 23
type input "*"
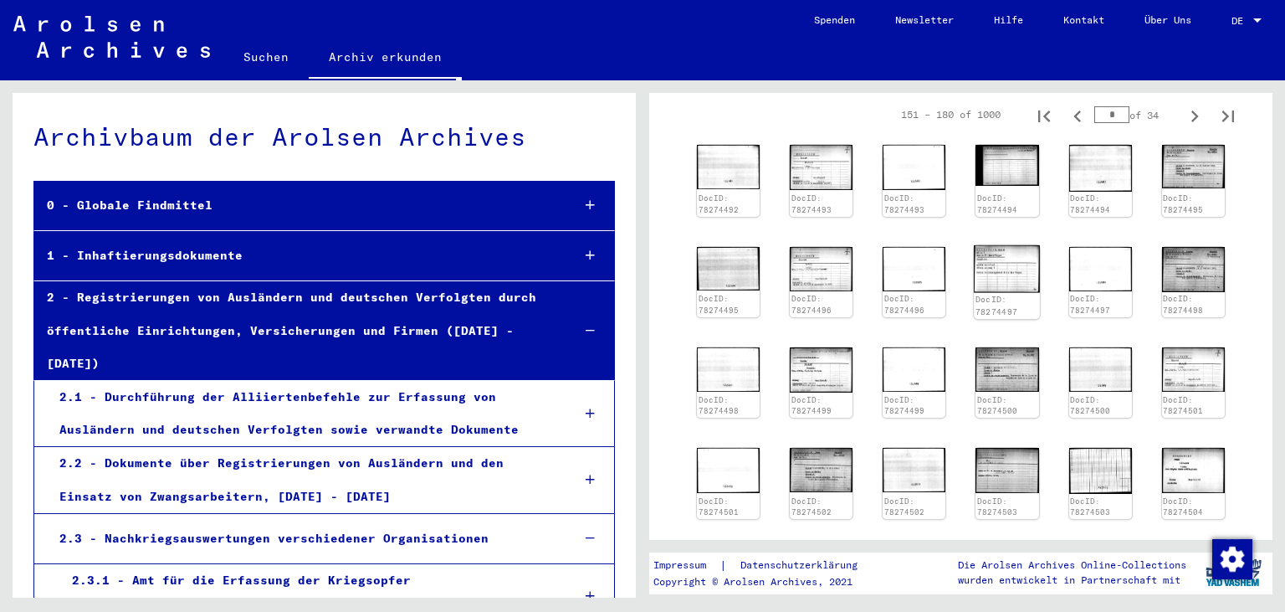
click at [993, 270] on img at bounding box center [1008, 268] width 66 height 47
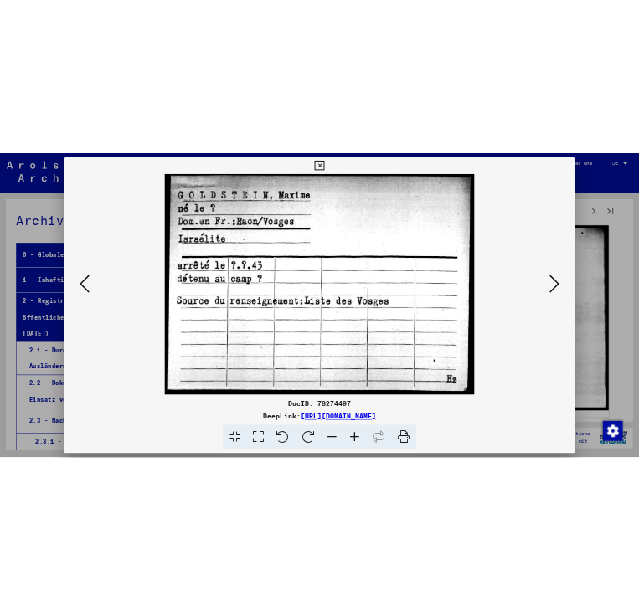
scroll to position [0, 0]
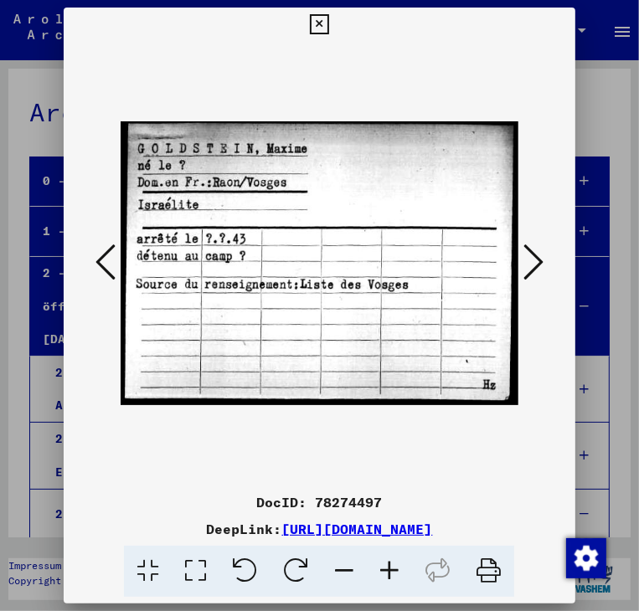
click at [334, 27] on button at bounding box center [319, 24] width 29 height 33
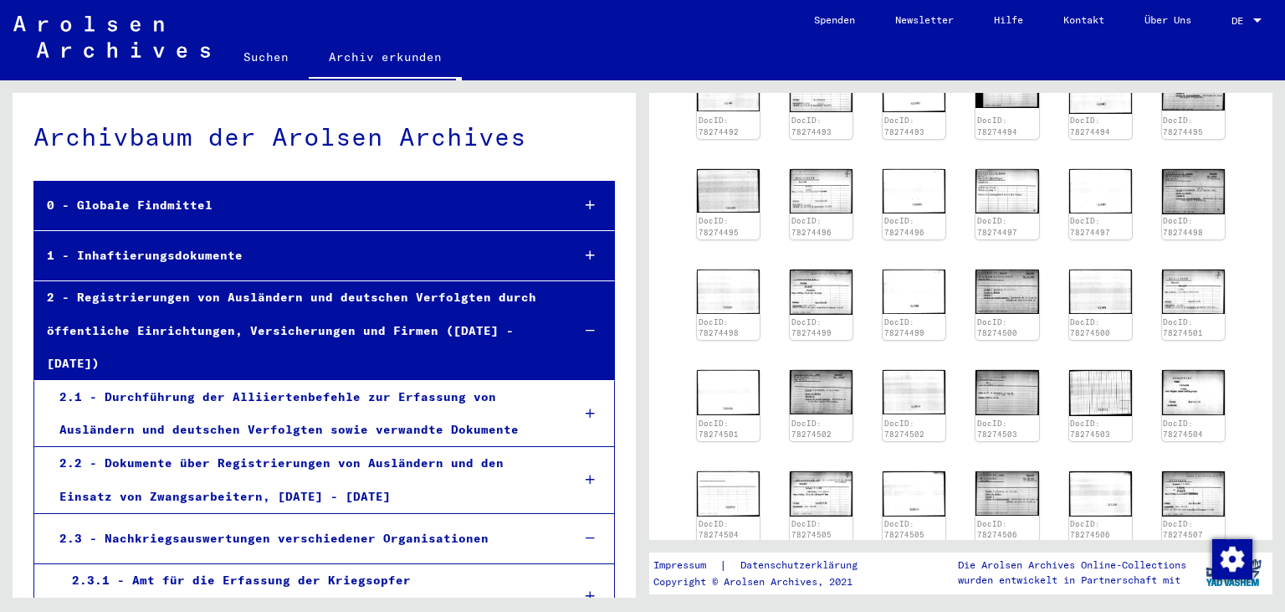
scroll to position [92, 0]
